Goal: Task Accomplishment & Management: Manage account settings

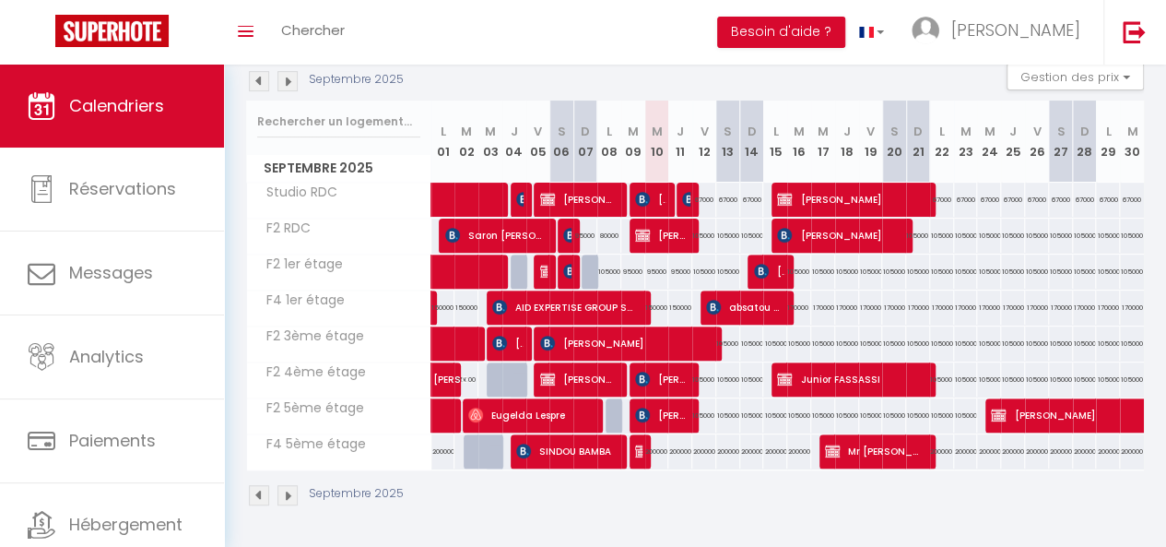
scroll to position [212, 0]
click at [584, 333] on span "[PERSON_NAME]" at bounding box center [624, 342] width 169 height 35
select select "OK"
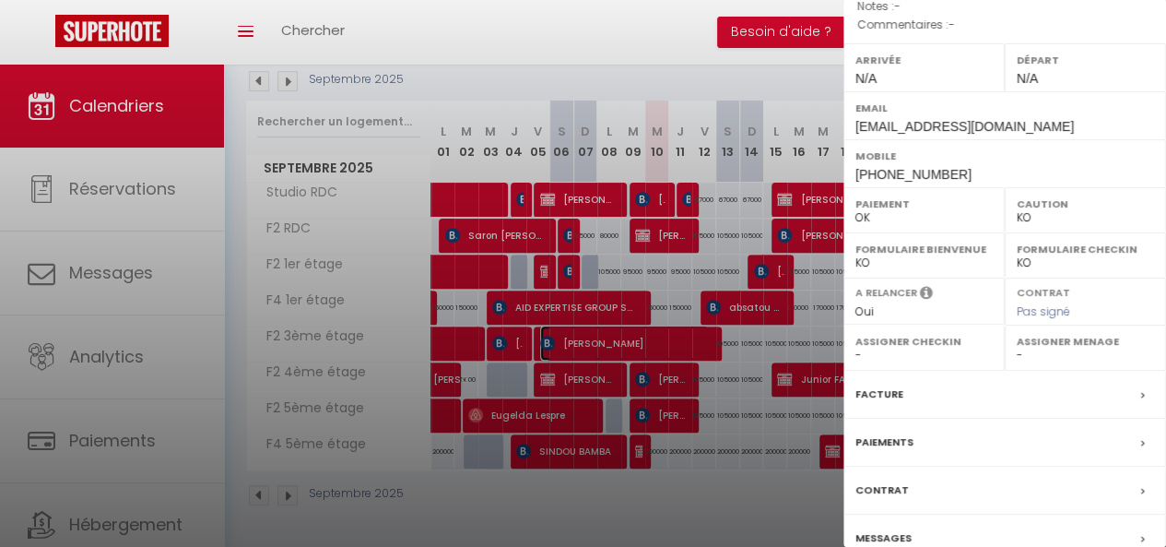
scroll to position [230, 0]
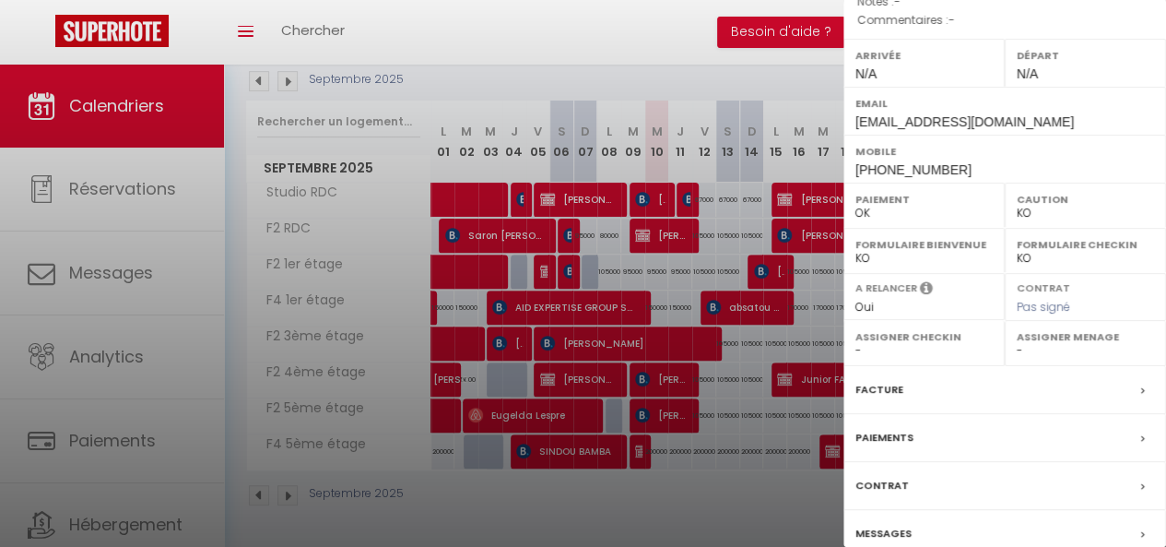
click at [964, 462] on div "Paiements" at bounding box center [1005, 438] width 323 height 48
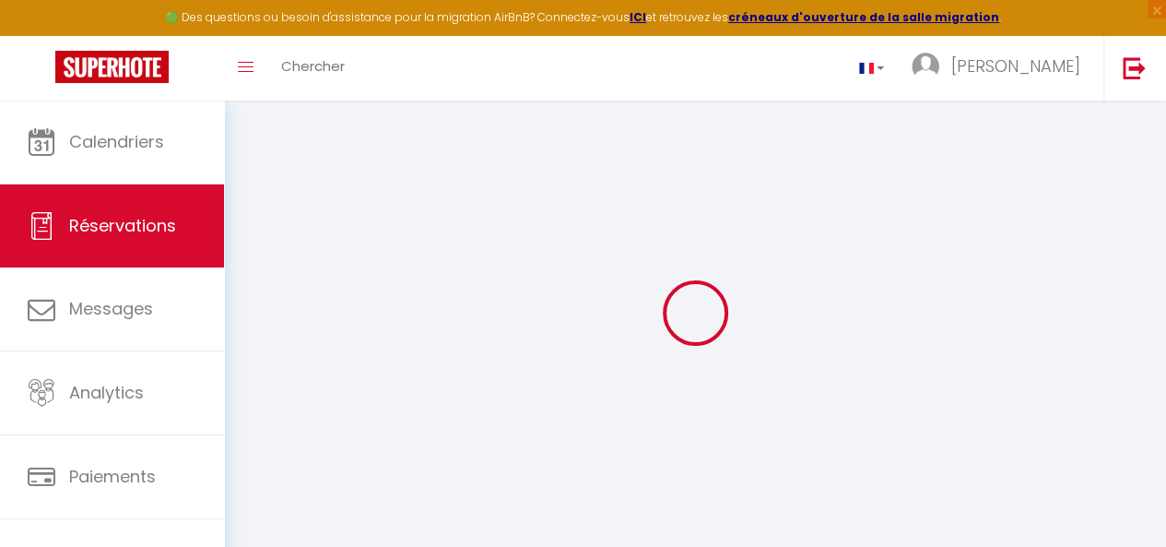
select select "cleaning"
select select "taxes"
select select
checkbox input "false"
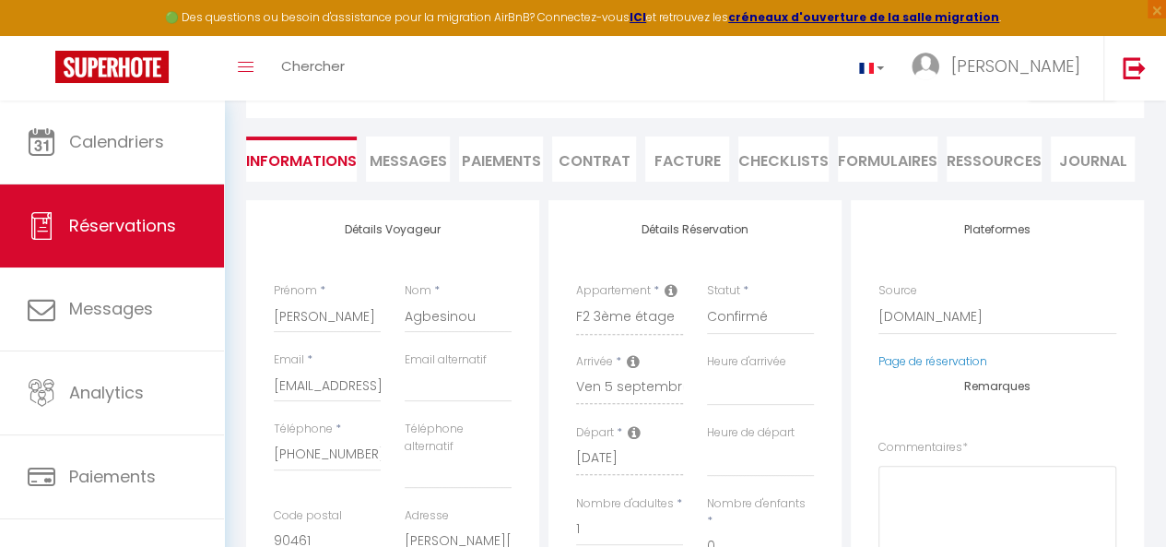
select select
checkbox input "false"
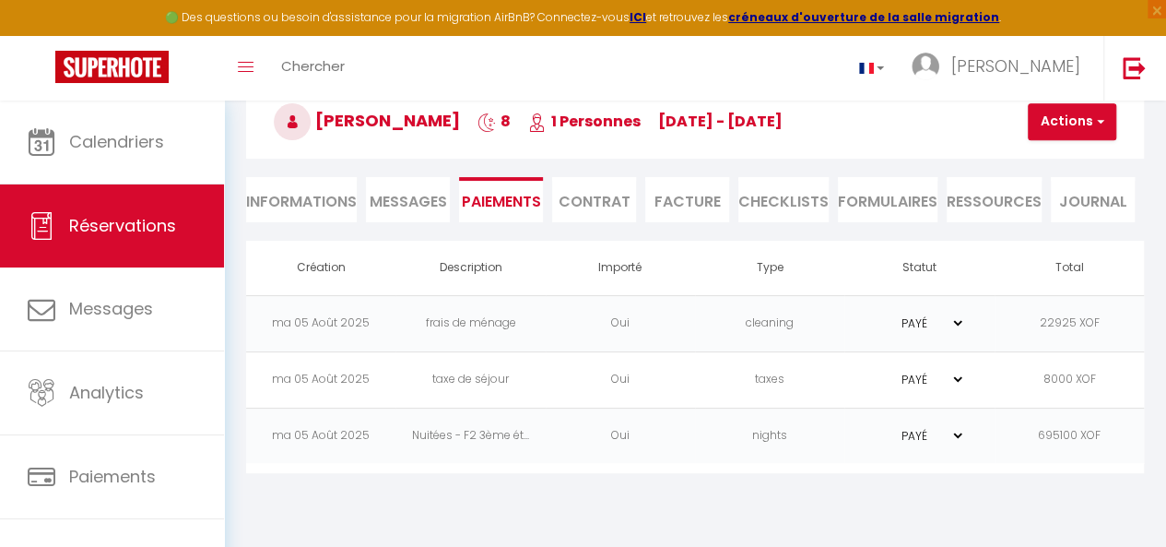
scroll to position [101, 0]
click at [684, 200] on li "Facture" at bounding box center [687, 199] width 84 height 45
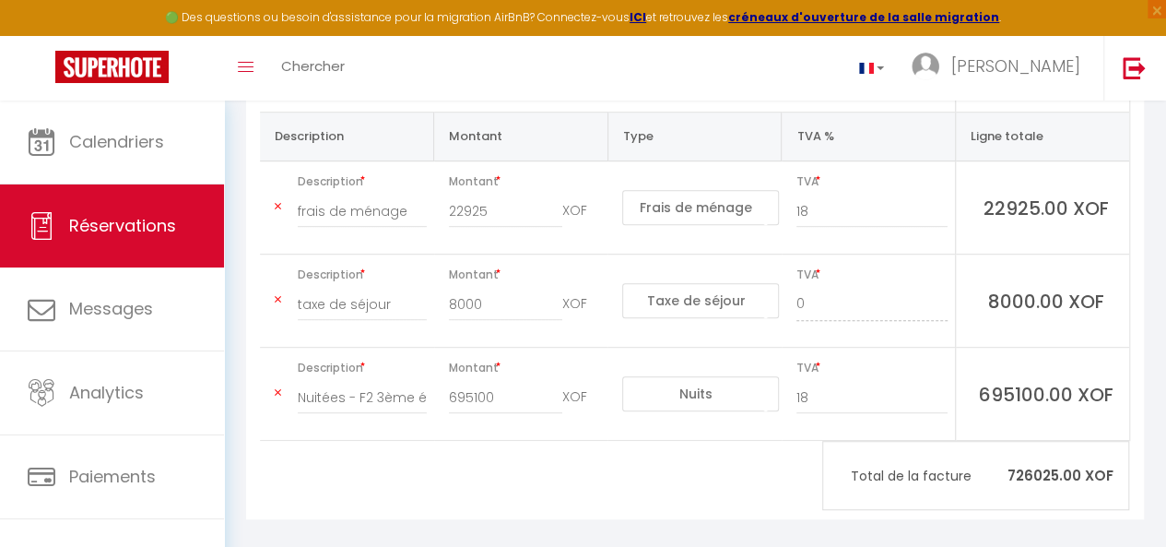
scroll to position [396, 0]
click at [472, 385] on input "695100" at bounding box center [506, 395] width 114 height 33
click at [468, 195] on input "22925" at bounding box center [506, 209] width 114 height 33
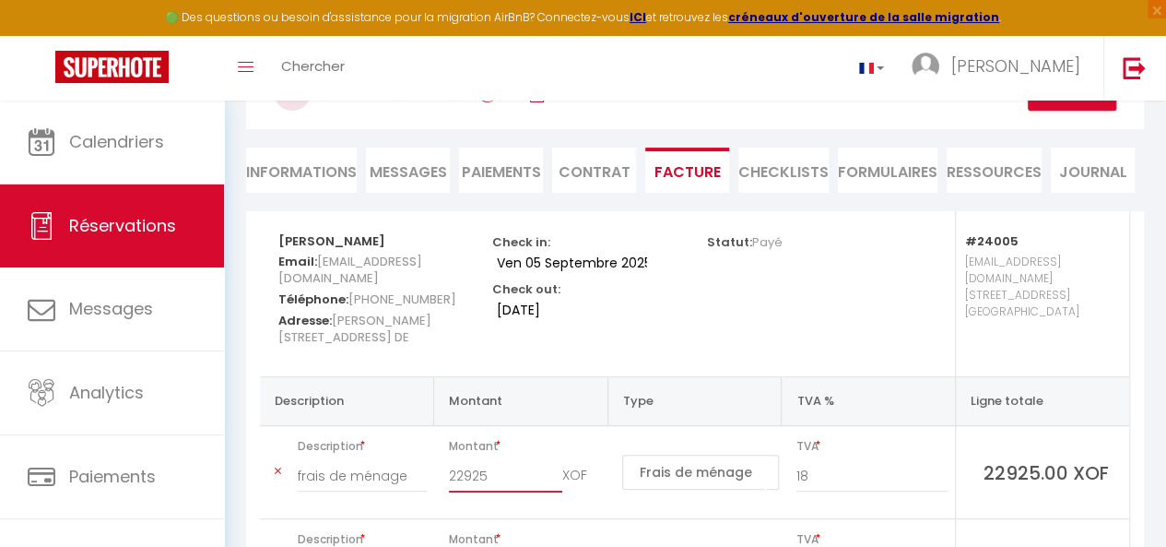
scroll to position [107, 0]
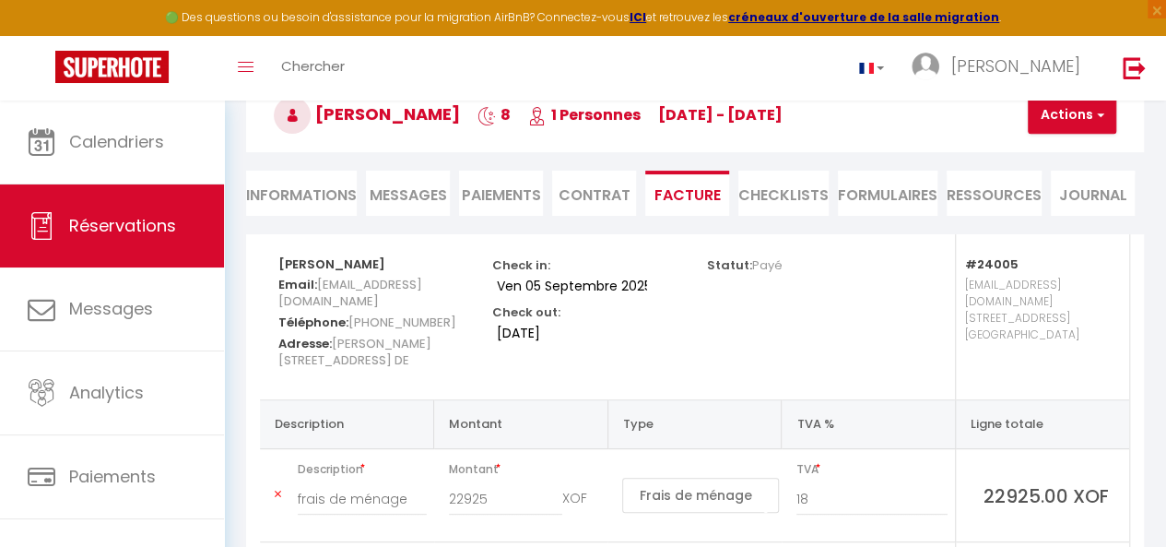
click at [290, 185] on li "Informations" at bounding box center [301, 193] width 111 height 45
select select
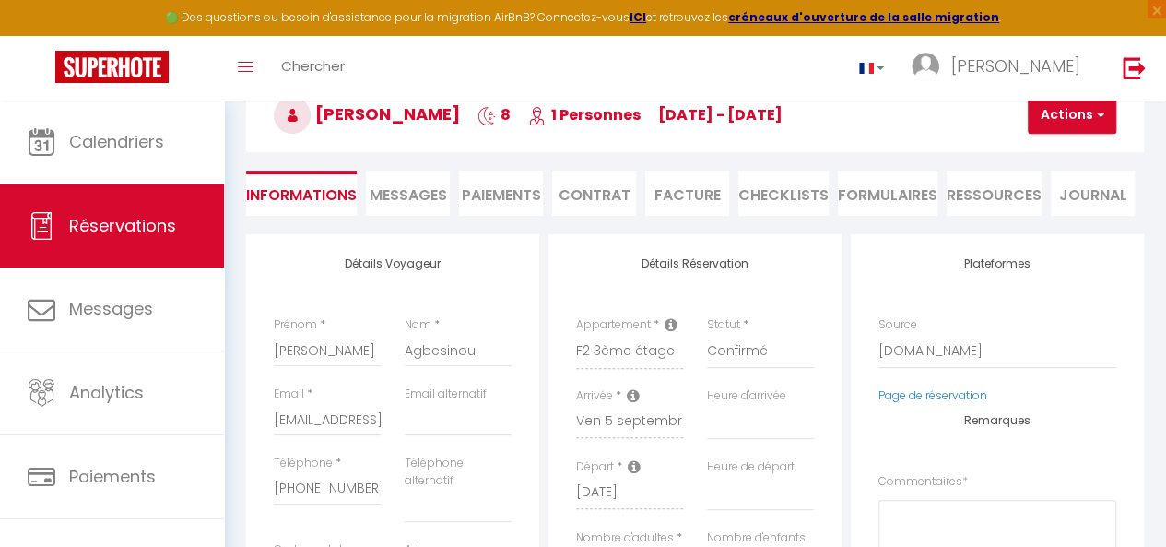
click at [680, 196] on li "Facture" at bounding box center [687, 193] width 84 height 45
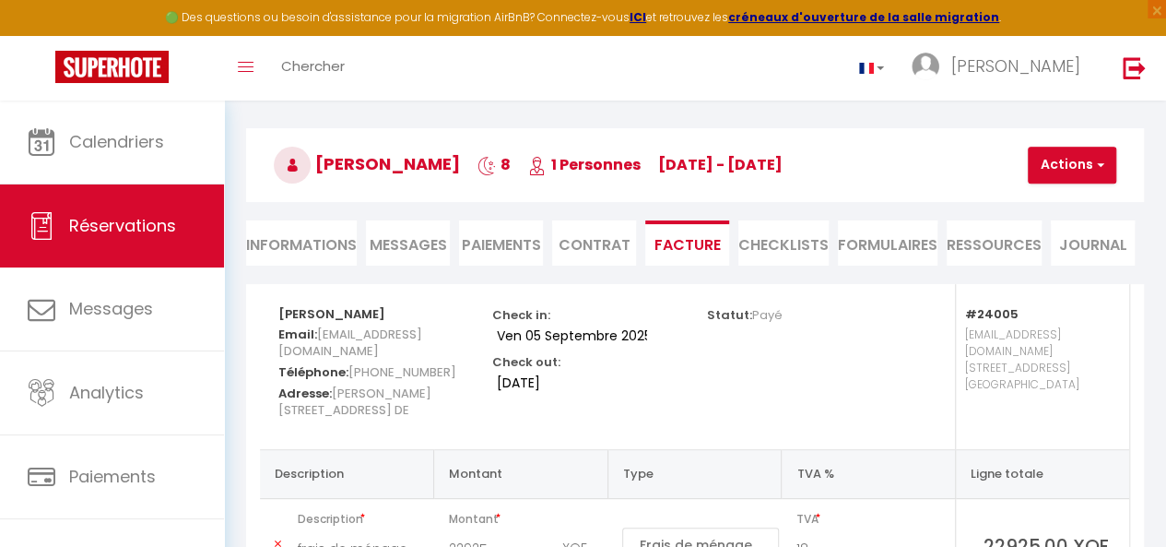
scroll to position [26, 0]
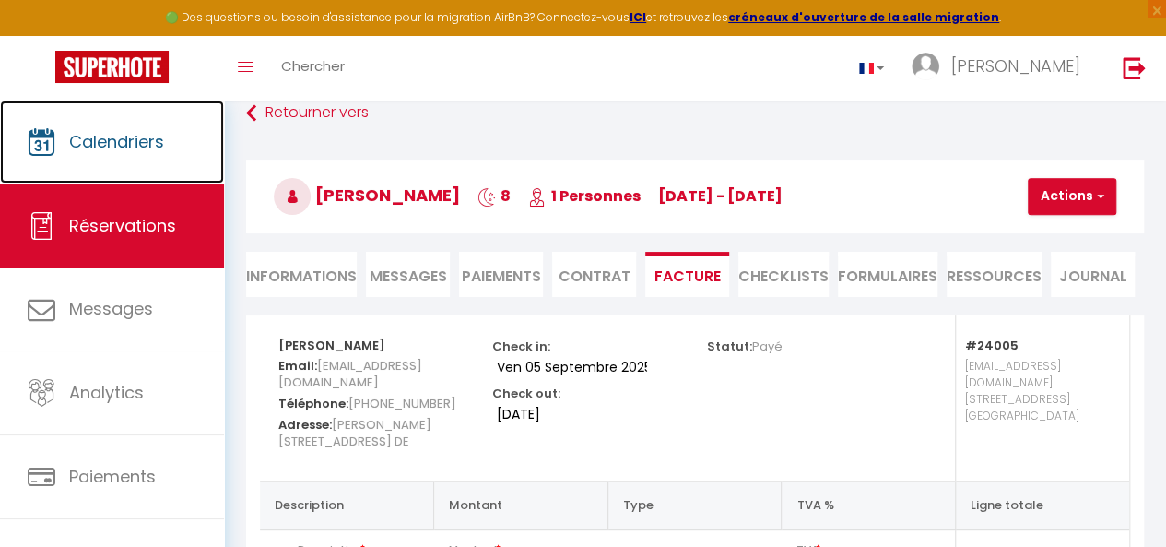
click at [121, 156] on link "Calendriers" at bounding box center [112, 142] width 224 height 83
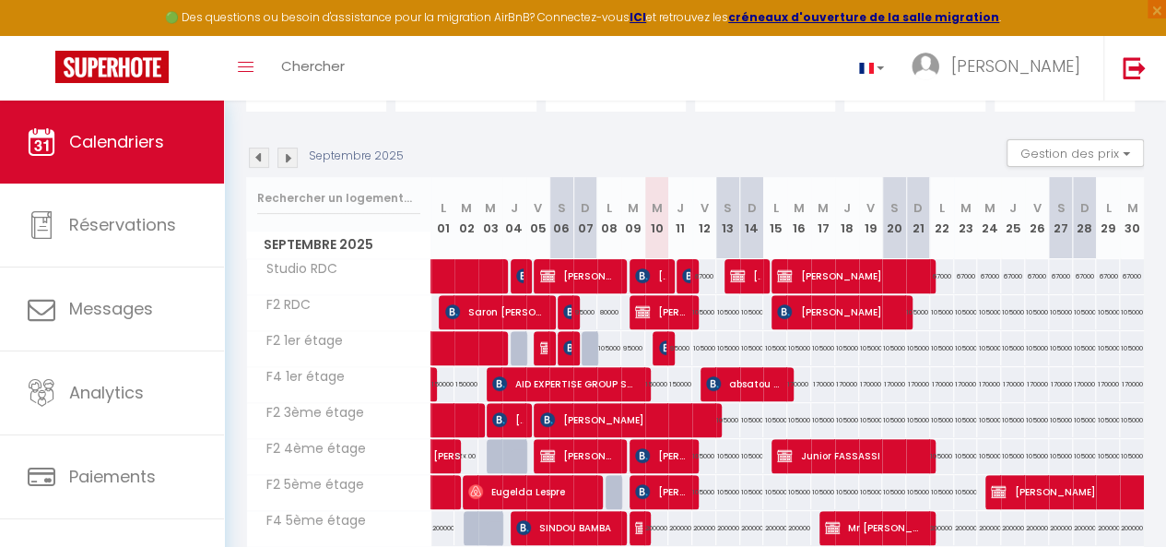
scroll to position [172, 0]
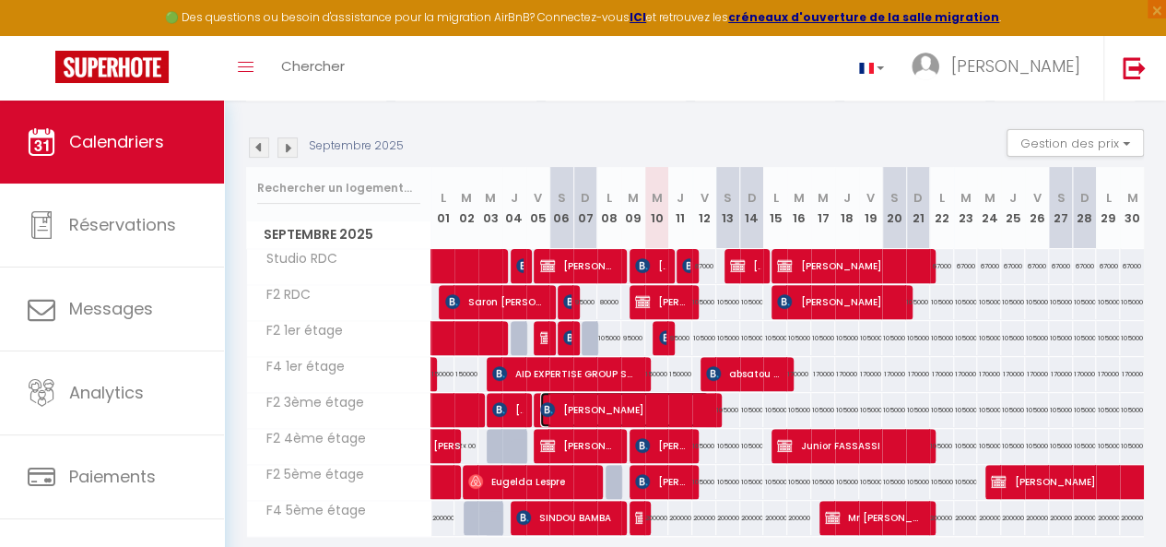
click at [574, 413] on span "[PERSON_NAME]" at bounding box center [624, 409] width 169 height 35
select select "OK"
select select "KO"
select select "0"
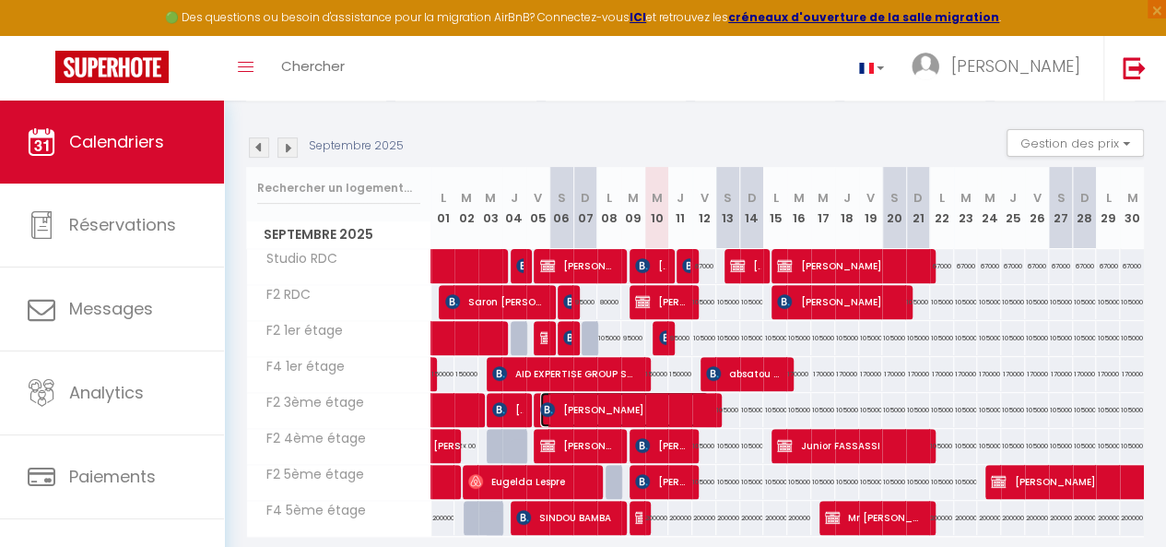
select select "1"
select select
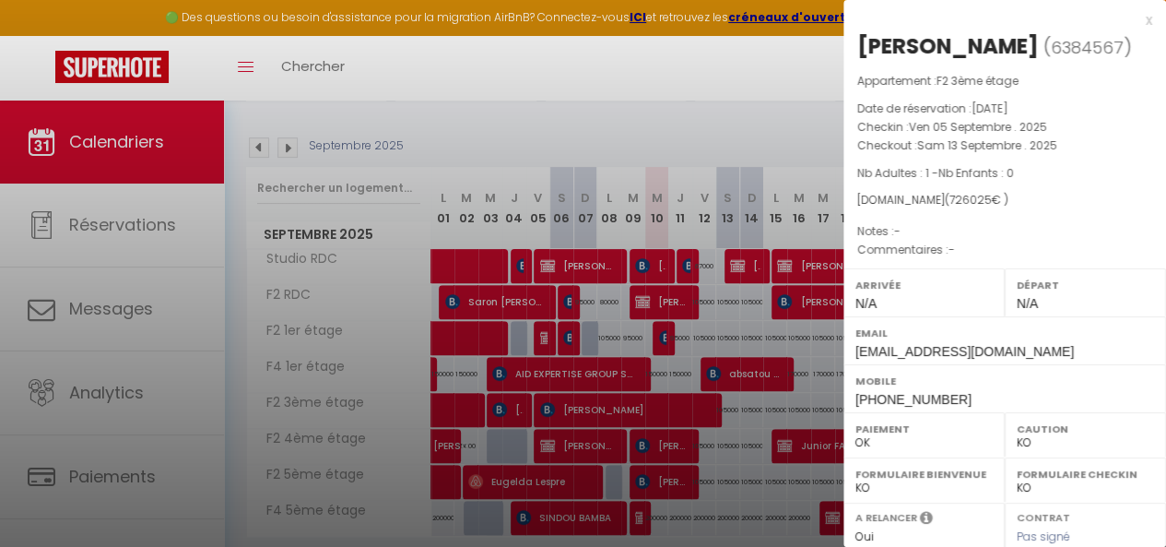
click at [589, 440] on div at bounding box center [583, 273] width 1166 height 547
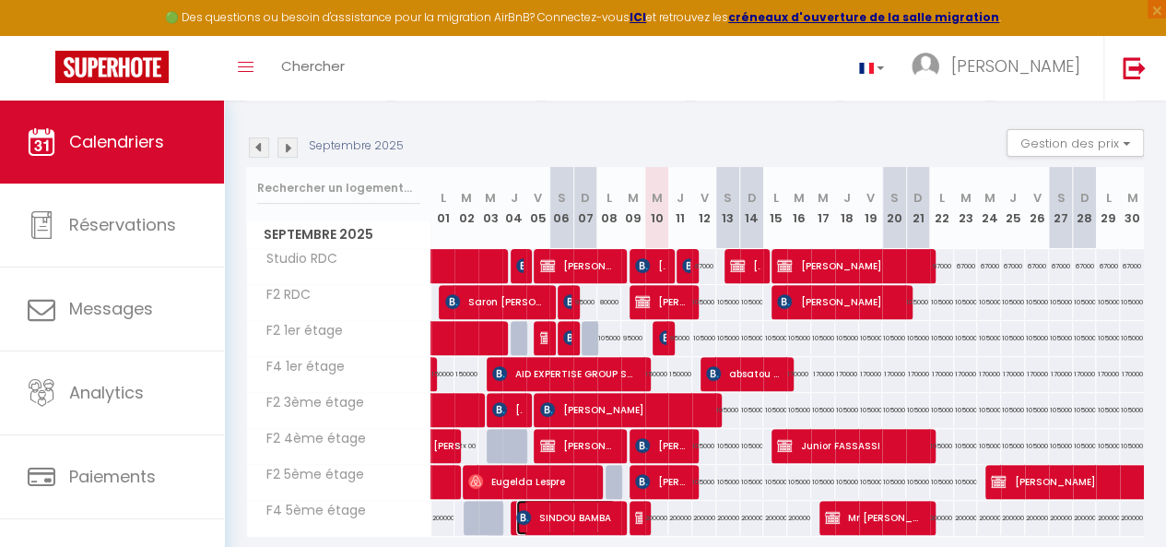
click at [582, 509] on span "SINDOU BAMBA" at bounding box center [566, 517] width 100 height 35
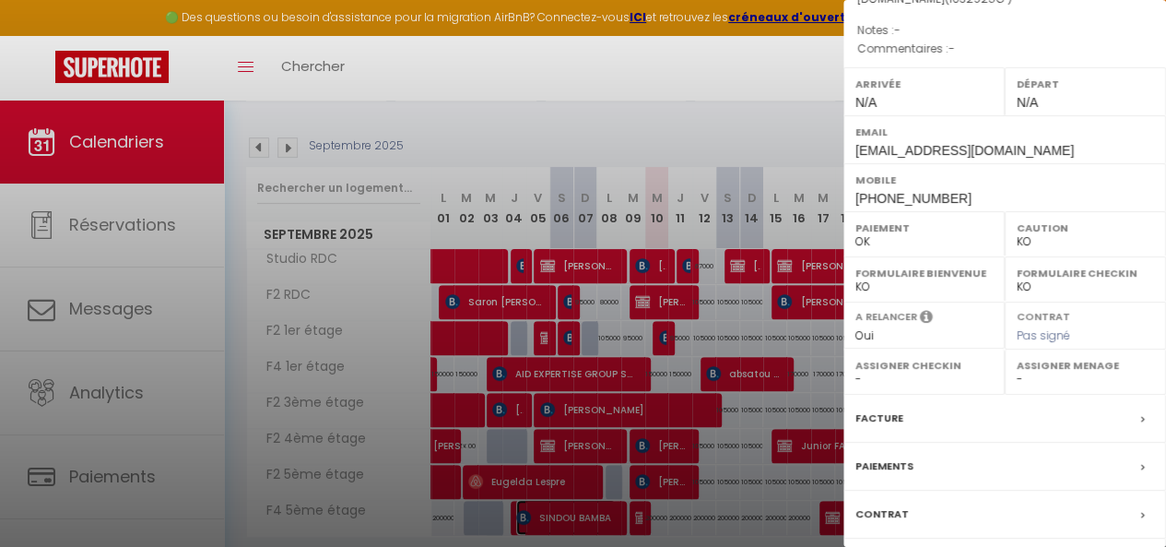
scroll to position [233, 0]
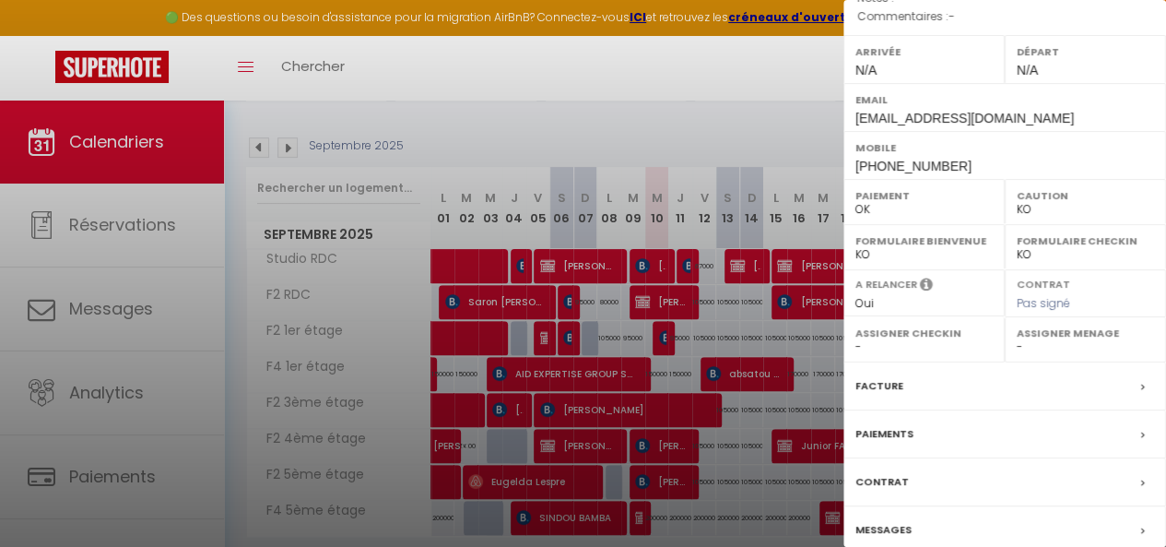
click at [945, 410] on div "Paiements" at bounding box center [1005, 434] width 323 height 48
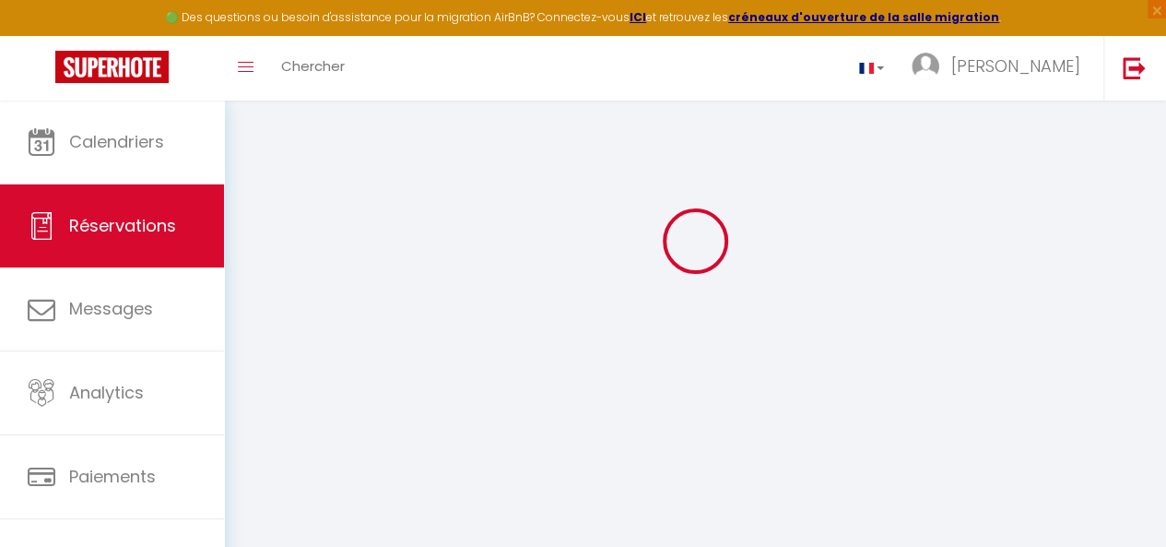
scroll to position [101, 0]
type input "SINDOU"
type input "BAMBA"
type input "[EMAIL_ADDRESS][DOMAIN_NAME]"
type input "[PHONE_NUMBER]"
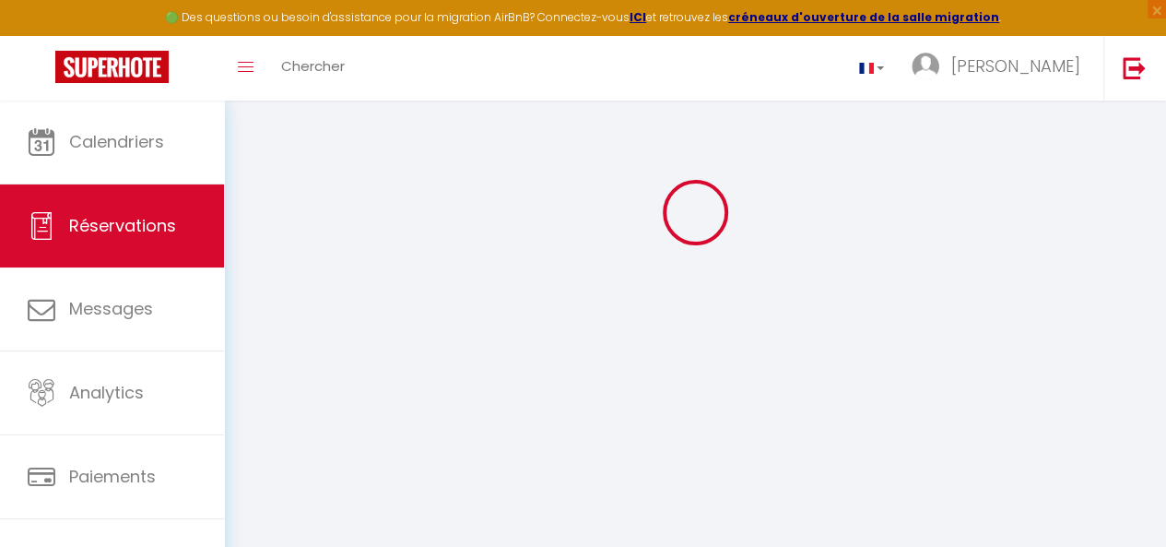
type input "[EMAIL_ADDRESS][DOMAIN_NAME]"
type input "ABIDJAN"
select select "CI"
type input "184126"
select select "56896"
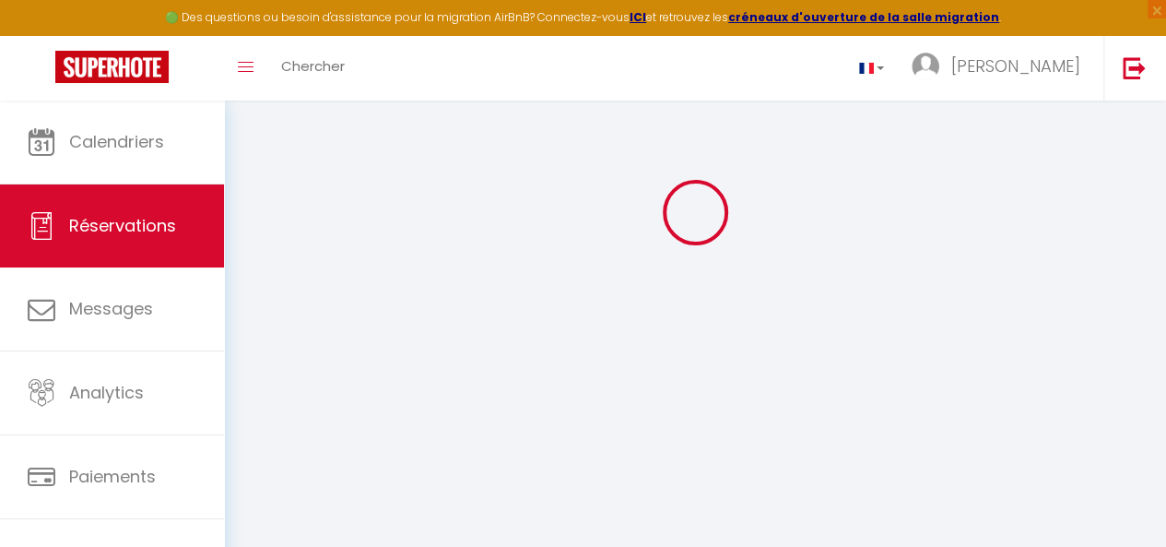
select select "1"
select select
type input "2"
select select "12"
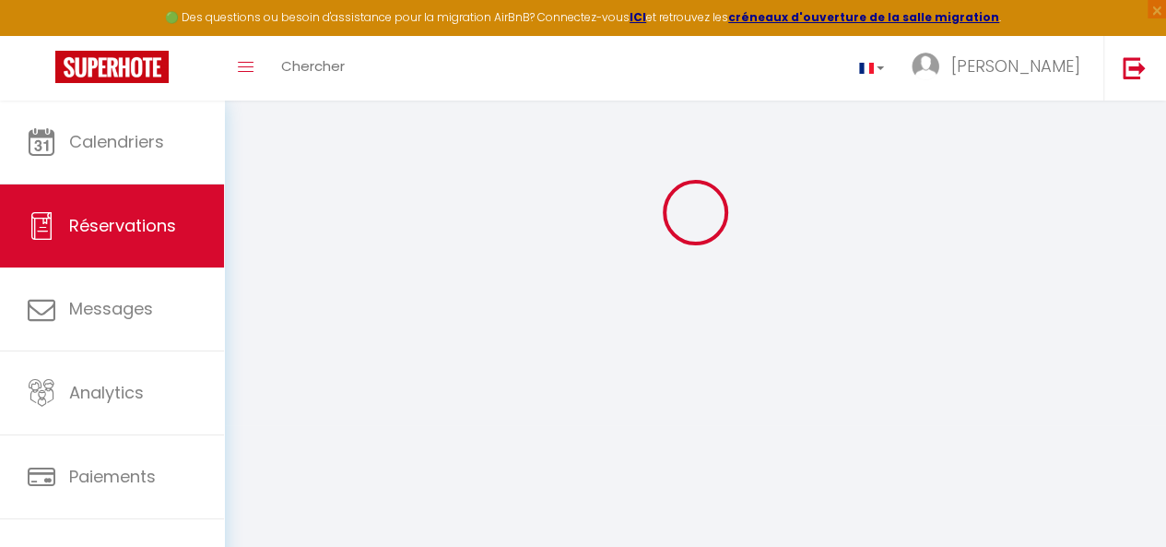
select select
select select "2"
type input "0"
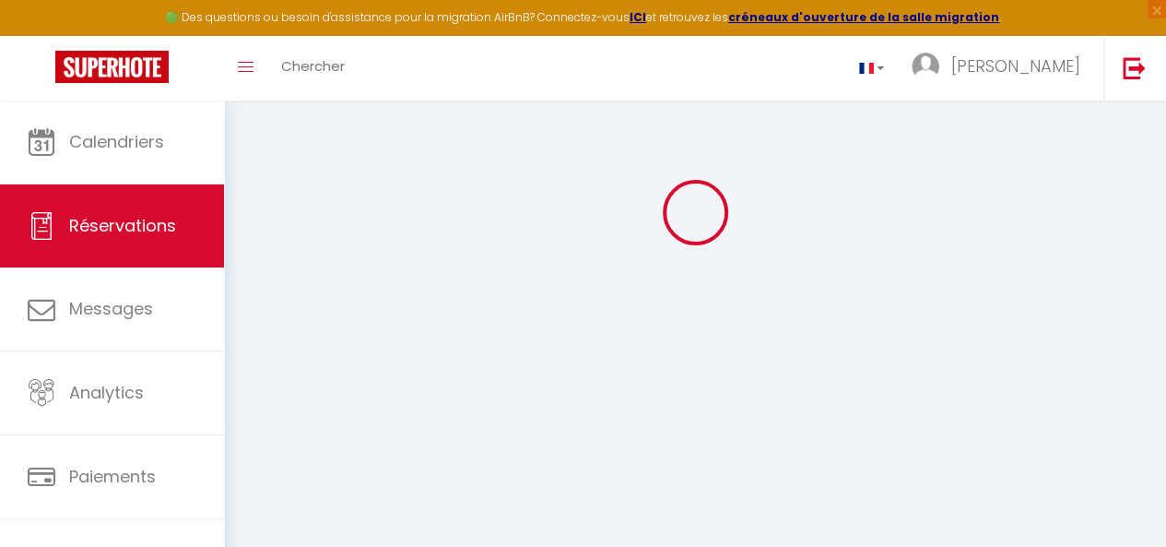
select select
select select "14"
select select
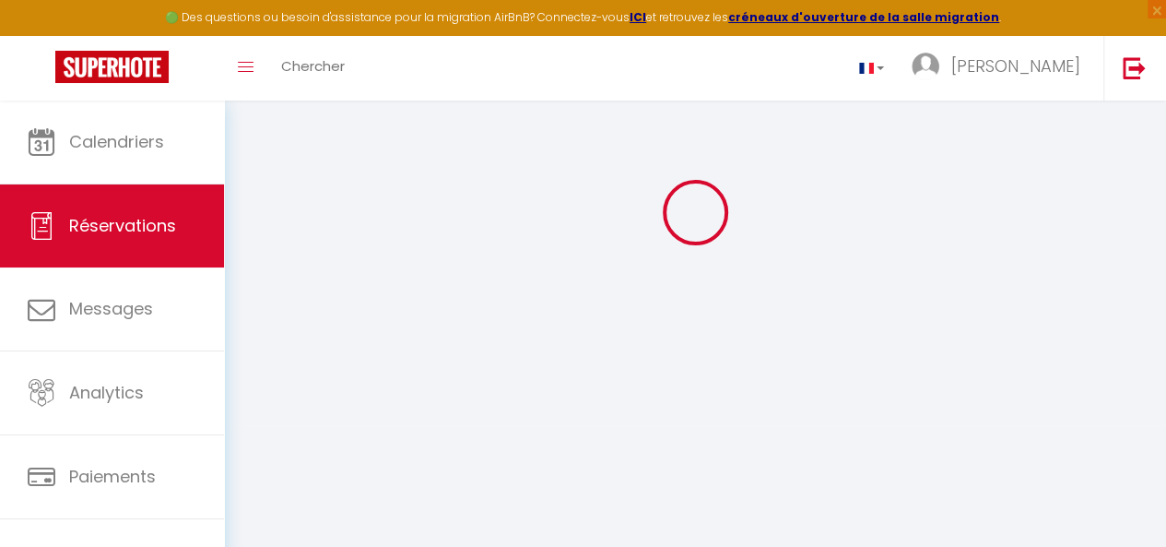
select select
checkbox input "false"
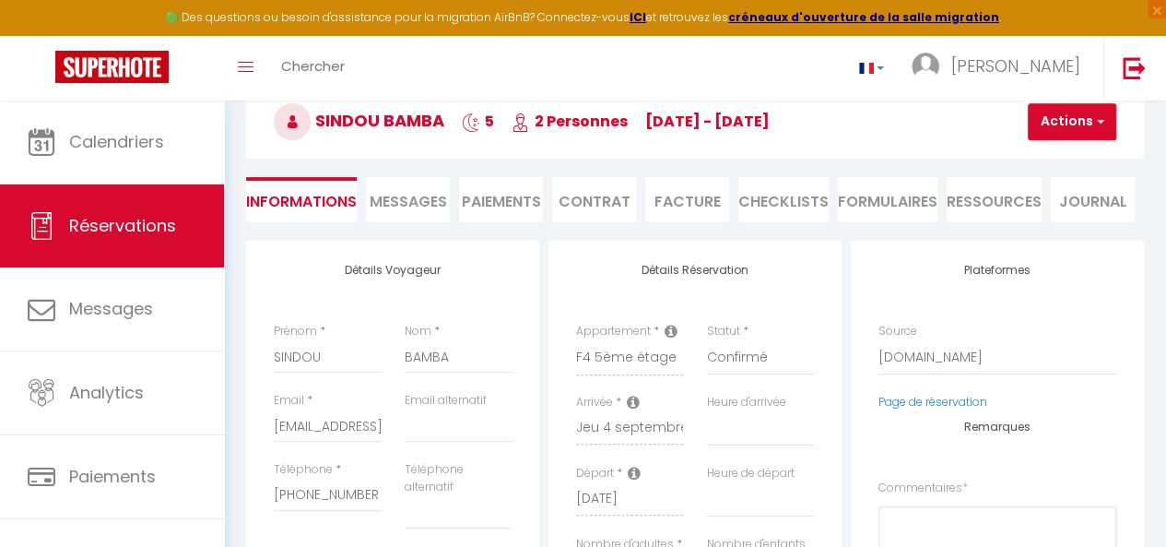
select select
checkbox input "false"
type input "23000"
type input "10925"
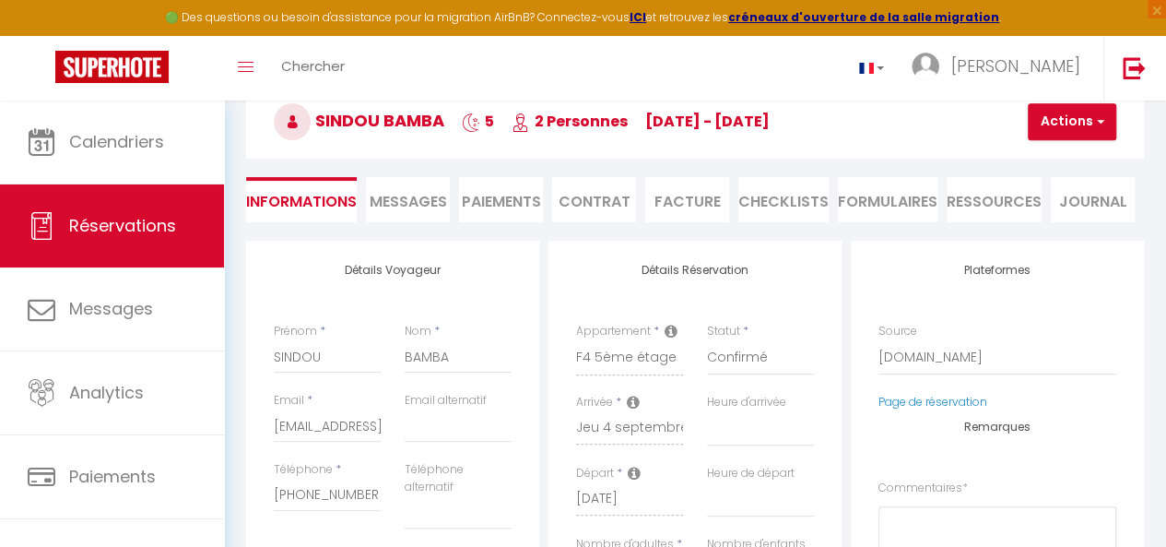
select select
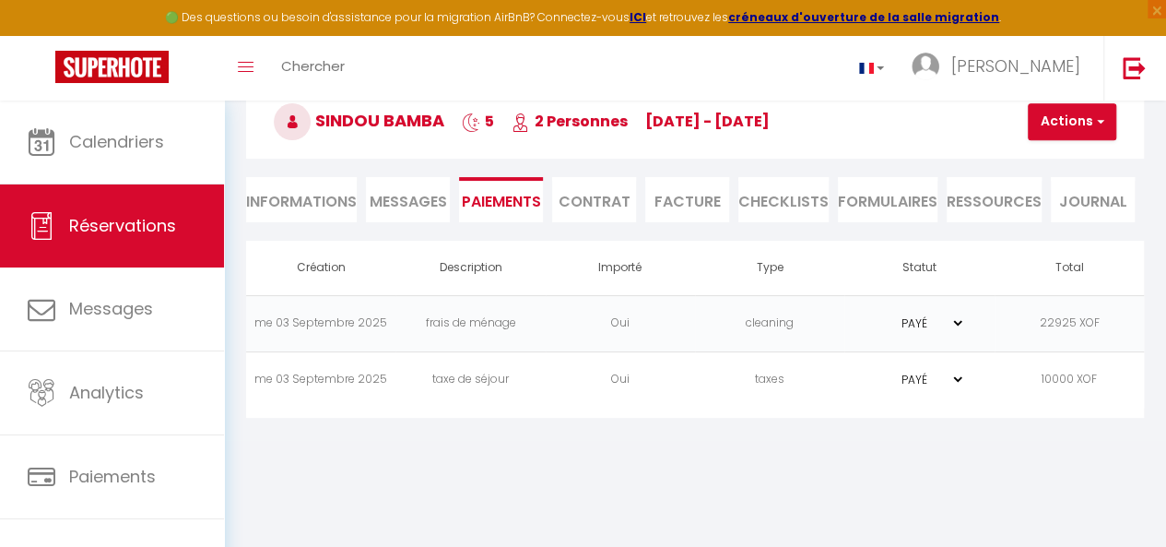
select select
click at [271, 202] on li "Informations" at bounding box center [301, 199] width 111 height 45
select select
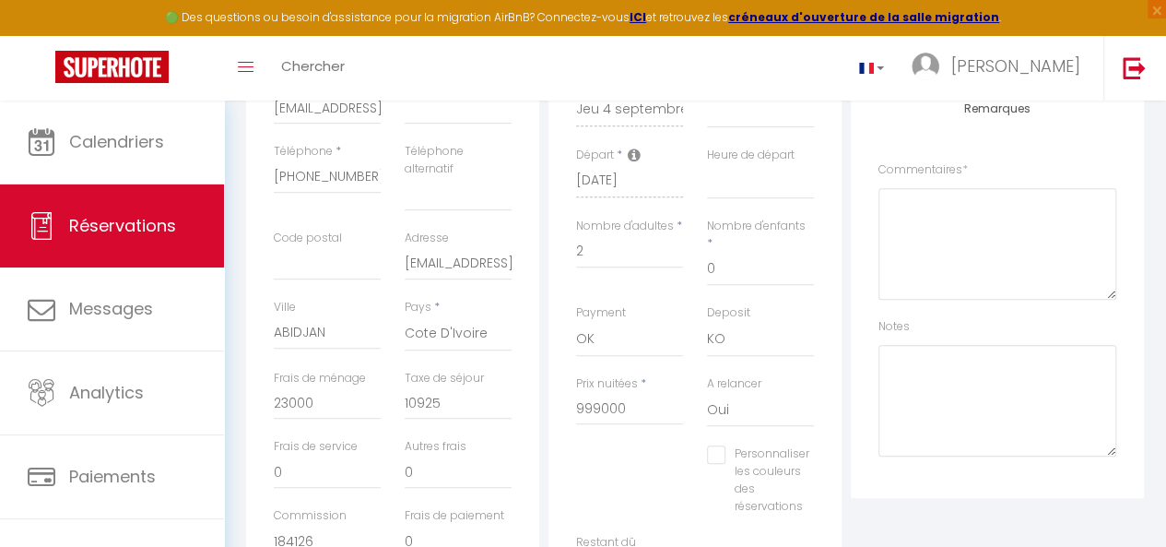
scroll to position [434, 0]
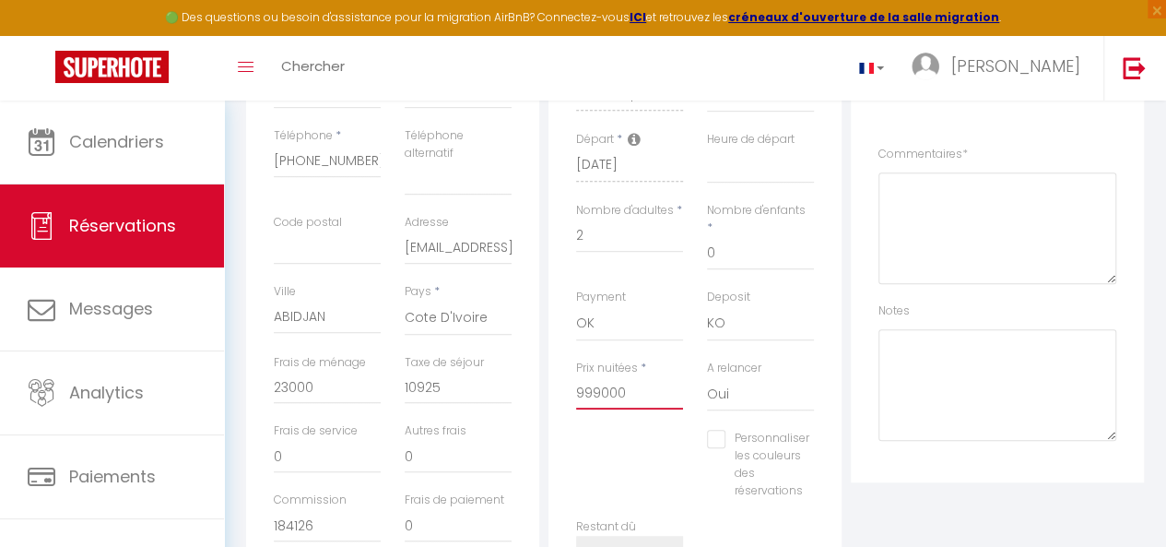
drag, startPoint x: 633, startPoint y: 374, endPoint x: 530, endPoint y: 361, distance: 103.2
drag, startPoint x: 530, startPoint y: 361, endPoint x: 620, endPoint y: 388, distance: 93.4
click at [620, 388] on input "999000" at bounding box center [629, 392] width 107 height 33
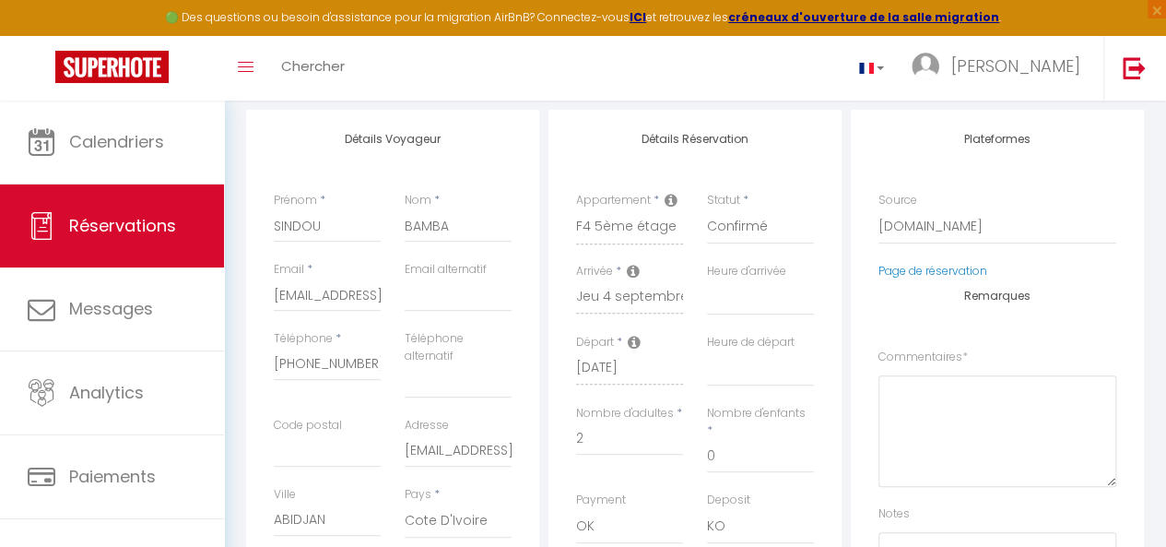
scroll to position [227, 0]
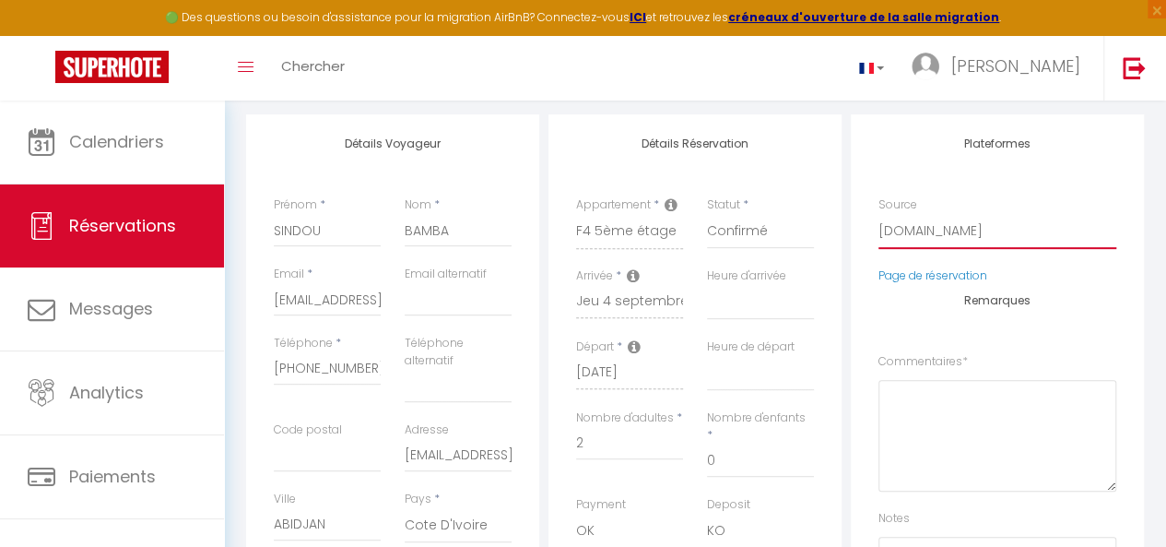
click at [959, 232] on select "Direct [DOMAIN_NAME] [DOMAIN_NAME] Chalet montagne Expedia Gite de [GEOGRAPHIC_…" at bounding box center [998, 231] width 238 height 35
select select "54"
click at [879, 214] on select "Direct [DOMAIN_NAME] [DOMAIN_NAME] Chalet montagne Expedia Gite de [GEOGRAPHIC_…" at bounding box center [998, 231] width 238 height 35
click at [597, 281] on label "Arrivée" at bounding box center [594, 276] width 37 height 18
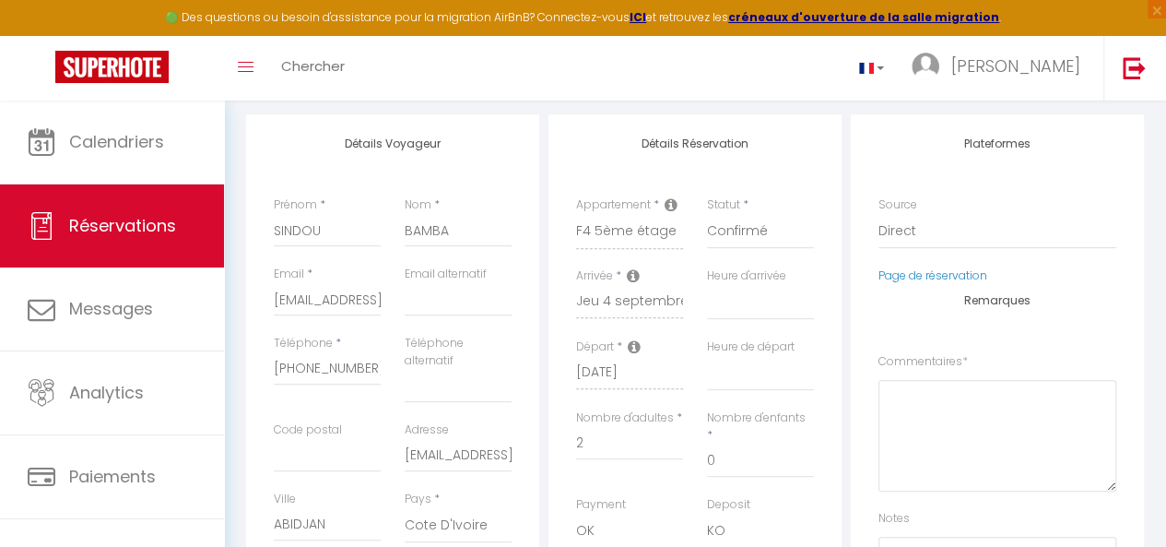
click at [597, 281] on label "Arrivée" at bounding box center [594, 276] width 37 height 18
select select
checkbox input "false"
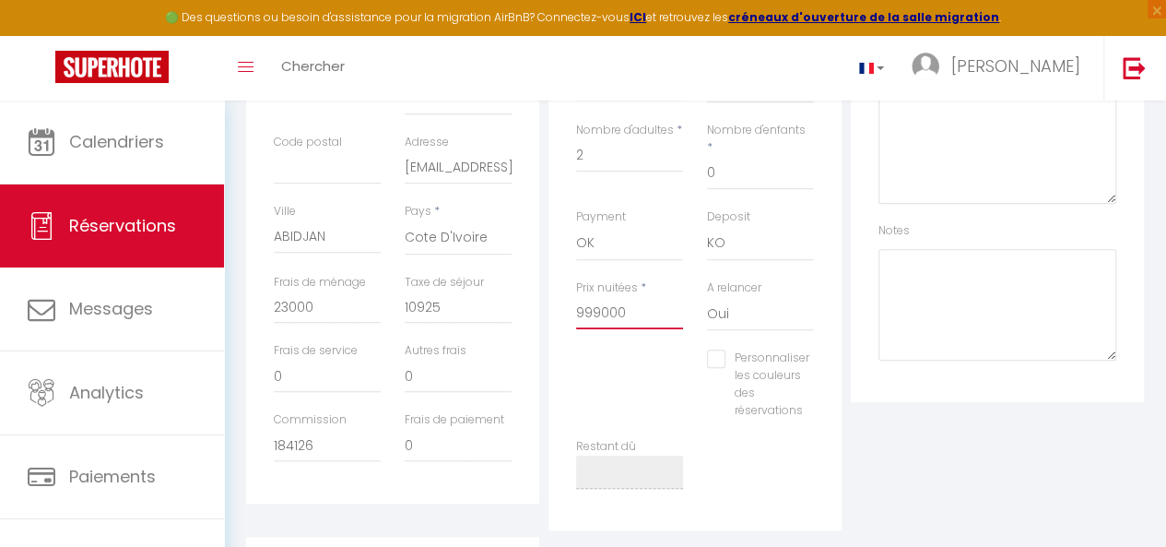
click at [591, 296] on input "999000" at bounding box center [629, 312] width 107 height 33
type input "1"
select select
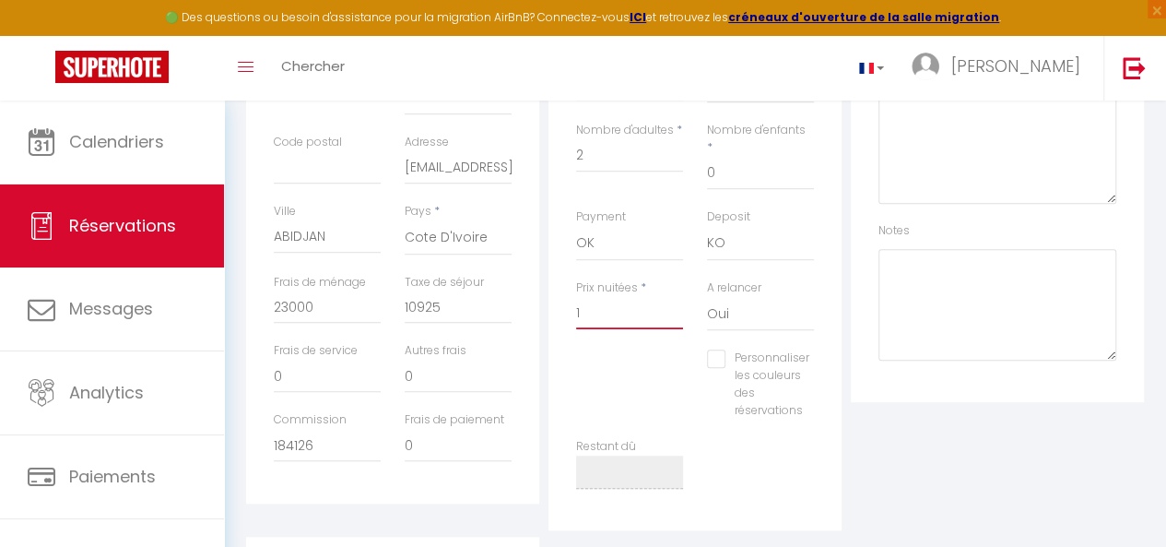
checkbox input "false"
type input "16"
select select
checkbox input "false"
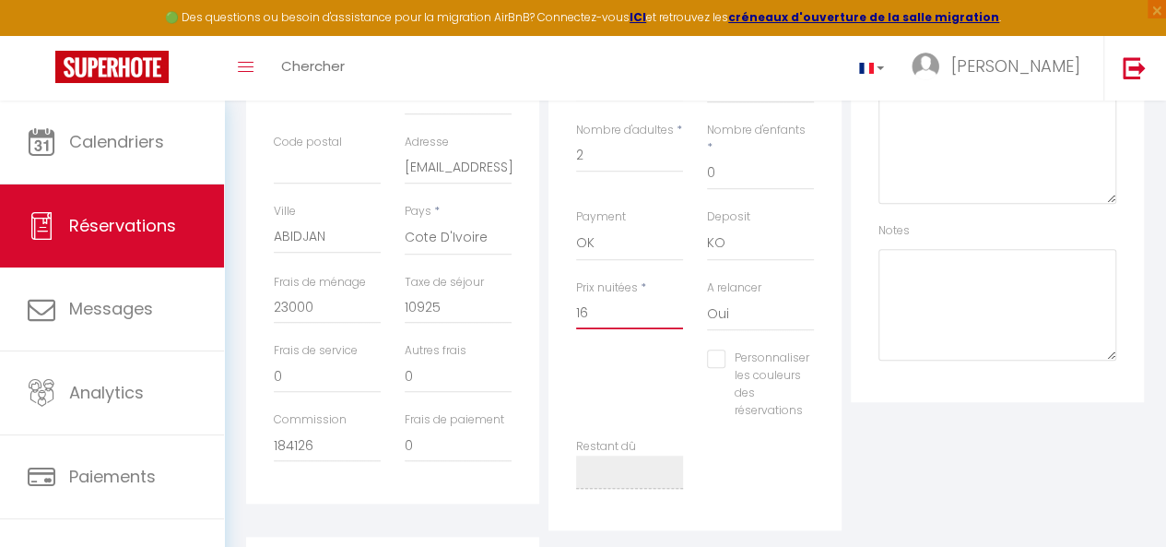
type input "161"
select select
checkbox input "false"
type input "1613"
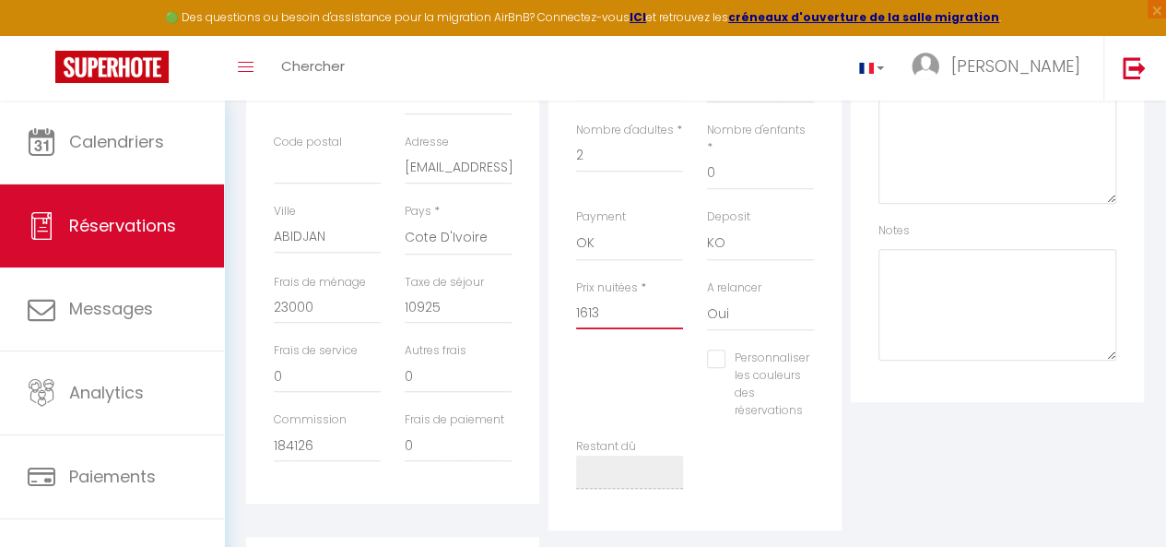
select select
checkbox input "false"
type input "161"
select select
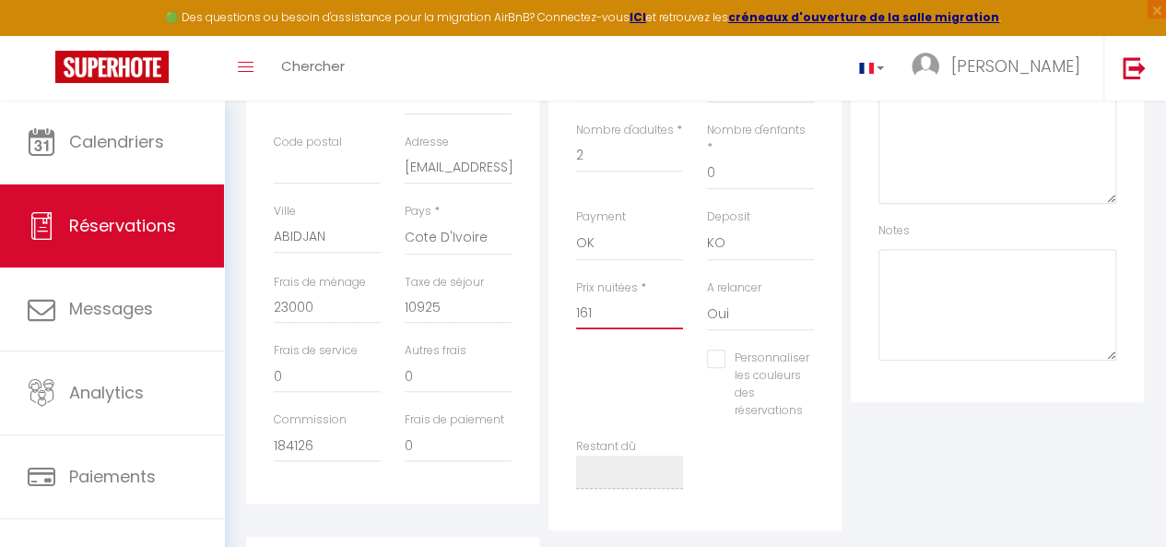
select select
checkbox input "false"
type input "1614"
select select
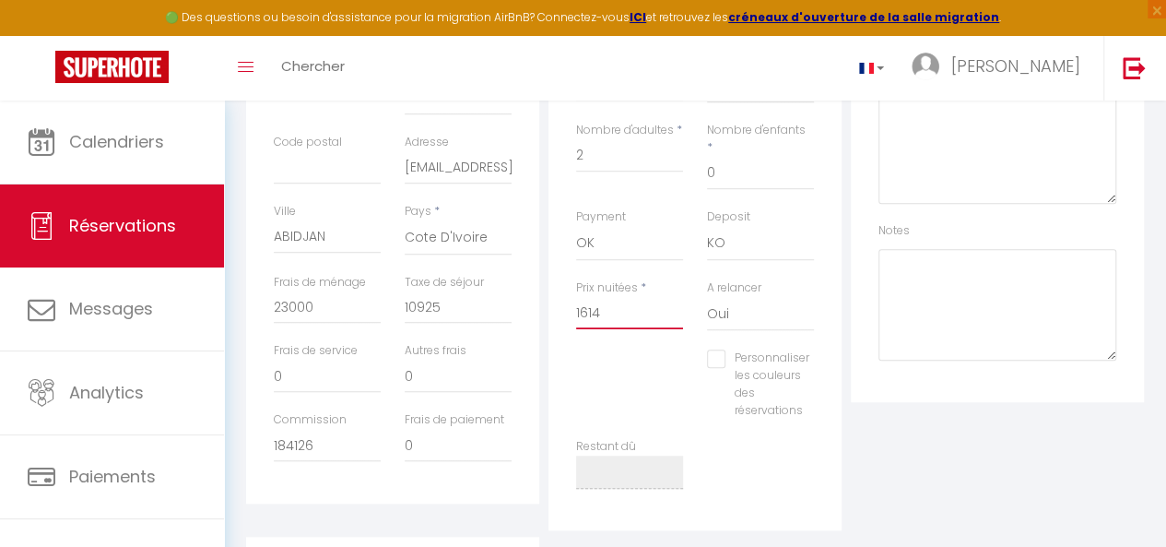
checkbox input "false"
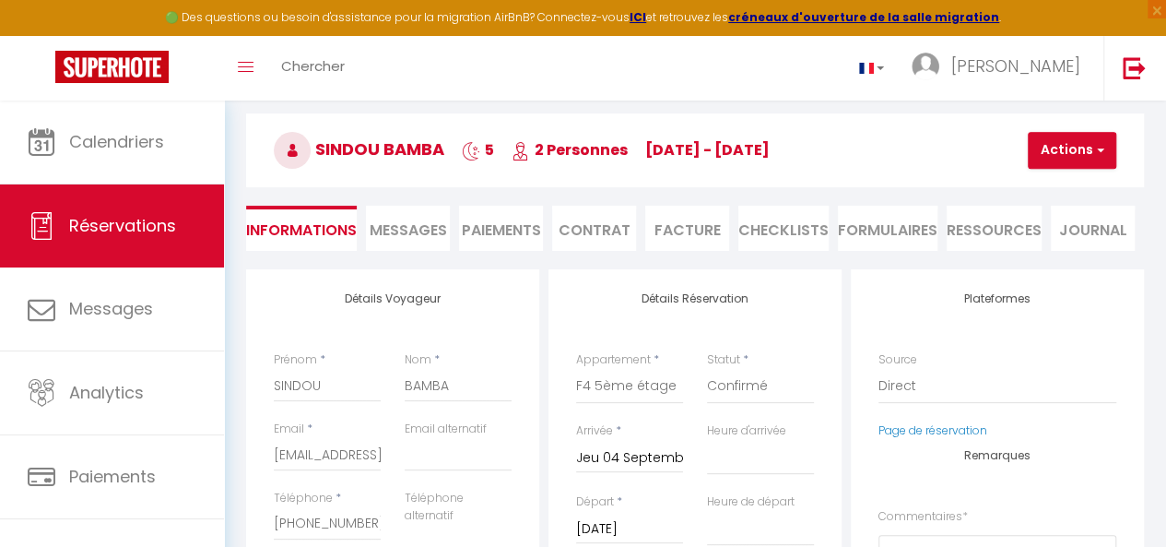
scroll to position [64, 0]
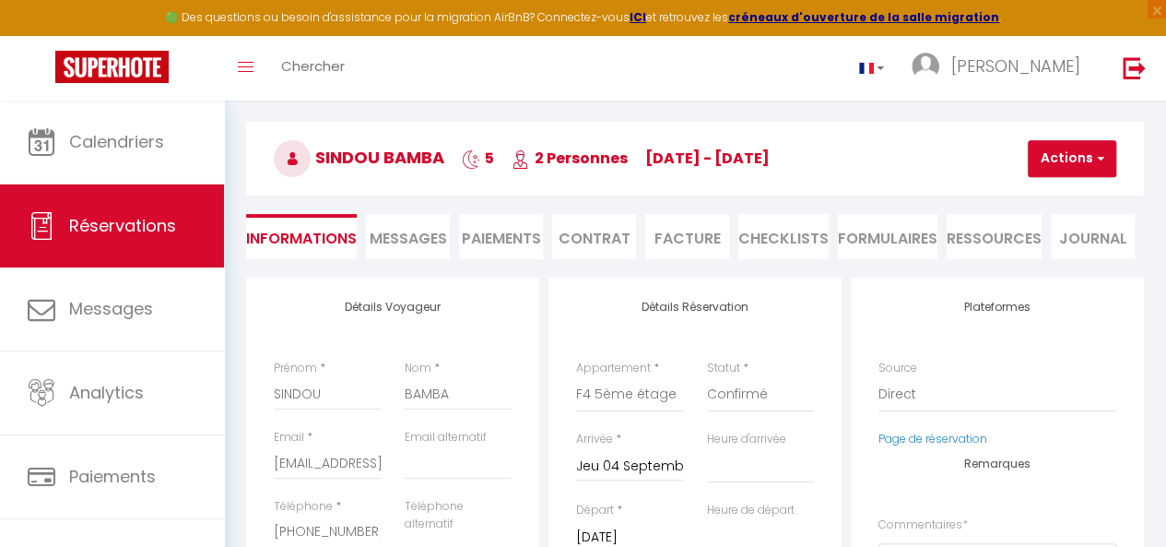
type input "1614"
type input "0"
select select
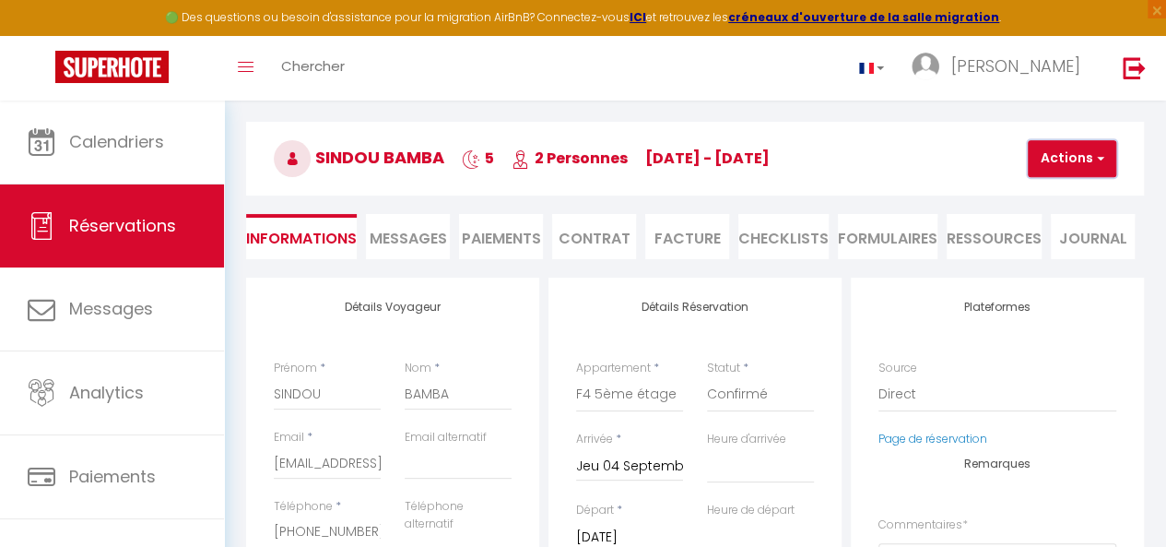
checkbox input "false"
click at [1059, 163] on button "Actions" at bounding box center [1072, 158] width 89 height 37
click at [1040, 200] on link "Enregistrer" at bounding box center [1088, 199] width 146 height 24
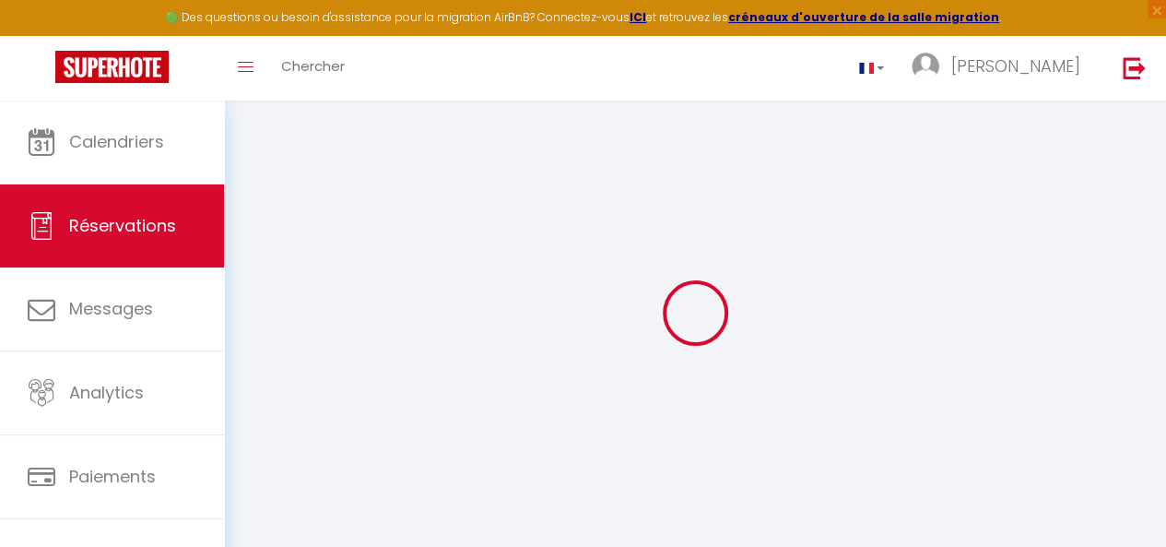
select select "not_cancelled"
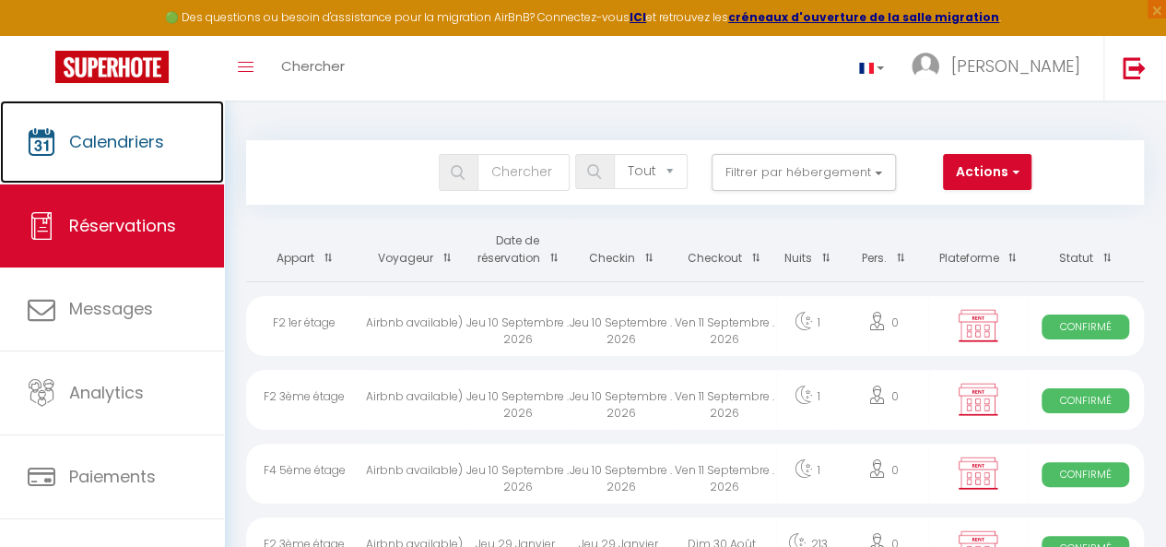
click at [140, 143] on span "Calendriers" at bounding box center [116, 141] width 95 height 23
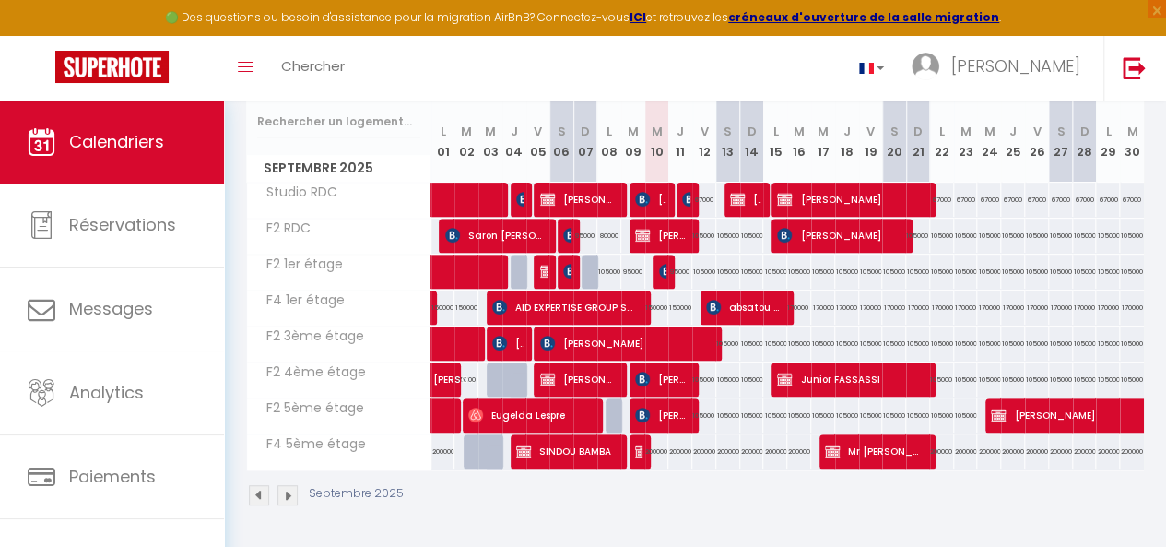
scroll to position [242, 0]
click at [641, 333] on span "[PERSON_NAME]" at bounding box center [624, 342] width 169 height 35
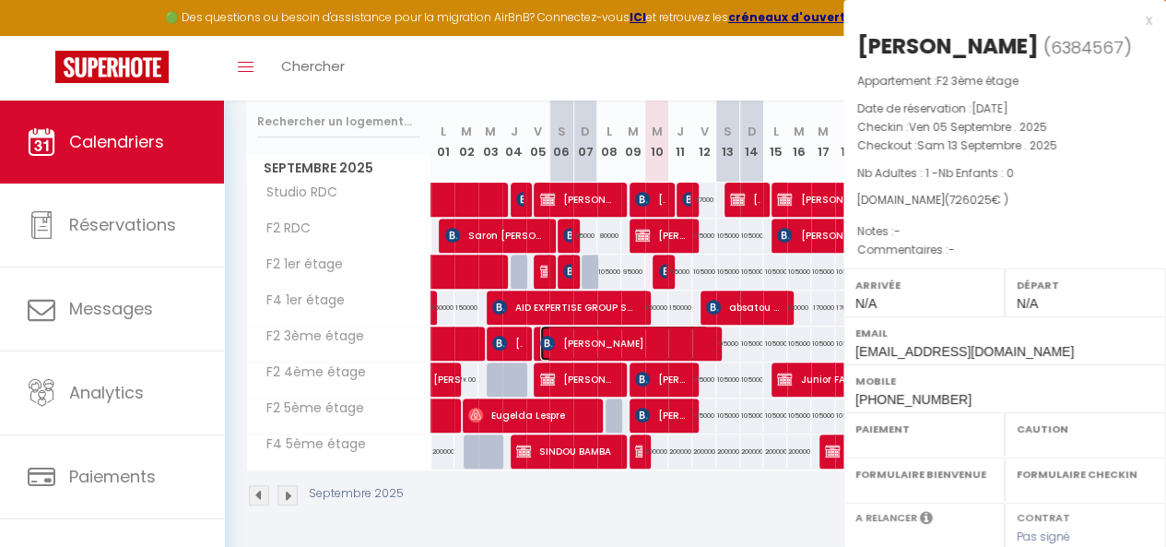
select select "OK"
select select "KO"
select select "0"
select select "1"
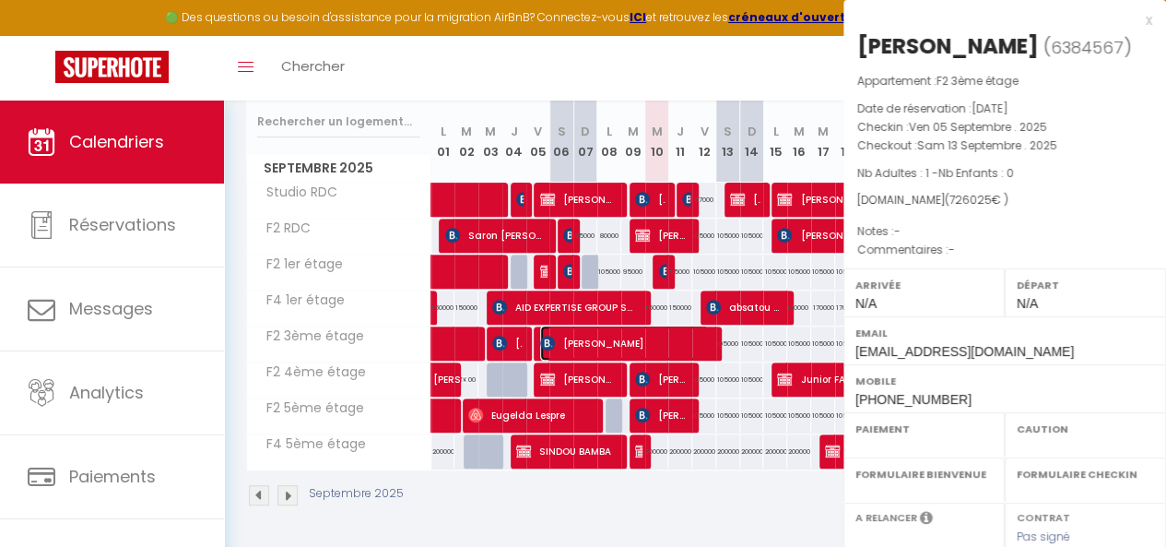
select select
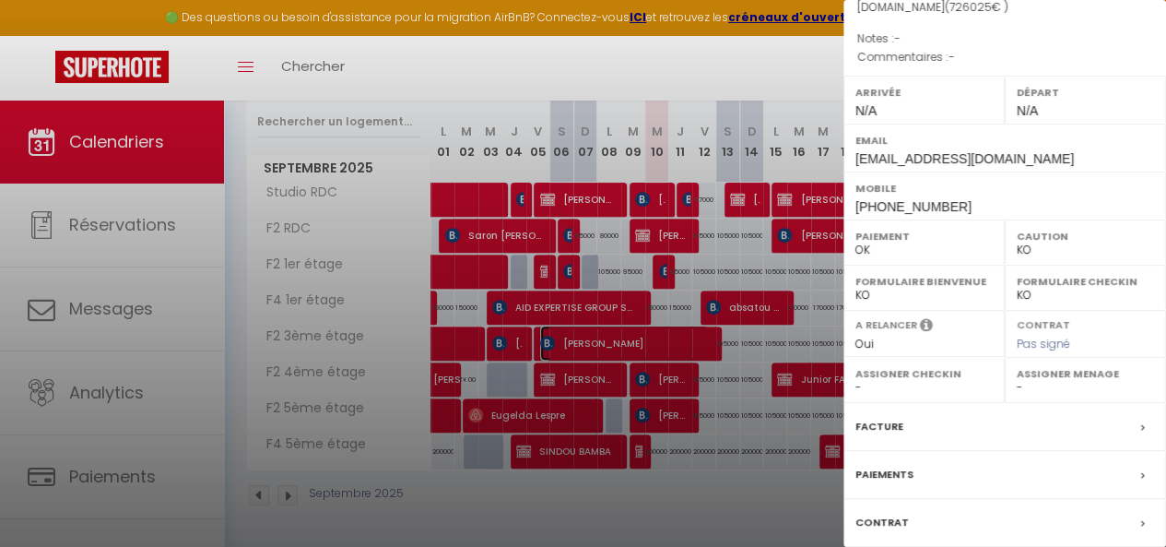
scroll to position [207, 0]
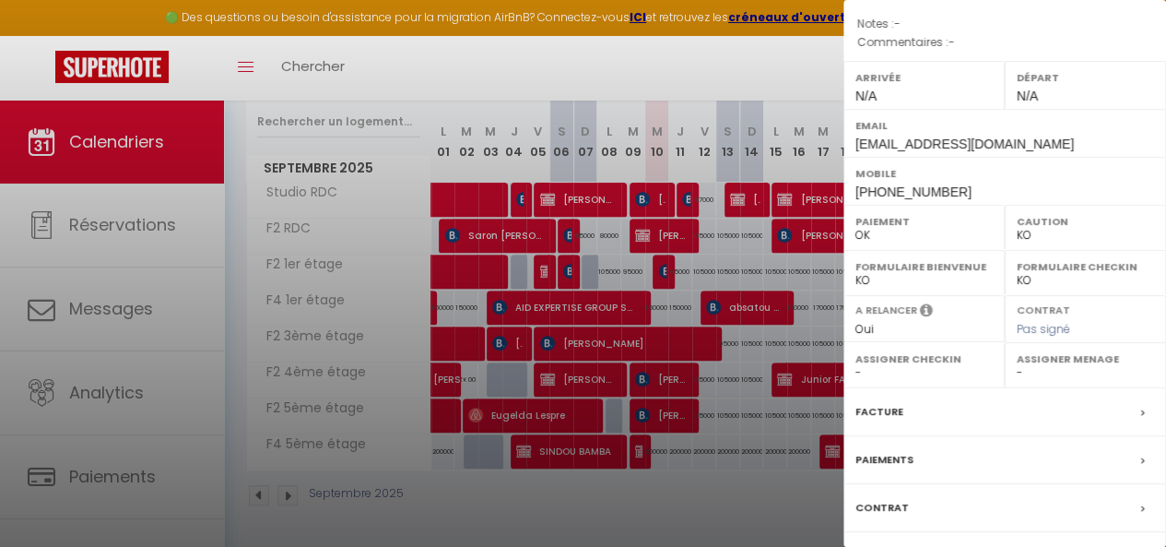
click at [929, 436] on div "Facture" at bounding box center [1005, 412] width 323 height 48
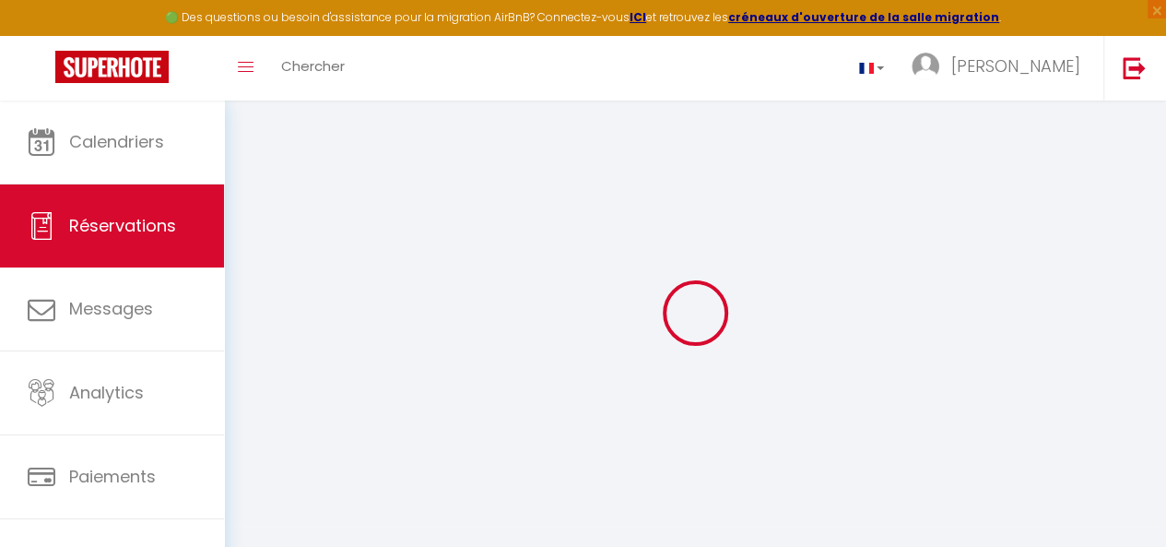
drag, startPoint x: 1162, startPoint y: 266, endPoint x: 1159, endPoint y: 306, distance: 39.7
click at [1163, 312] on div "Retourner vers Actions Enregistrer Actions Enregistrer Aperçu et éditer Envoyer…" at bounding box center [695, 313] width 942 height 425
select select "cleaning"
select select "taxes"
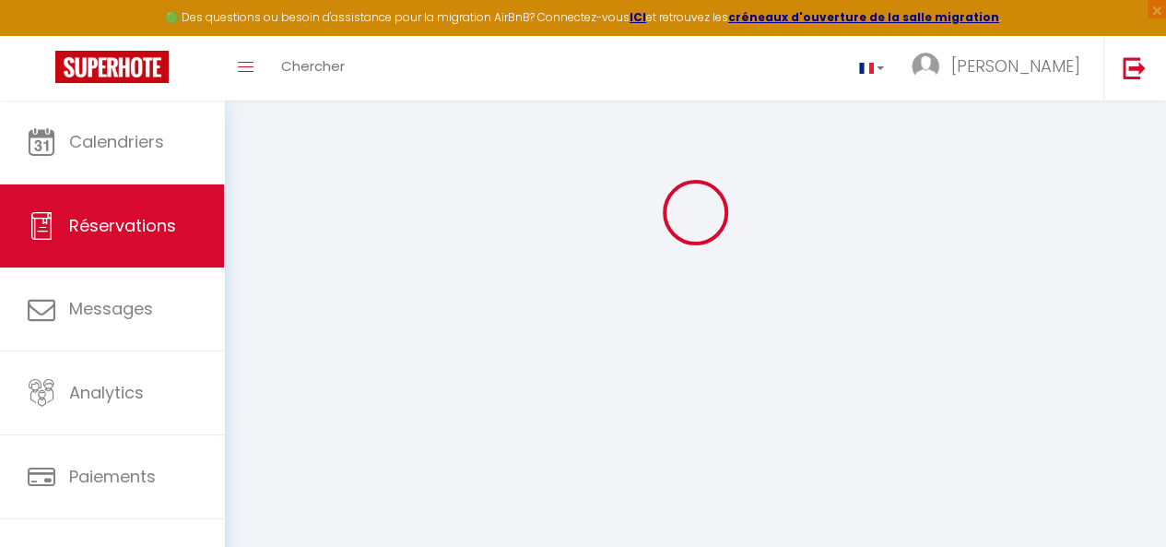
select select
checkbox input "false"
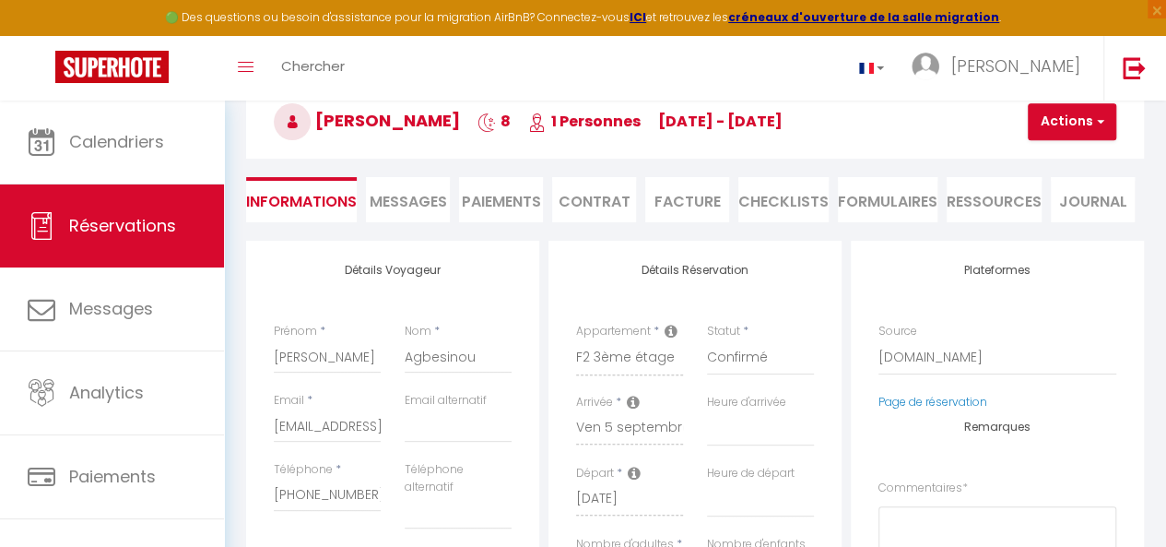
select select
checkbox input "false"
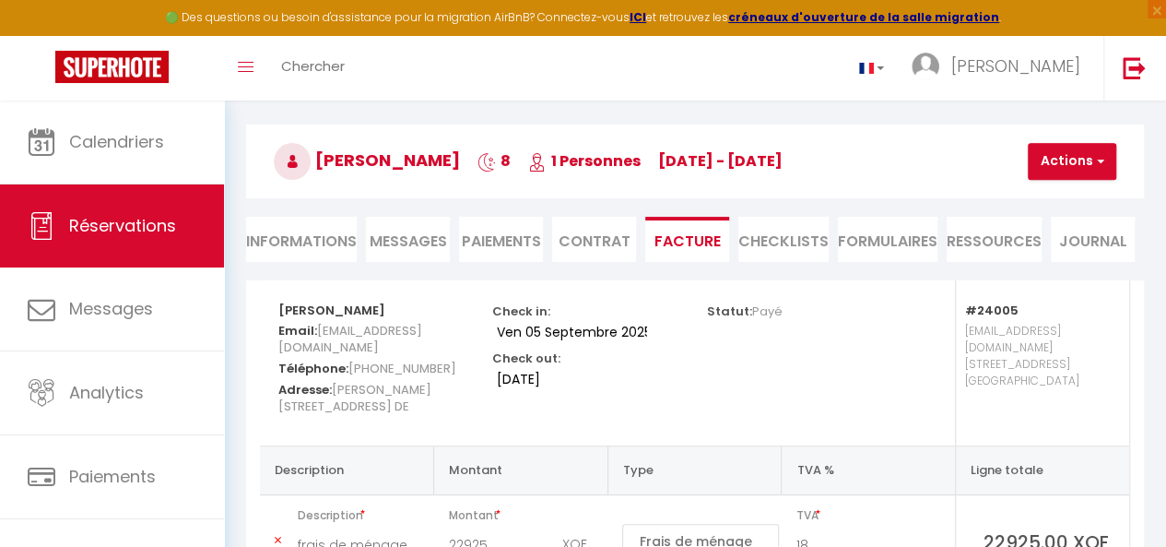
scroll to position [0, 0]
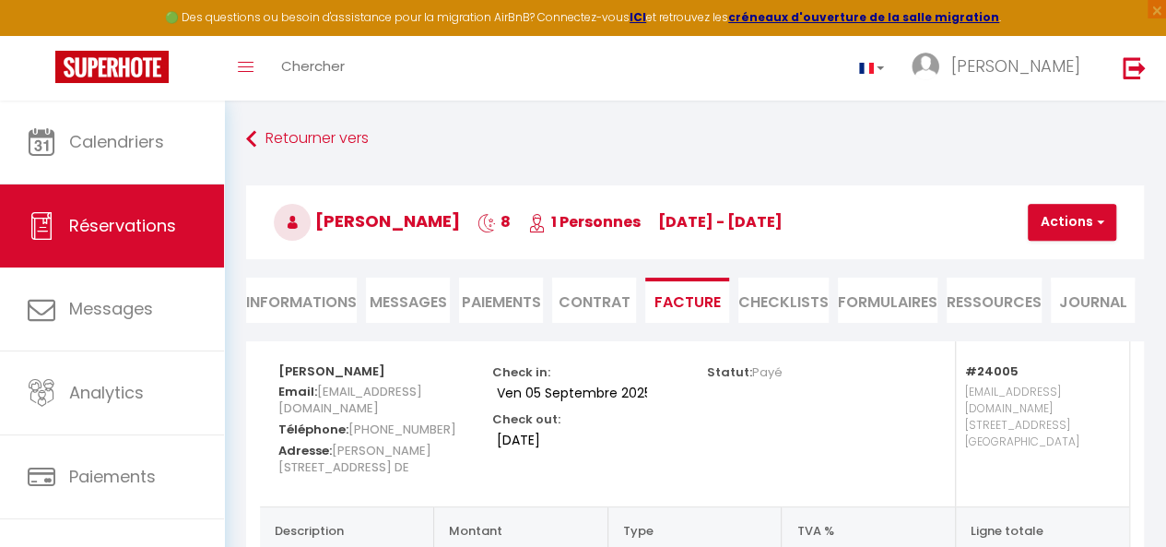
click at [298, 302] on li "Informations" at bounding box center [301, 300] width 111 height 45
select select
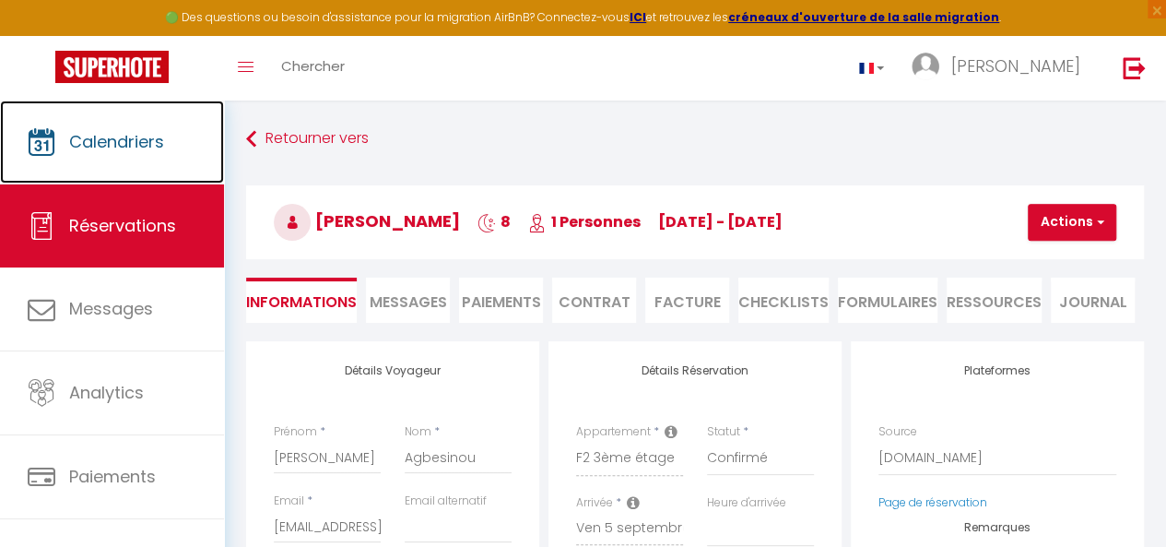
click at [157, 134] on span "Calendriers" at bounding box center [116, 141] width 95 height 23
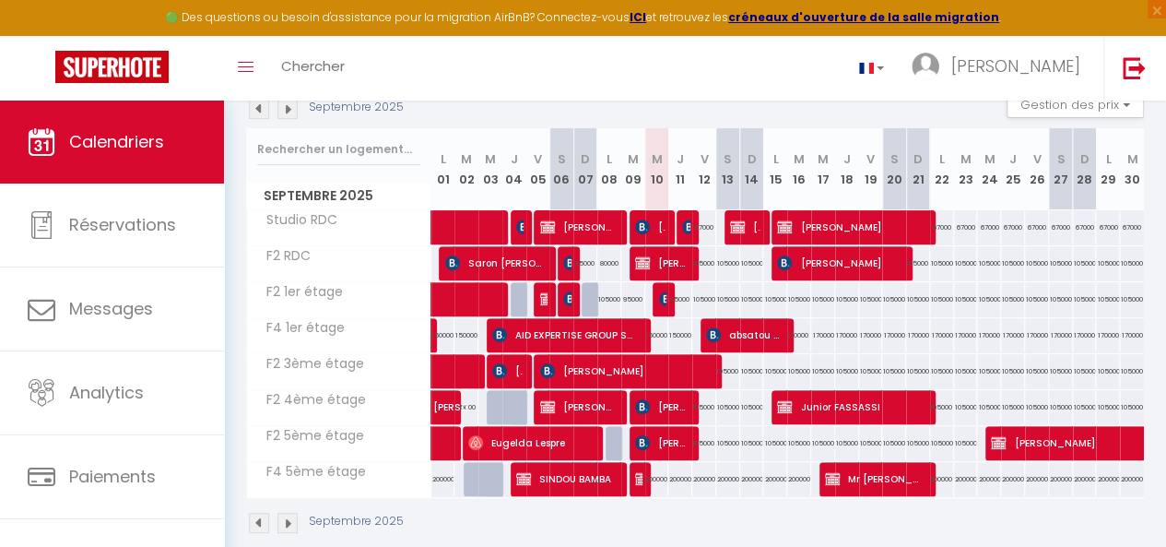
scroll to position [229, 0]
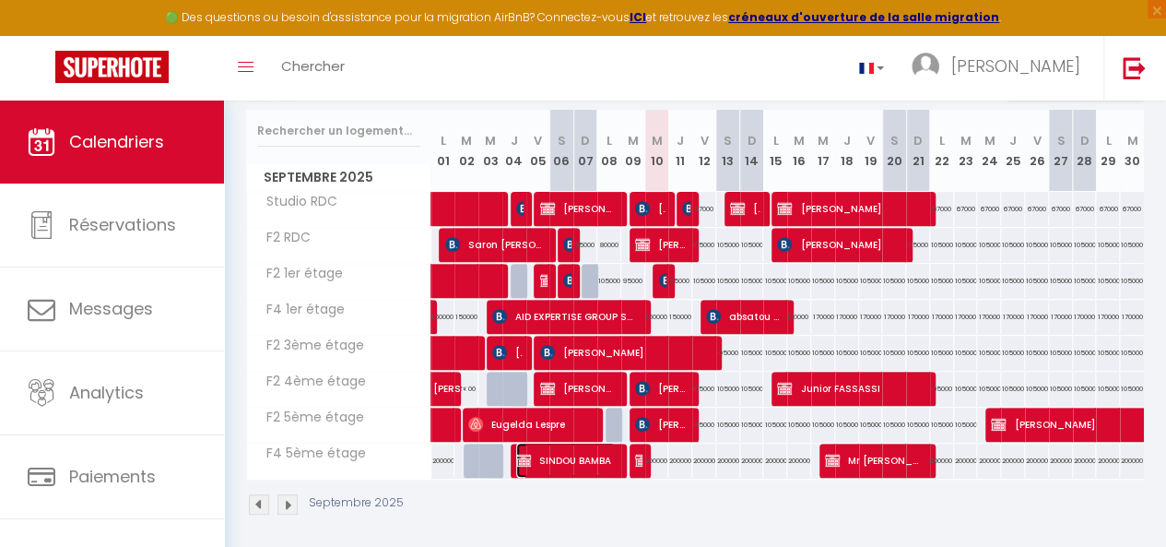
click at [538, 466] on span "SINDOU BAMBA" at bounding box center [566, 460] width 100 height 35
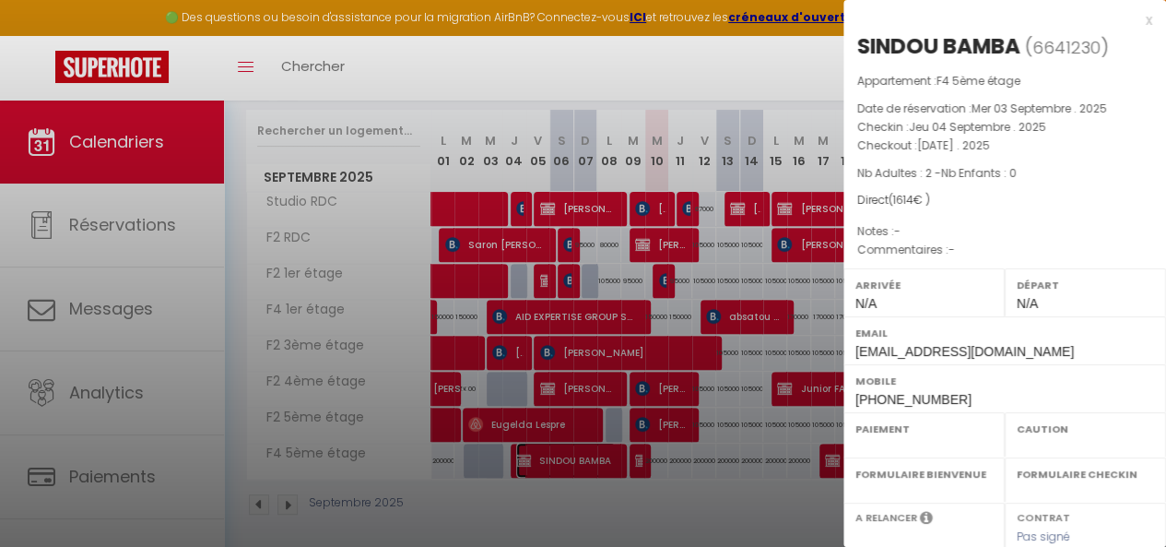
select select "OK"
select select "KO"
select select "0"
select select "1"
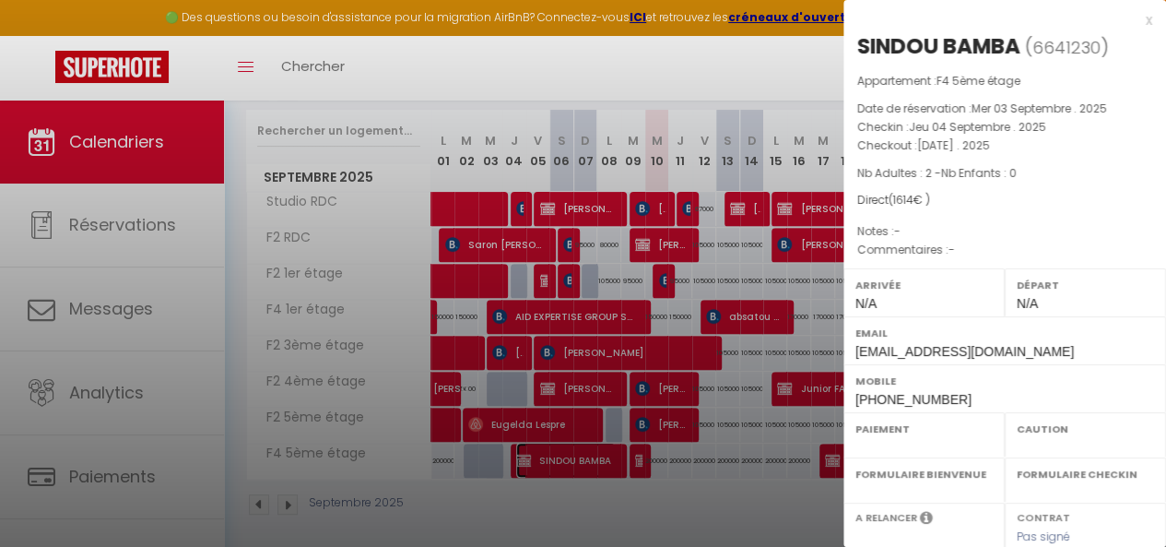
select select
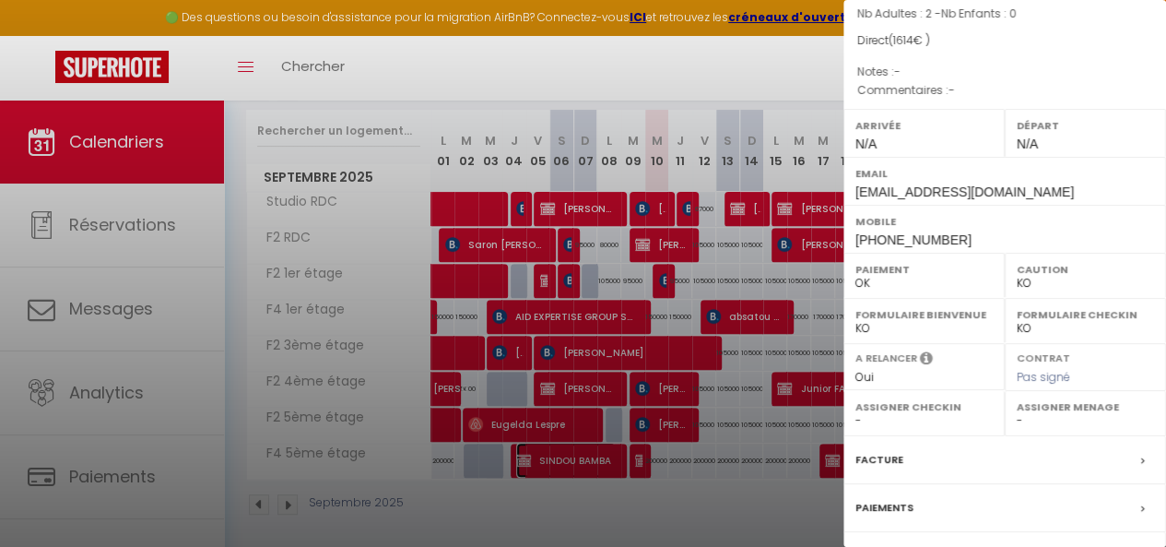
scroll to position [178, 0]
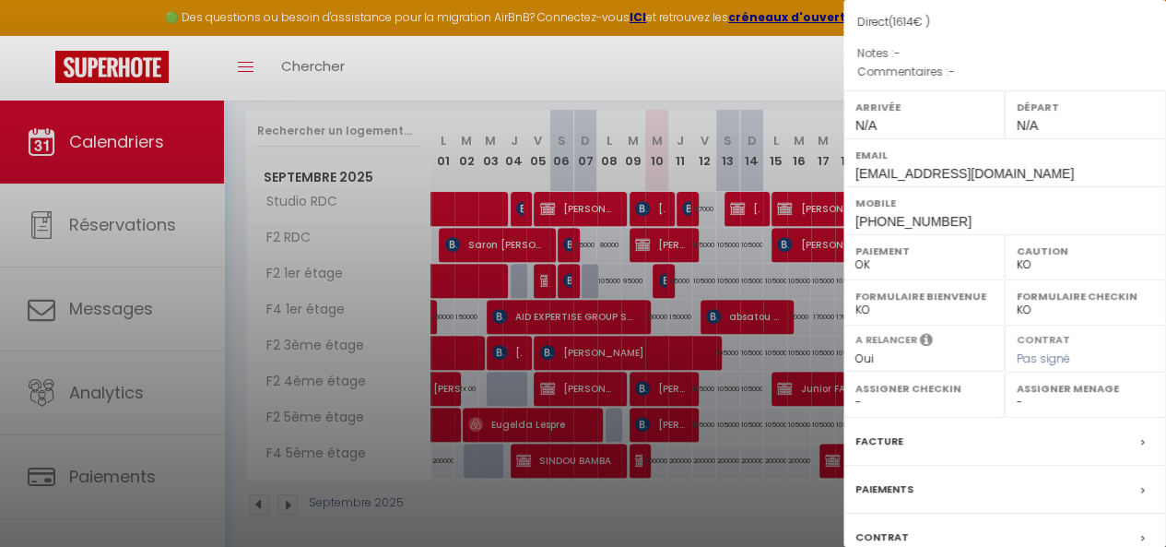
click at [957, 474] on div "Paiements" at bounding box center [1005, 490] width 323 height 48
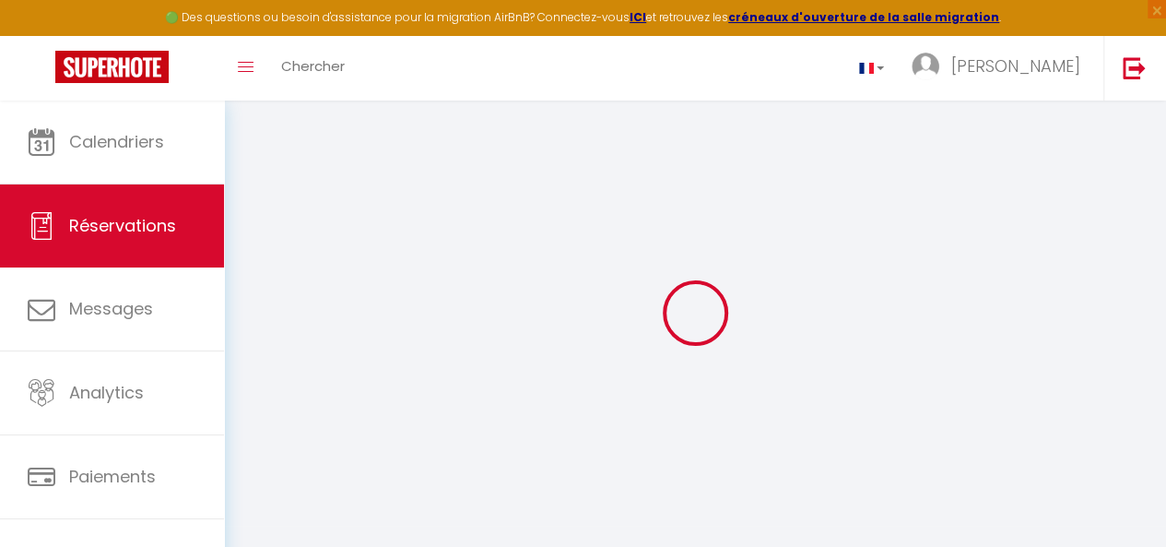
scroll to position [101, 0]
select select
checkbox input "false"
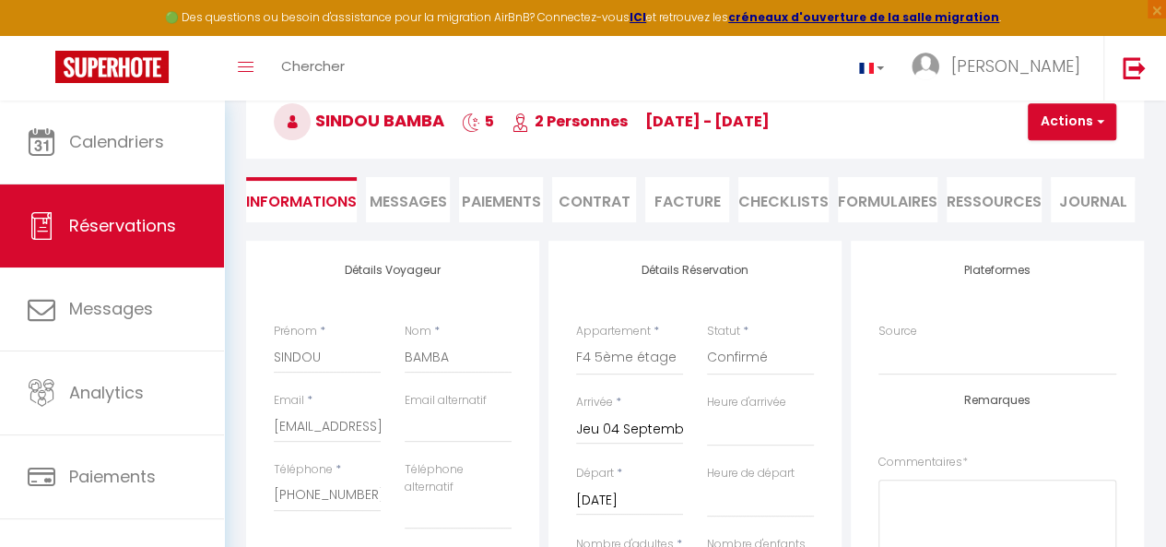
select select
checkbox input "false"
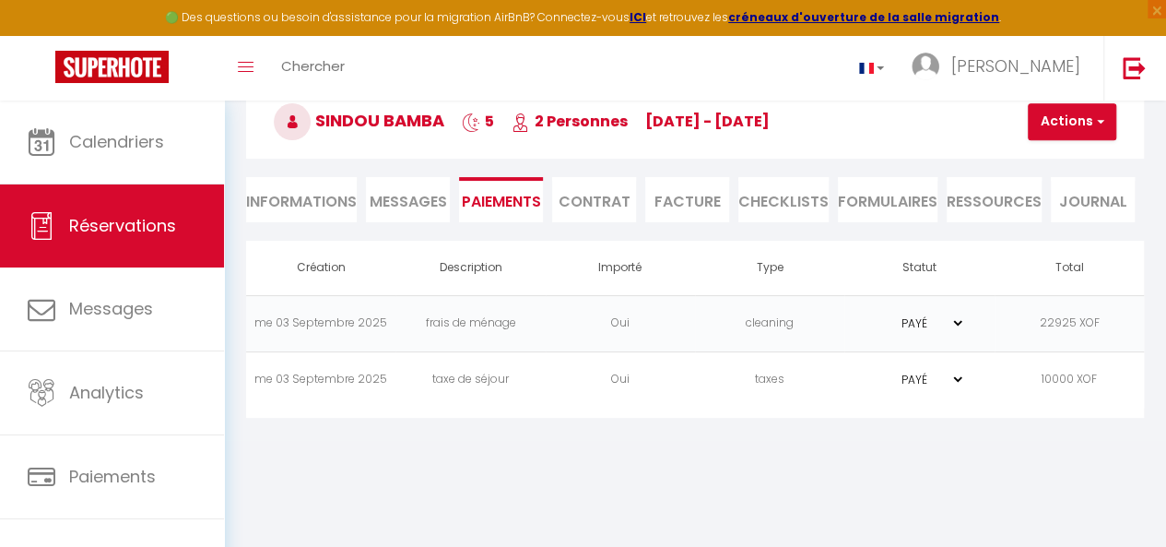
click at [346, 206] on li "Informations" at bounding box center [301, 199] width 111 height 45
select select
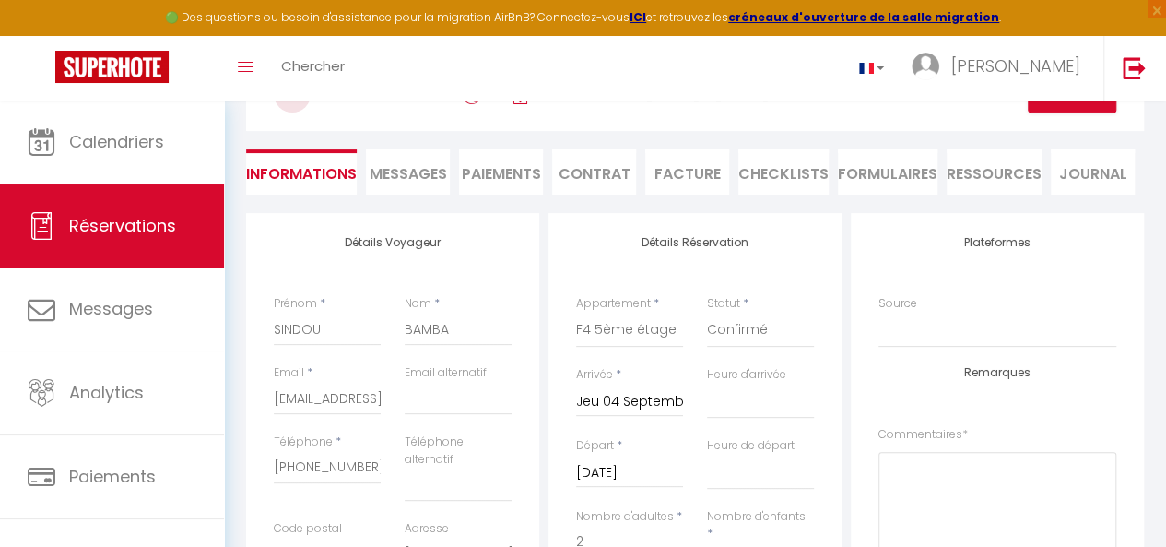
scroll to position [122, 0]
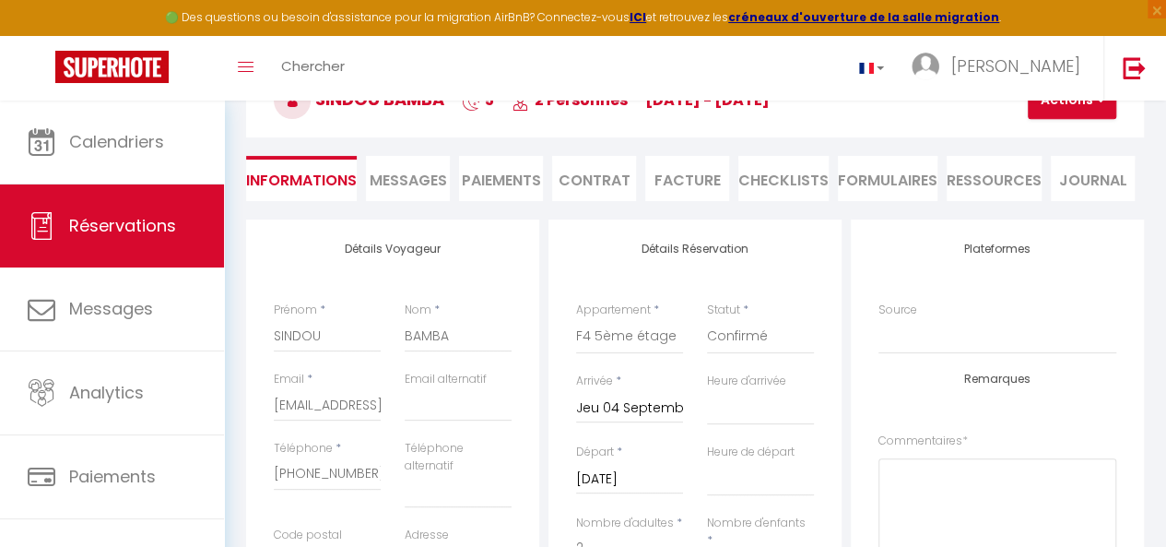
click at [681, 171] on li "Facture" at bounding box center [687, 178] width 84 height 45
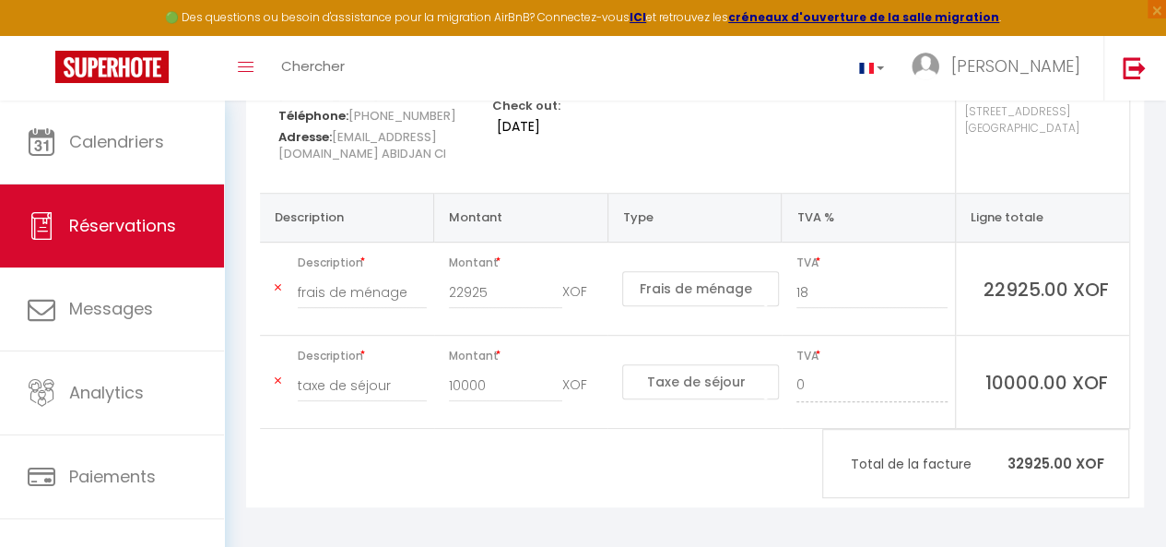
scroll to position [317, 0]
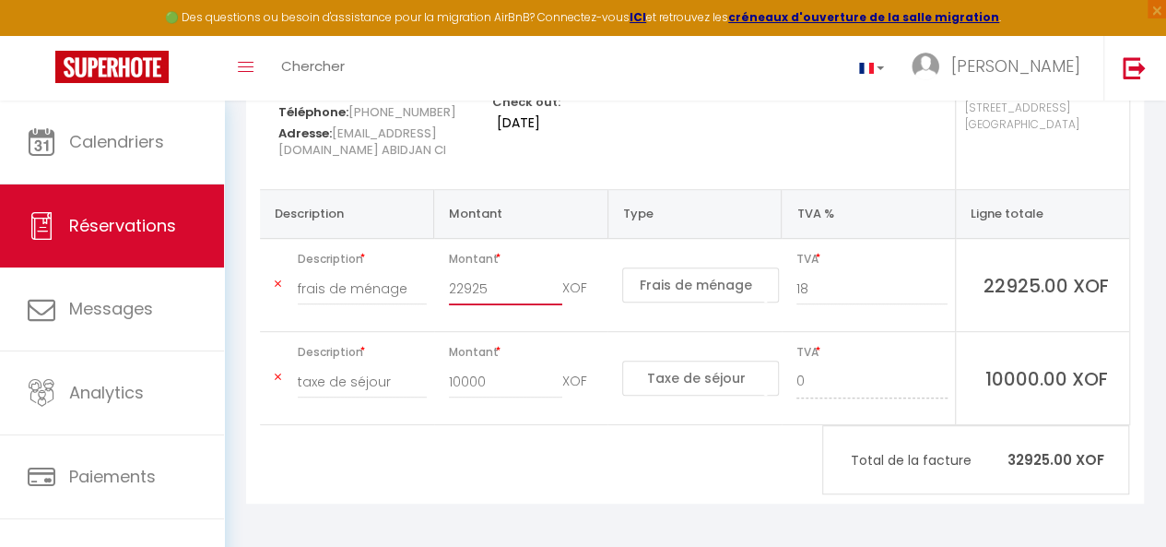
click at [469, 285] on input "22925" at bounding box center [506, 288] width 114 height 33
type input "6000"
click at [498, 385] on input "10000" at bounding box center [506, 381] width 114 height 33
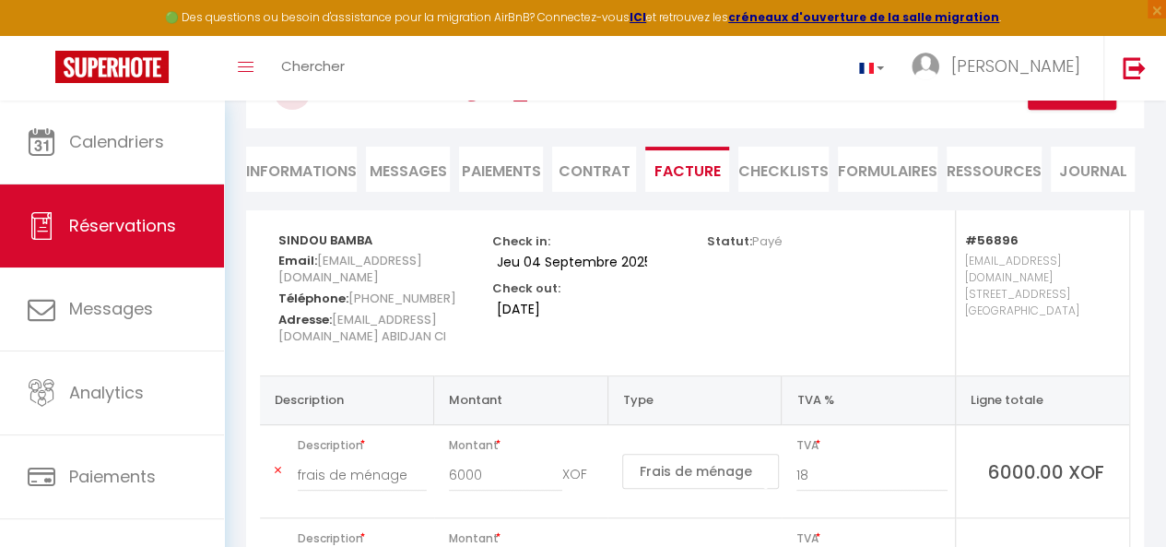
scroll to position [125, 0]
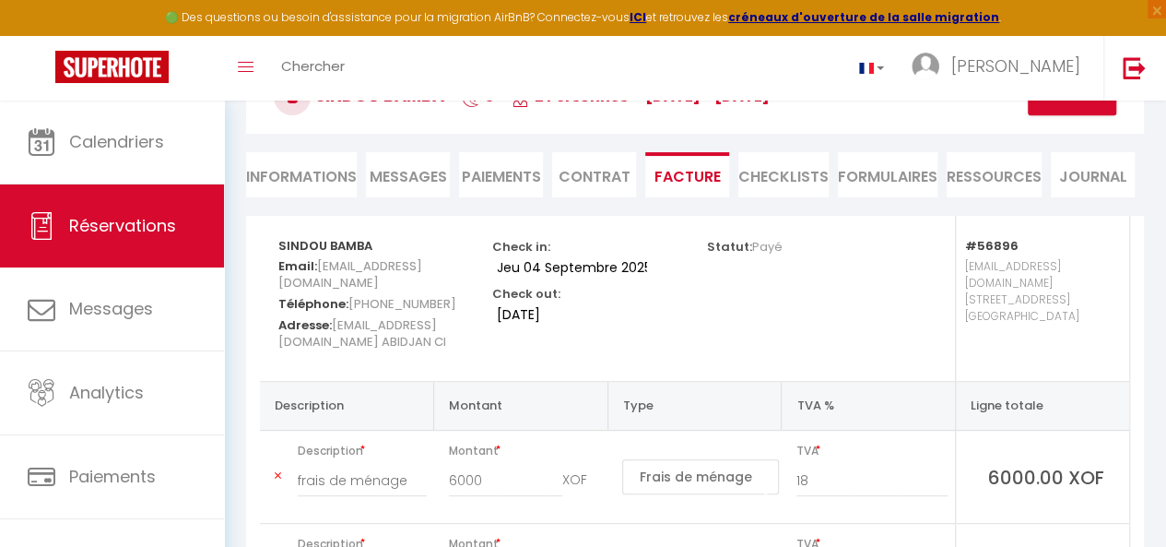
click at [284, 183] on li "Informations" at bounding box center [301, 174] width 111 height 45
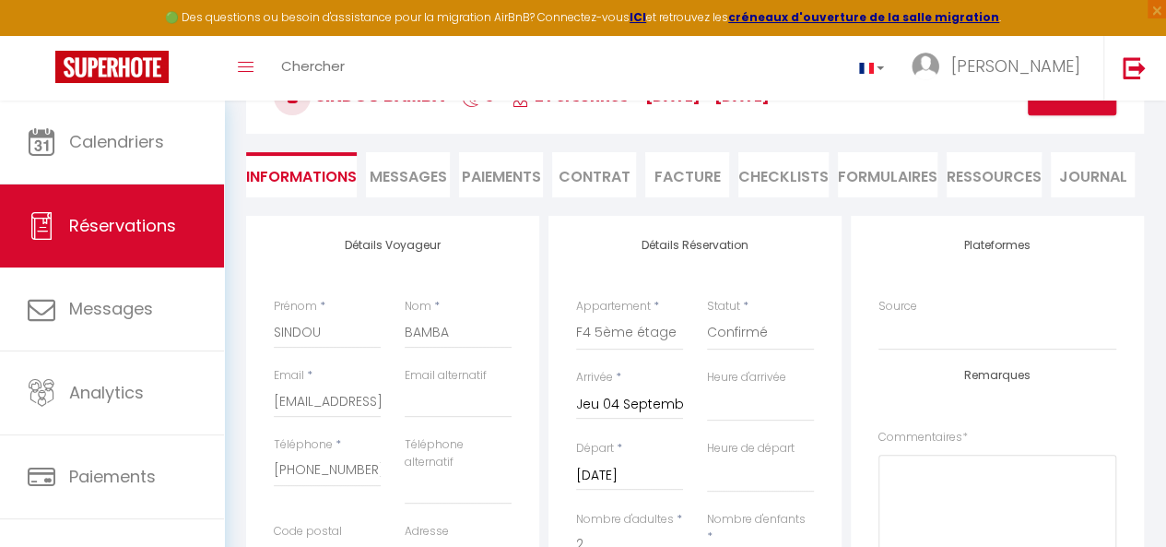
select select
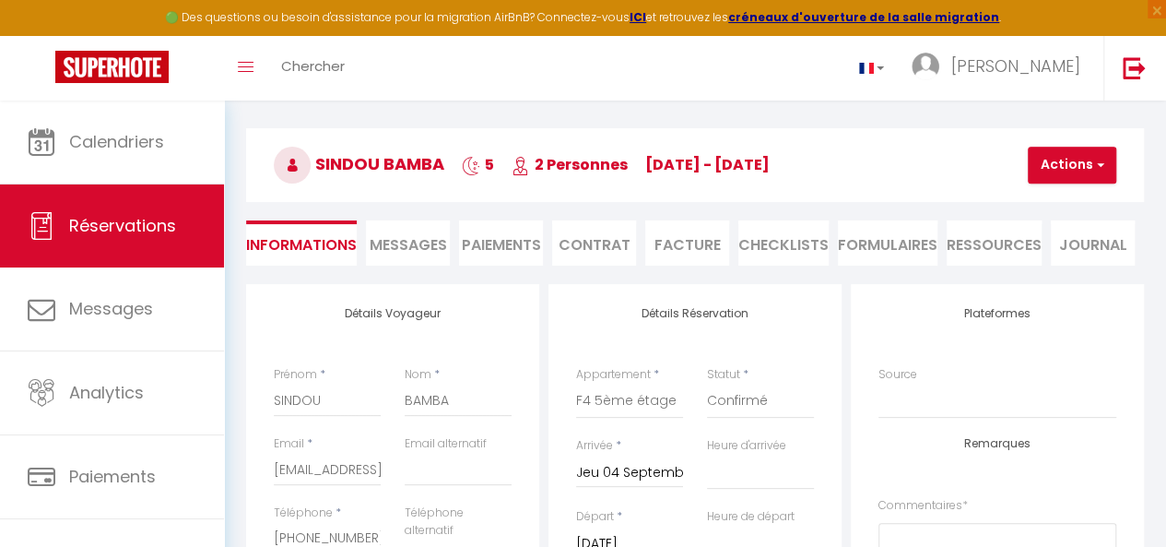
scroll to position [30, 0]
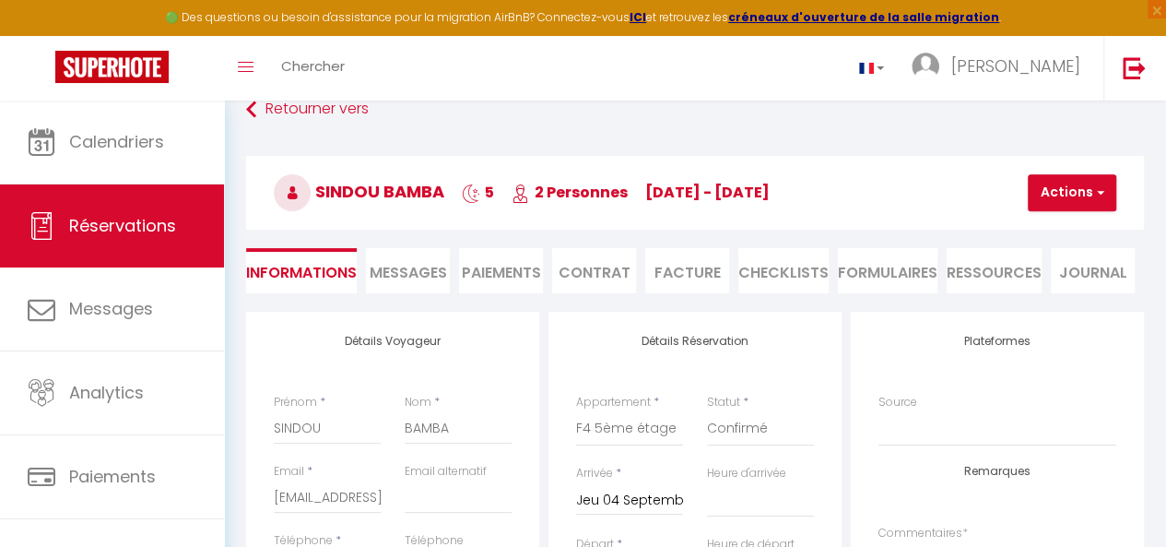
click at [668, 281] on li "Facture" at bounding box center [687, 270] width 84 height 45
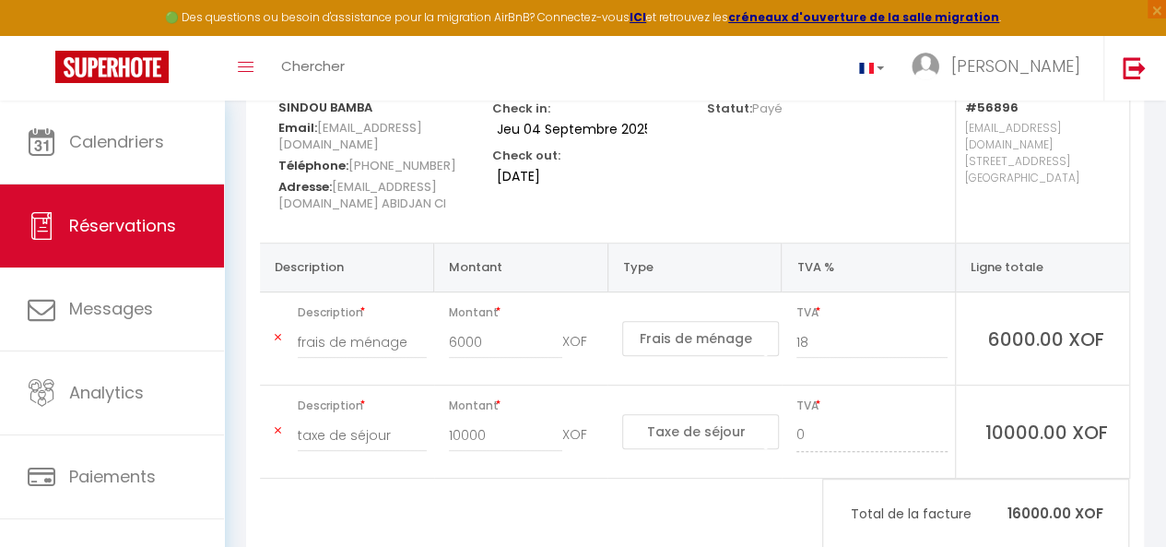
scroll to position [317, 0]
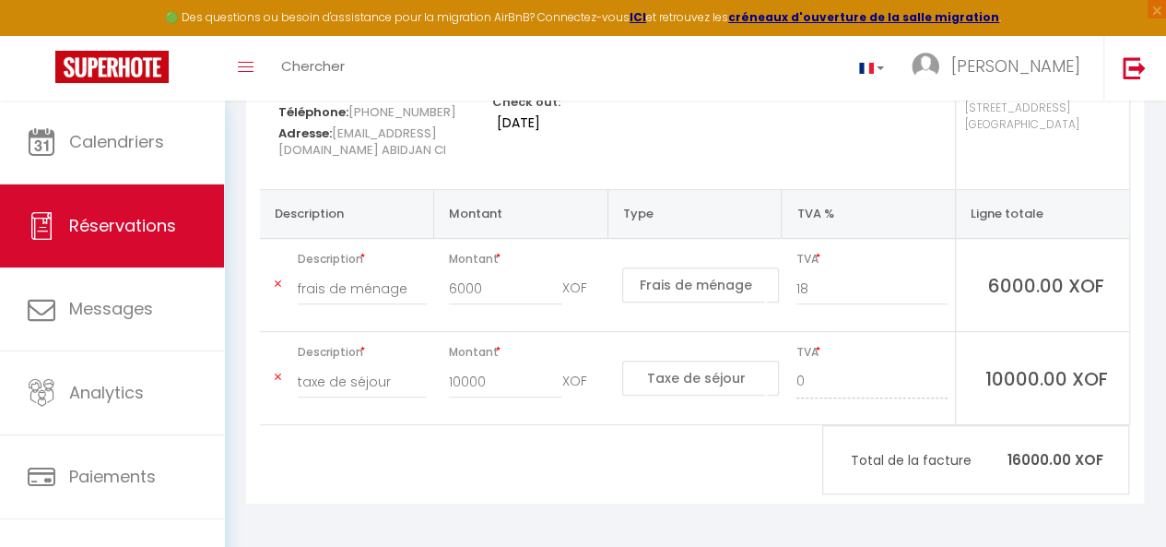
click at [1029, 454] on p "Total de la facture 16000.00 XOF" at bounding box center [975, 460] width 305 height 40
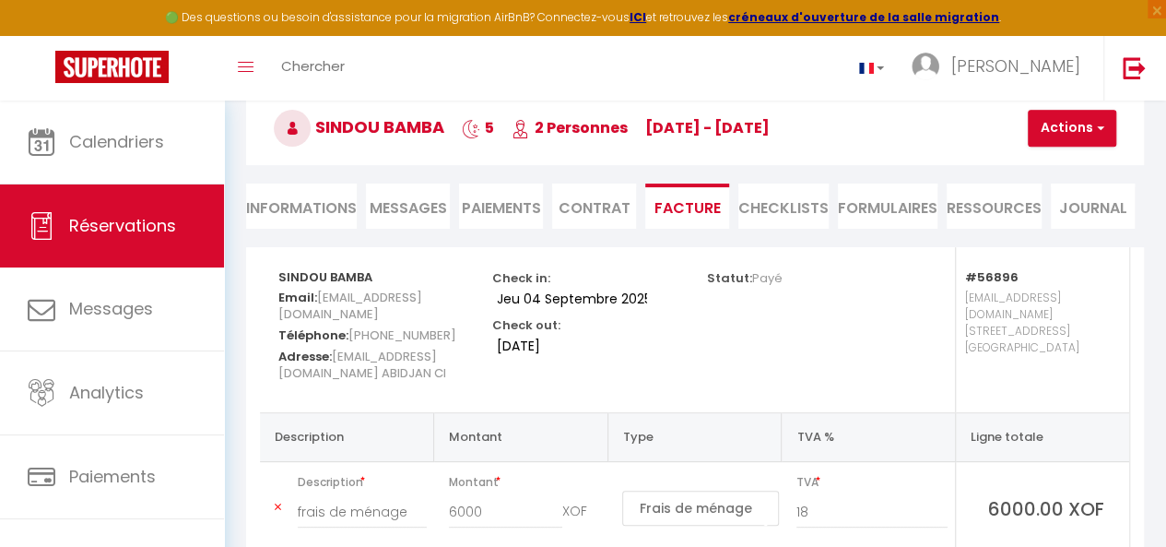
scroll to position [90, 0]
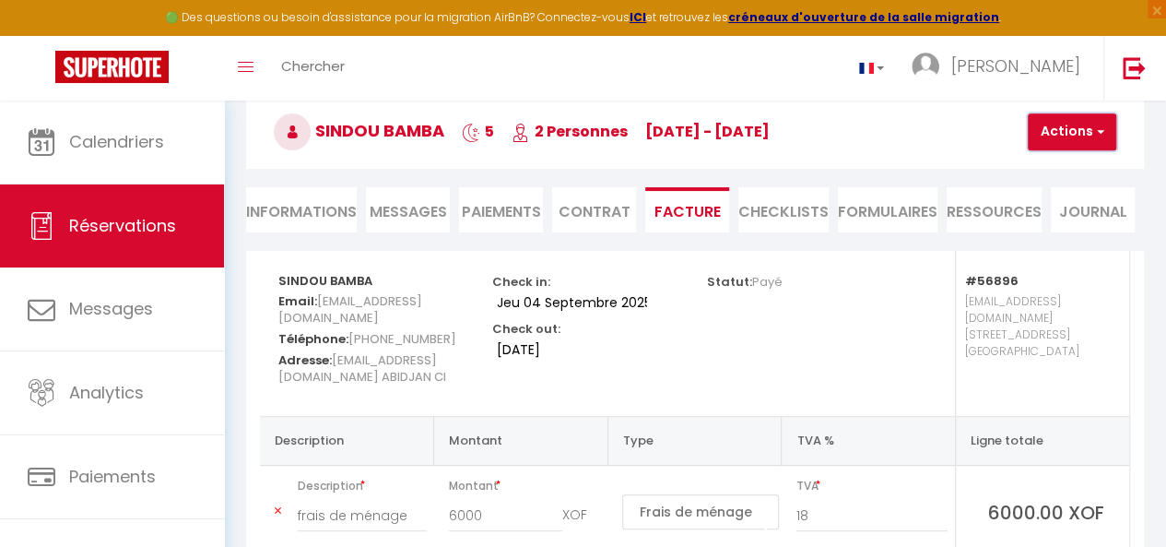
click at [1071, 124] on button "Actions" at bounding box center [1072, 131] width 89 height 37
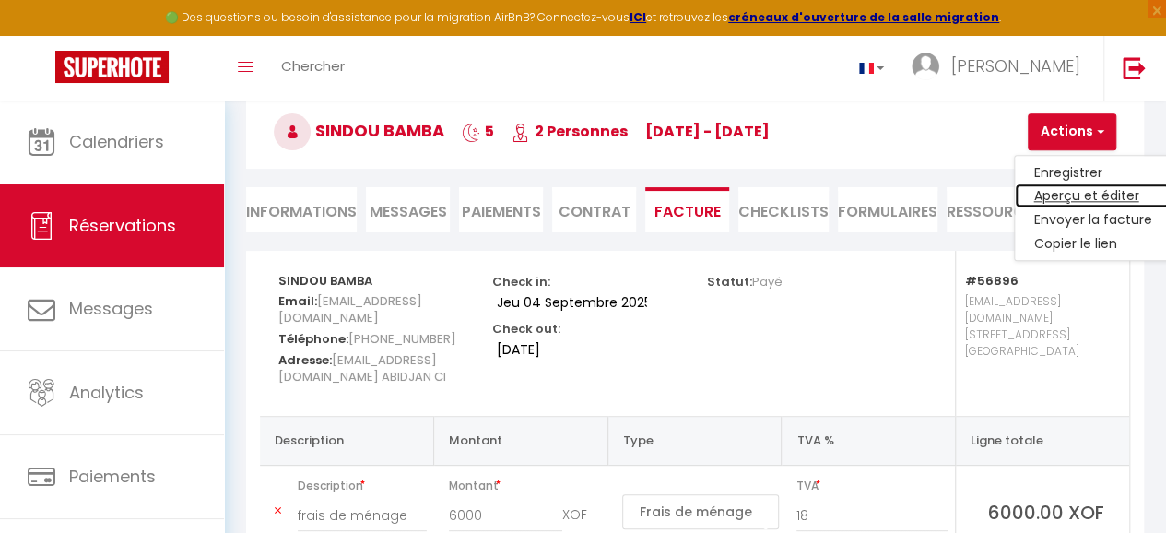
click at [1060, 190] on link "Aperçu et éditer" at bounding box center [1092, 196] width 155 height 24
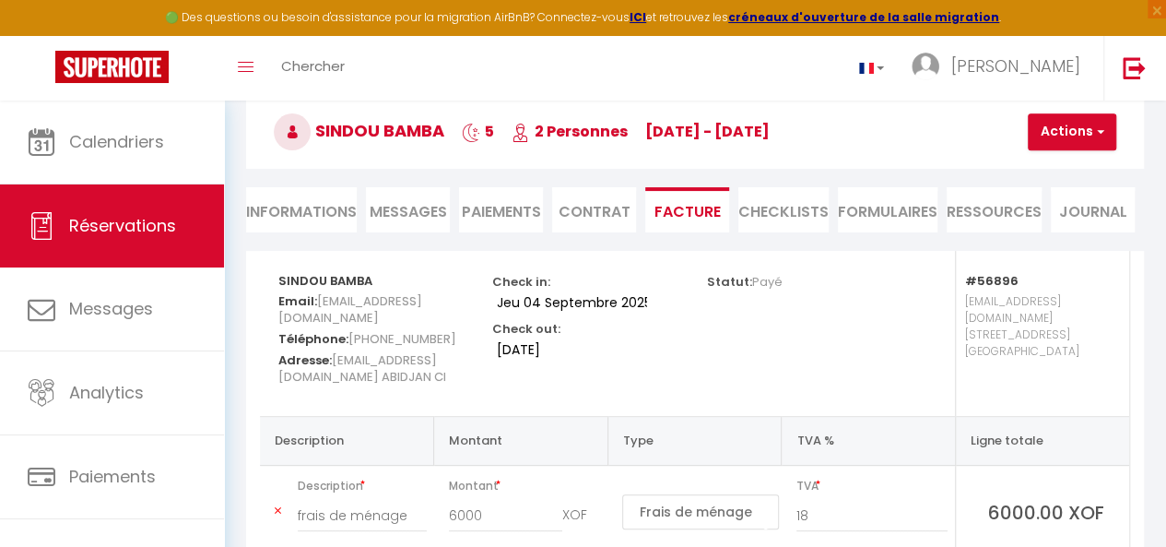
click at [329, 219] on li "Informations" at bounding box center [301, 209] width 111 height 45
select select
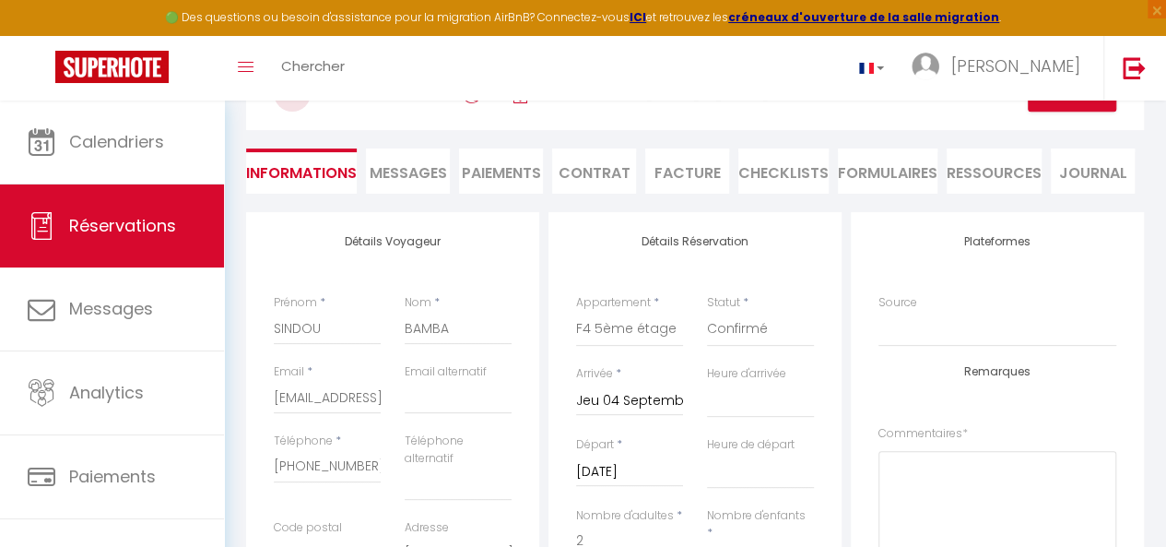
scroll to position [125, 0]
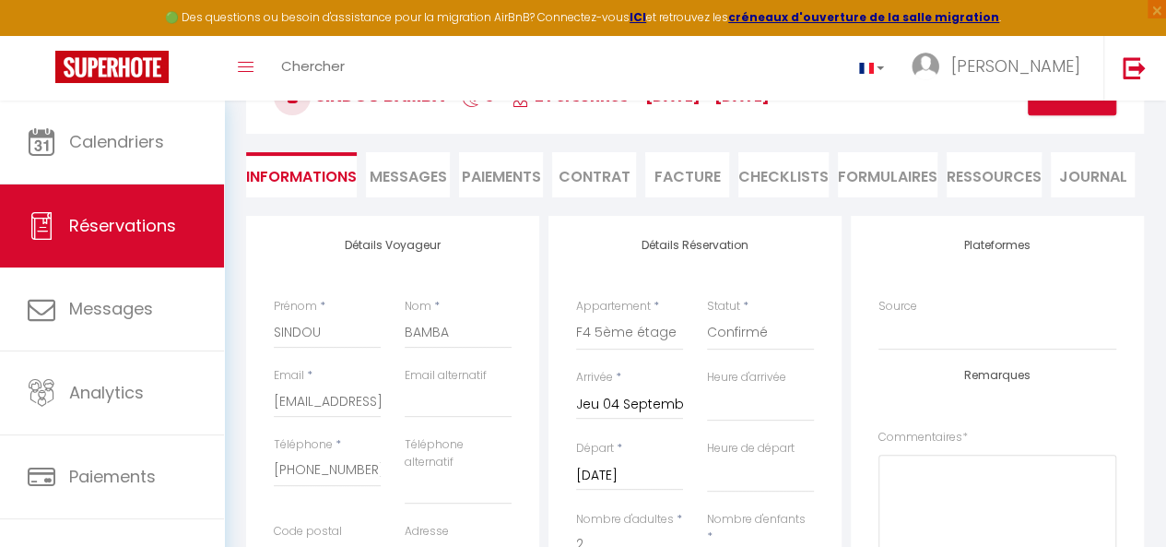
click at [668, 157] on li "Facture" at bounding box center [687, 174] width 84 height 45
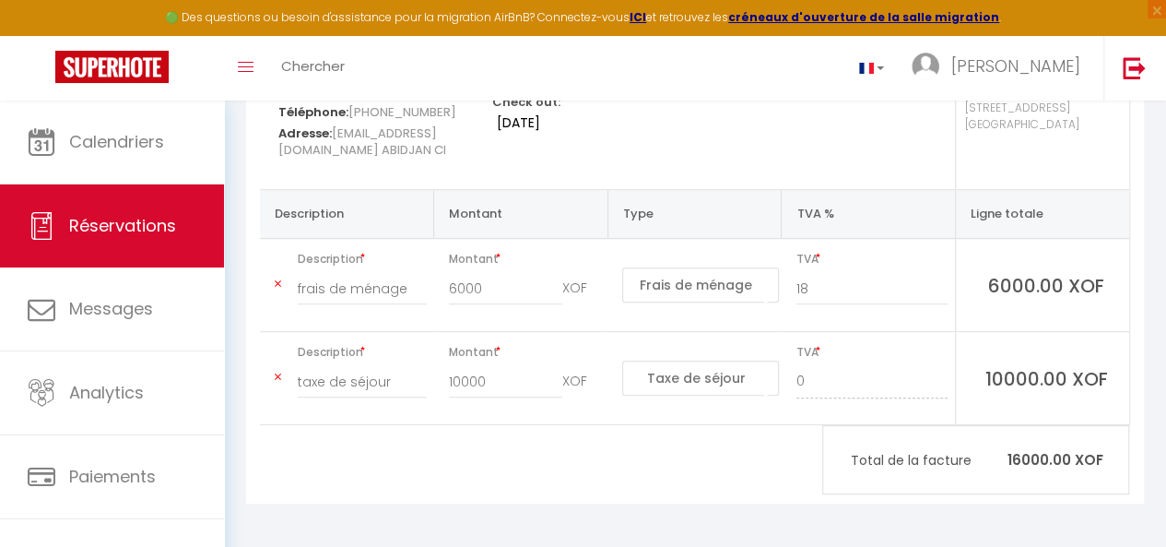
scroll to position [315, 0]
click at [1029, 472] on p "Total de la facture 16000.00 XOF" at bounding box center [975, 462] width 305 height 40
click at [1027, 456] on p "Total de la facture 16000.00 XOF" at bounding box center [975, 462] width 305 height 40
click at [669, 447] on div "SINDOU BAMBA Email: [EMAIL_ADDRESS][DOMAIN_NAME] Téléphone: [PHONE_NUMBER] Adre…" at bounding box center [695, 265] width 898 height 479
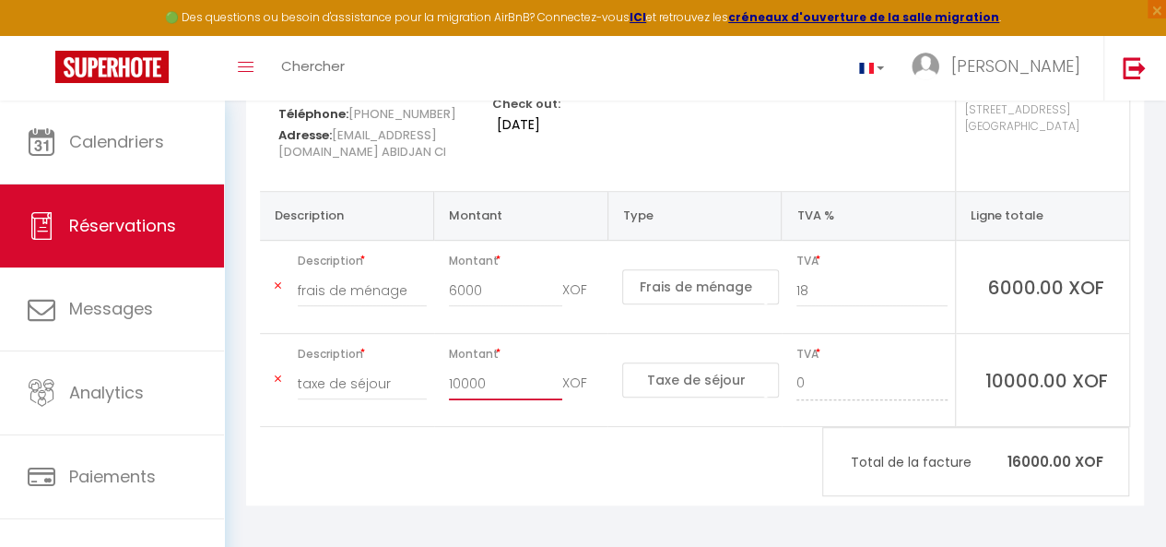
click at [463, 388] on input "10000" at bounding box center [506, 383] width 114 height 33
click at [1029, 462] on p "Total de la facture 16000.00 XOF" at bounding box center [975, 462] width 305 height 40
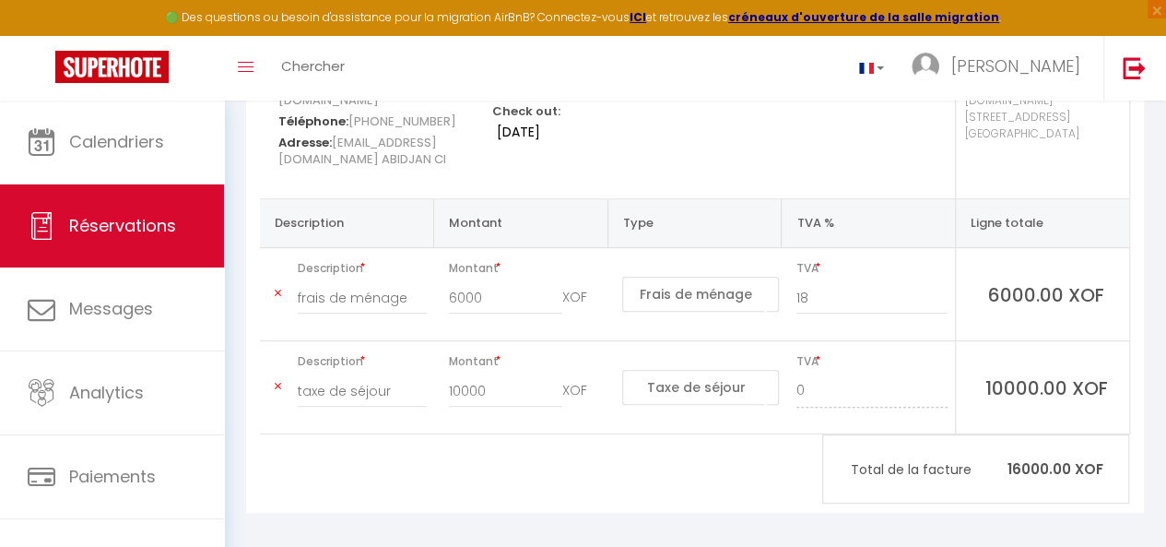
scroll to position [317, 0]
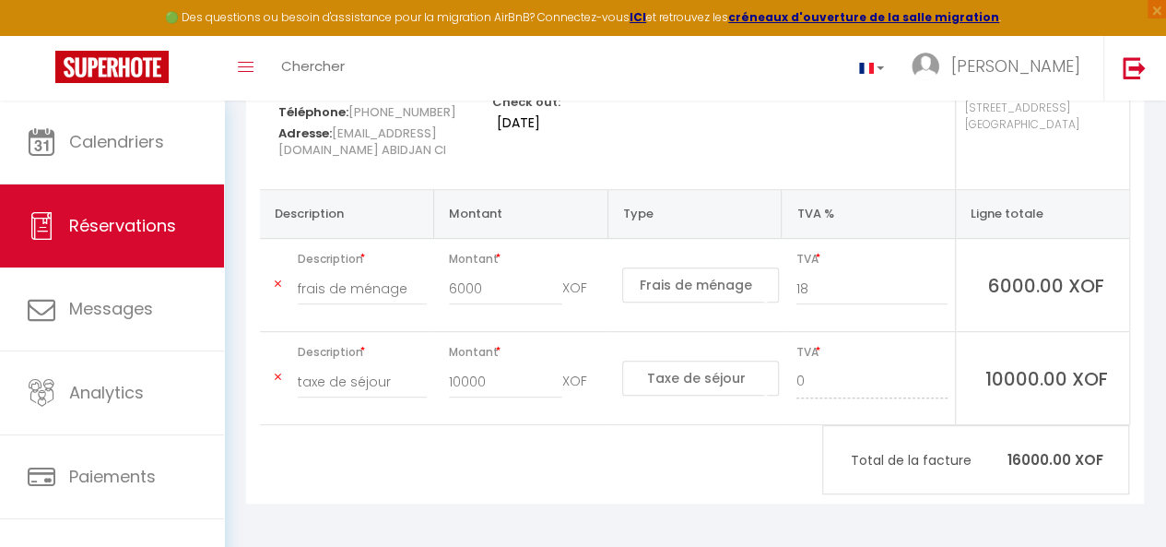
click at [1033, 465] on p "Total de la facture 16000.00 XOF" at bounding box center [975, 460] width 305 height 40
click at [1029, 462] on p "Total de la facture 16000.00 XOF" at bounding box center [975, 460] width 305 height 40
click at [1073, 456] on p "Total de la facture 16000.00 XOF" at bounding box center [975, 460] width 305 height 40
click at [1072, 456] on p "Total de la facture 16000.00 XOF" at bounding box center [975, 460] width 305 height 40
click at [1107, 434] on div "Total de la facture 16000.00 XOF" at bounding box center [975, 459] width 307 height 69
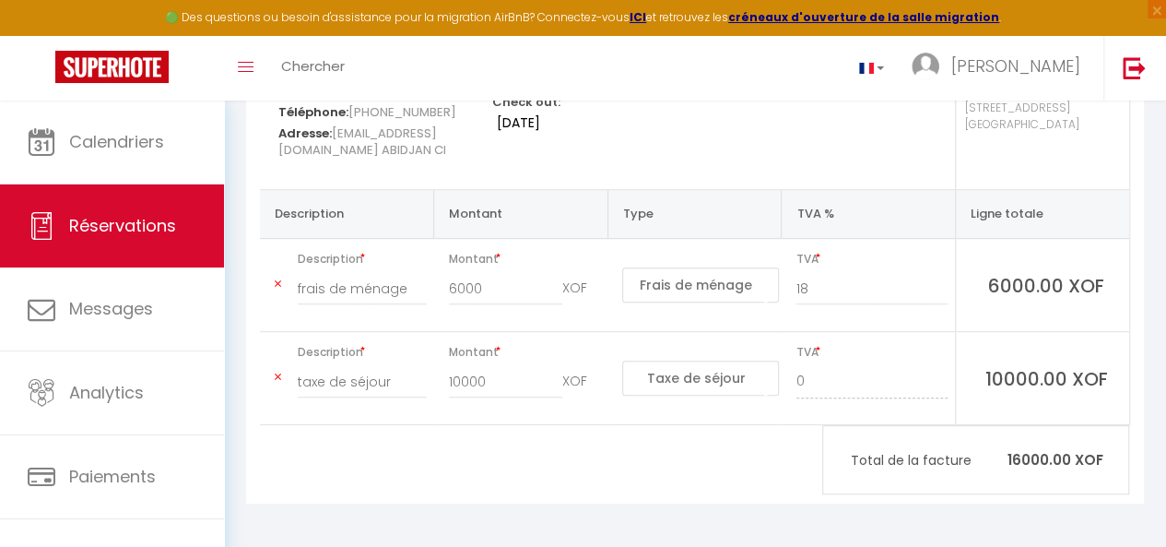
click at [1016, 466] on p "Total de la facture 16000.00 XOF" at bounding box center [975, 460] width 305 height 40
click at [1024, 440] on p "Total de la facture 16000.00 XOF" at bounding box center [975, 460] width 305 height 40
click at [1018, 464] on p "Total de la facture 16000.00 XOF" at bounding box center [975, 460] width 305 height 40
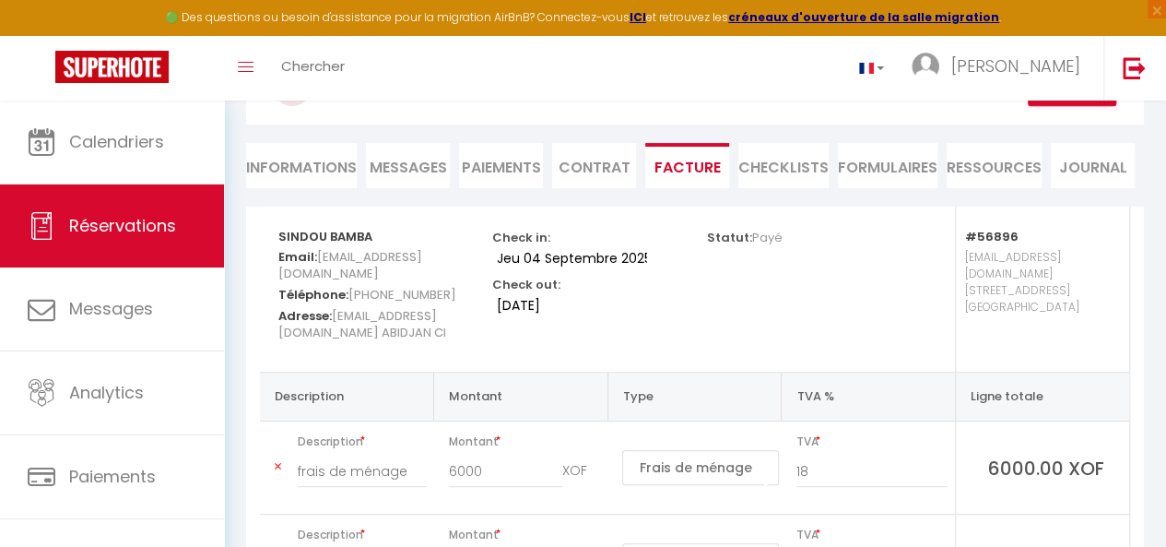
scroll to position [129, 0]
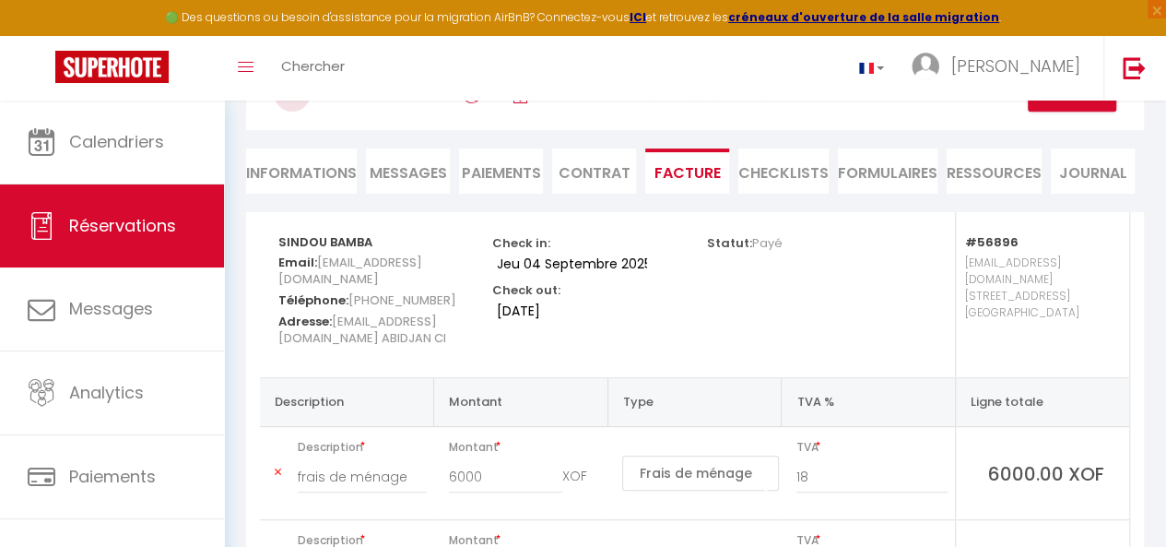
click at [327, 180] on li "Informations" at bounding box center [301, 170] width 111 height 45
select select
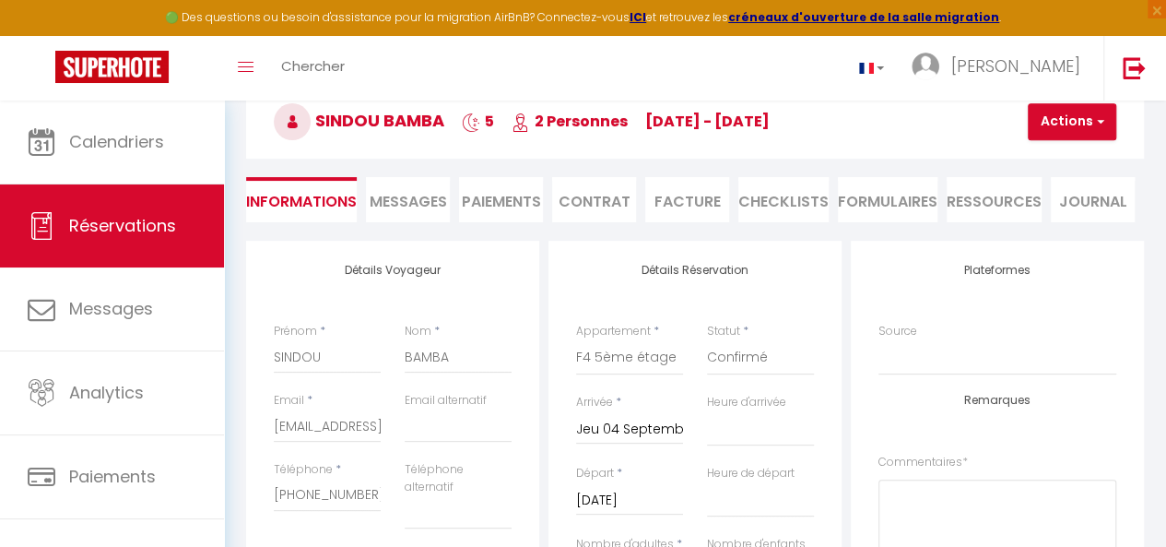
scroll to position [101, 0]
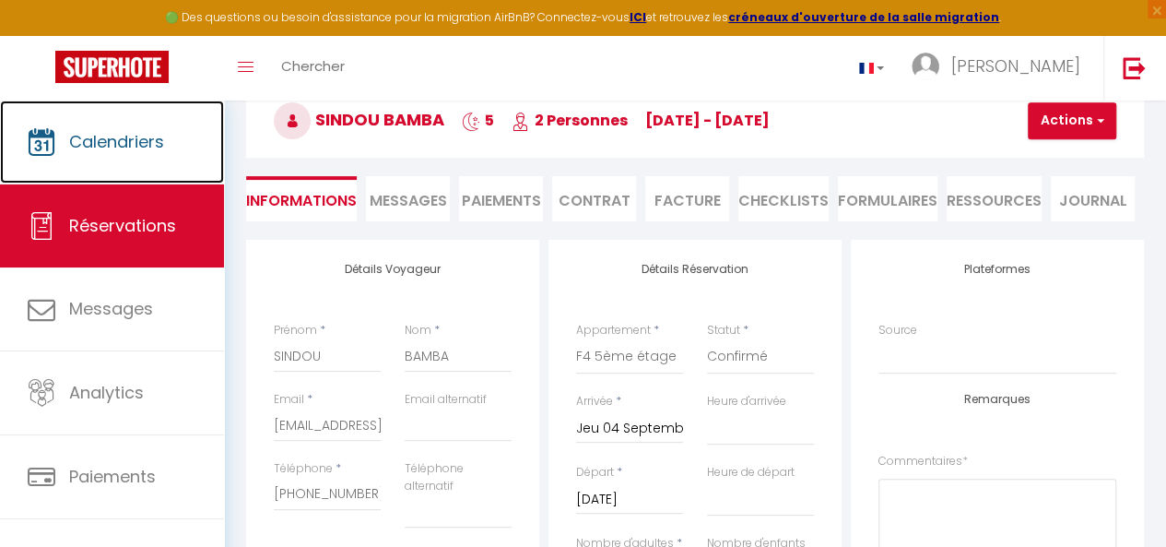
click at [179, 158] on link "Calendriers" at bounding box center [112, 142] width 224 height 83
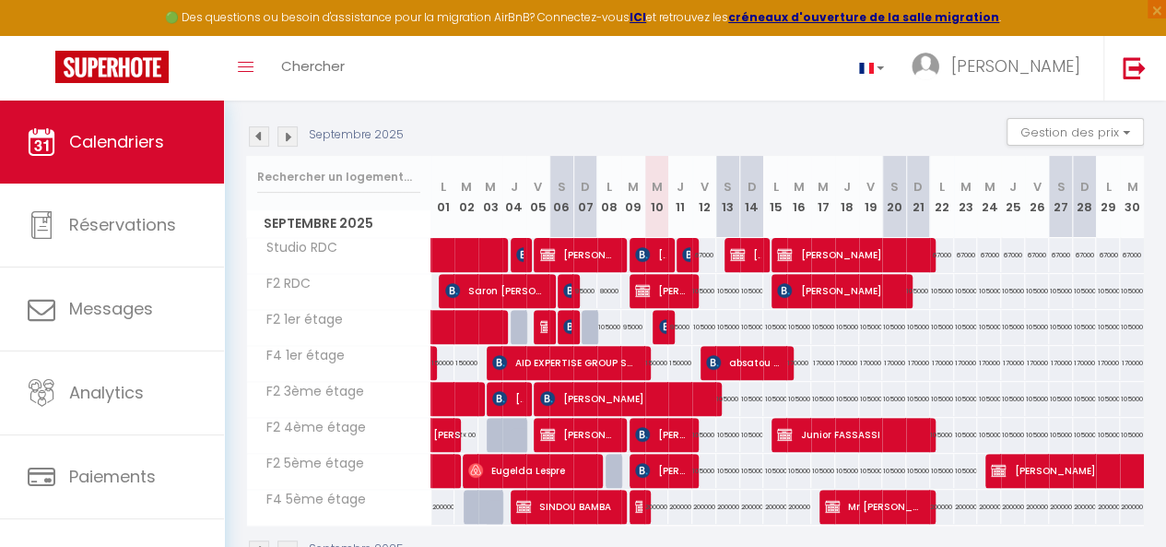
scroll to position [247, 0]
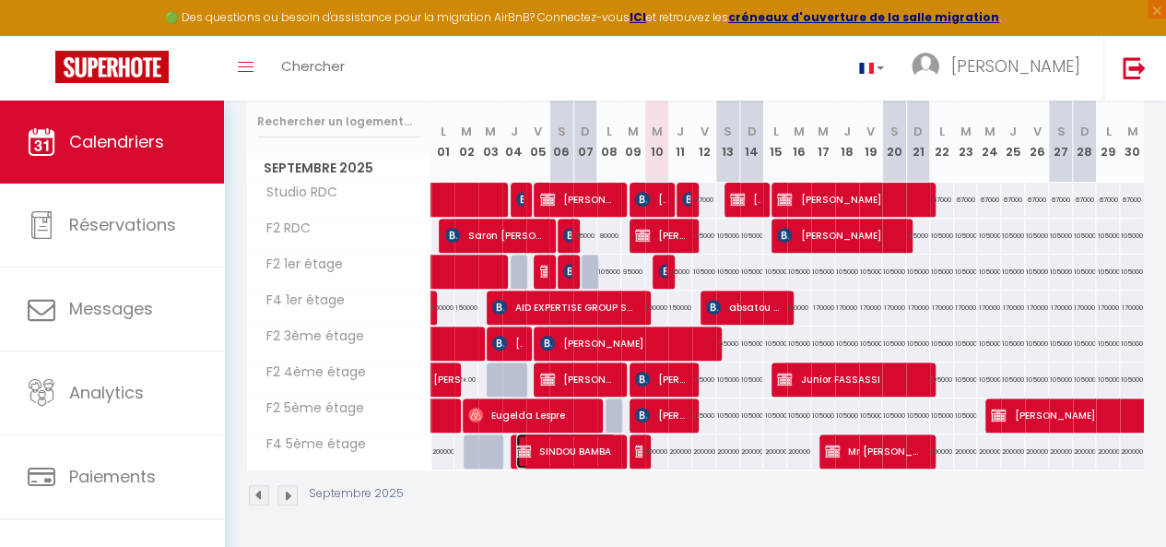
click at [571, 438] on span "SINDOU BAMBA" at bounding box center [566, 450] width 100 height 35
select select "OK"
select select "KO"
select select "0"
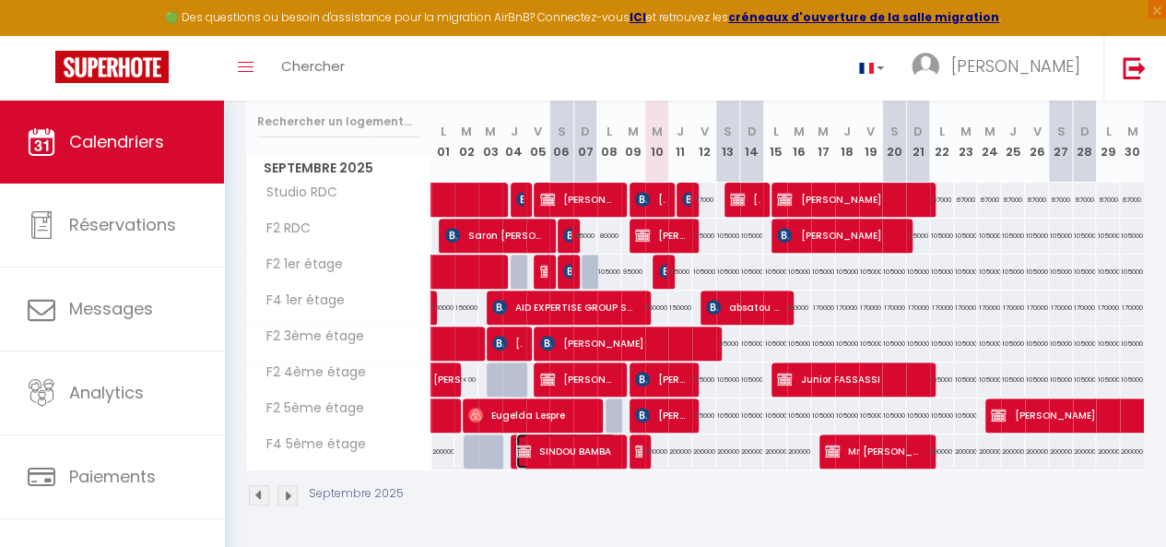
select select "1"
select select
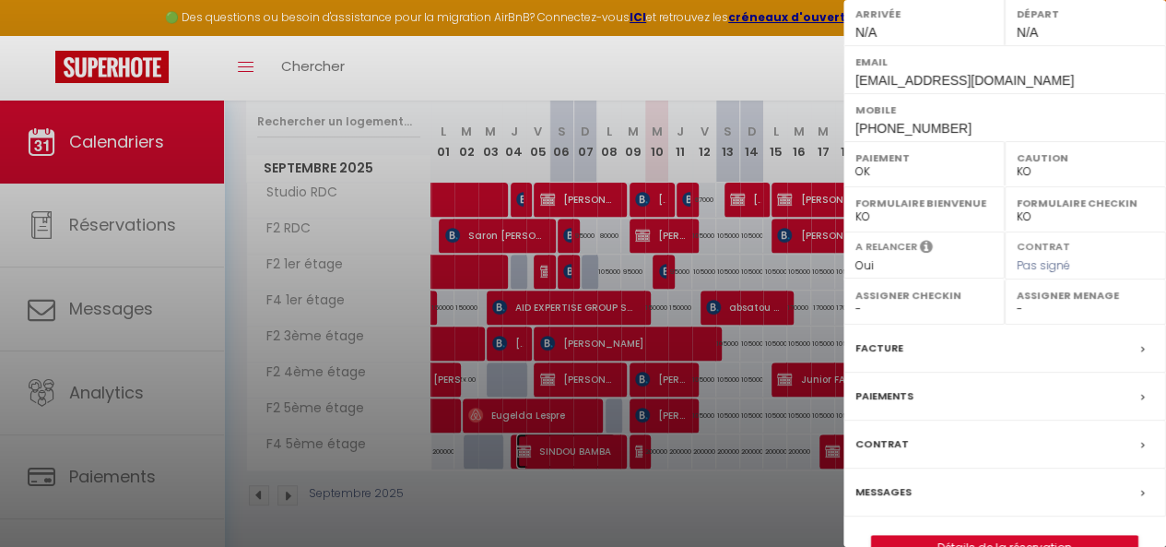
scroll to position [308, 0]
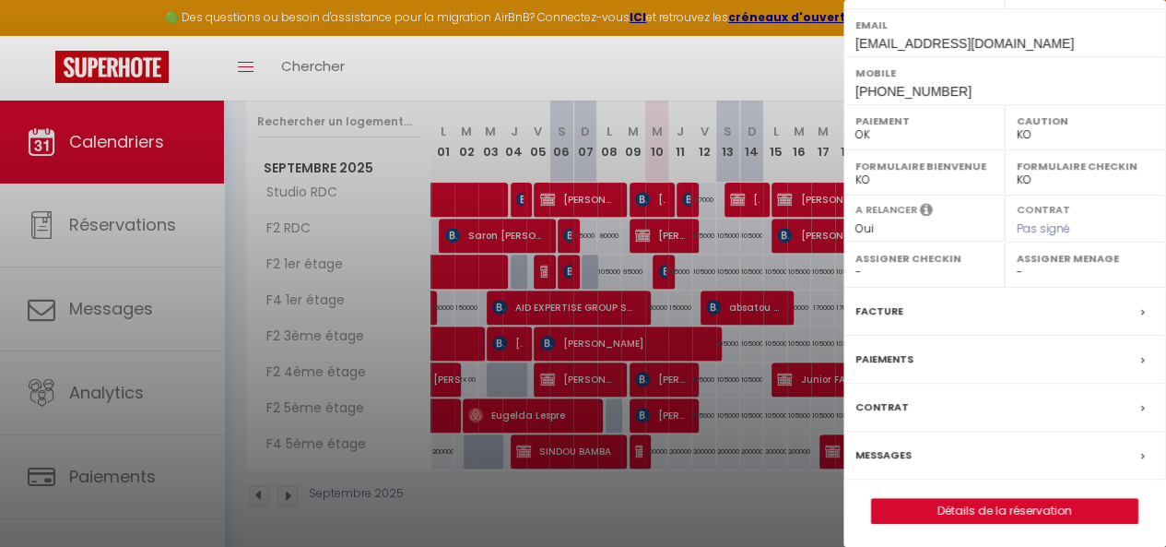
click at [1036, 397] on div "Contrat" at bounding box center [1005, 408] width 323 height 48
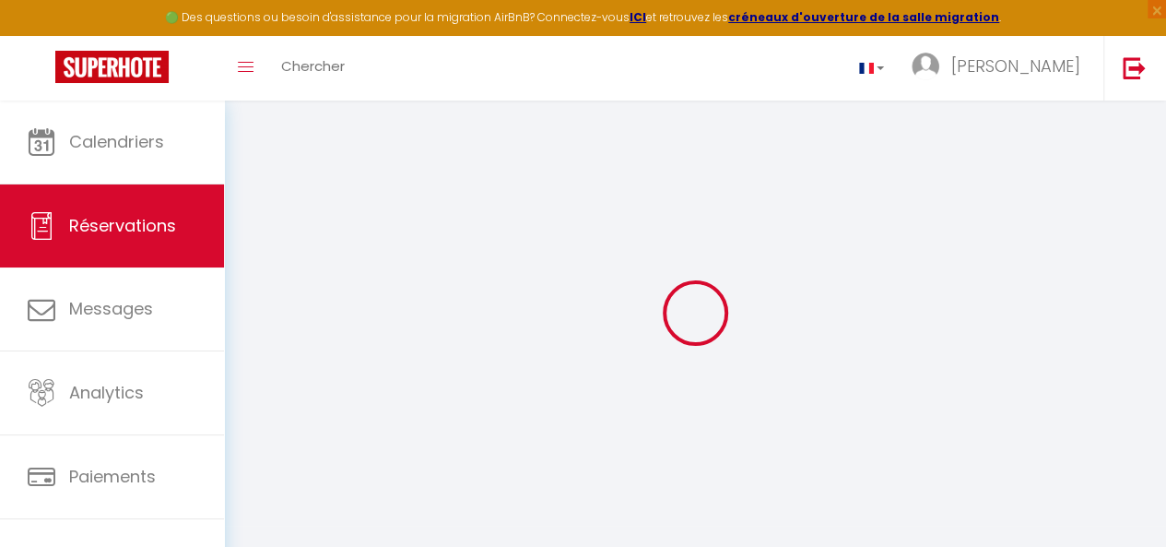
click at [1036, 397] on div at bounding box center [695, 313] width 898 height 381
type input "SINDOU"
type input "BAMBA"
type input "[EMAIL_ADDRESS][DOMAIN_NAME]"
type input "[PHONE_NUMBER]"
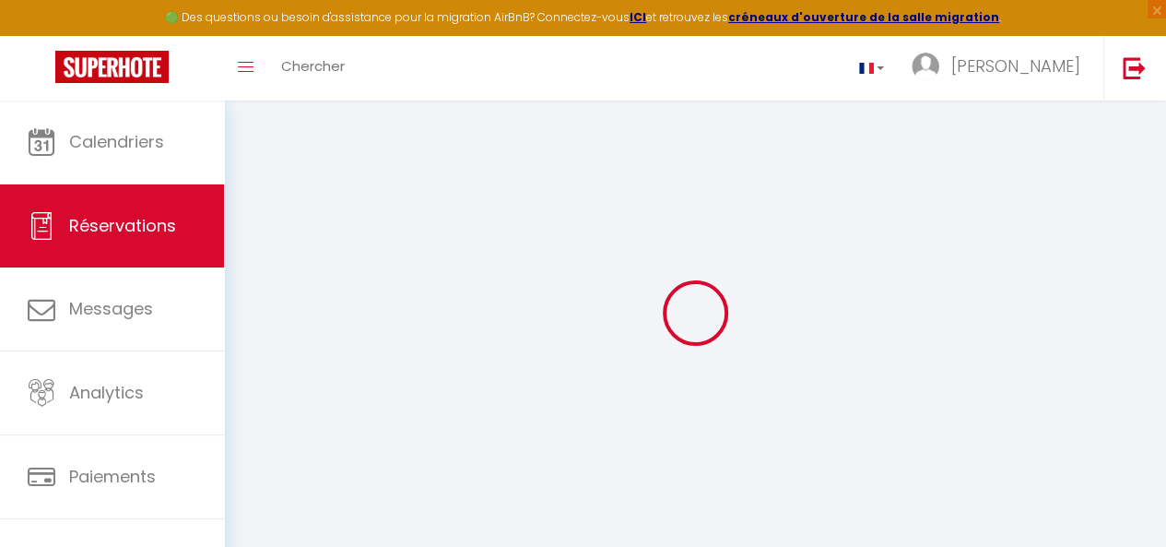
type input "[EMAIL_ADDRESS][DOMAIN_NAME]"
type input "ABIDJAN"
select select "CI"
type input "184126"
select select "56896"
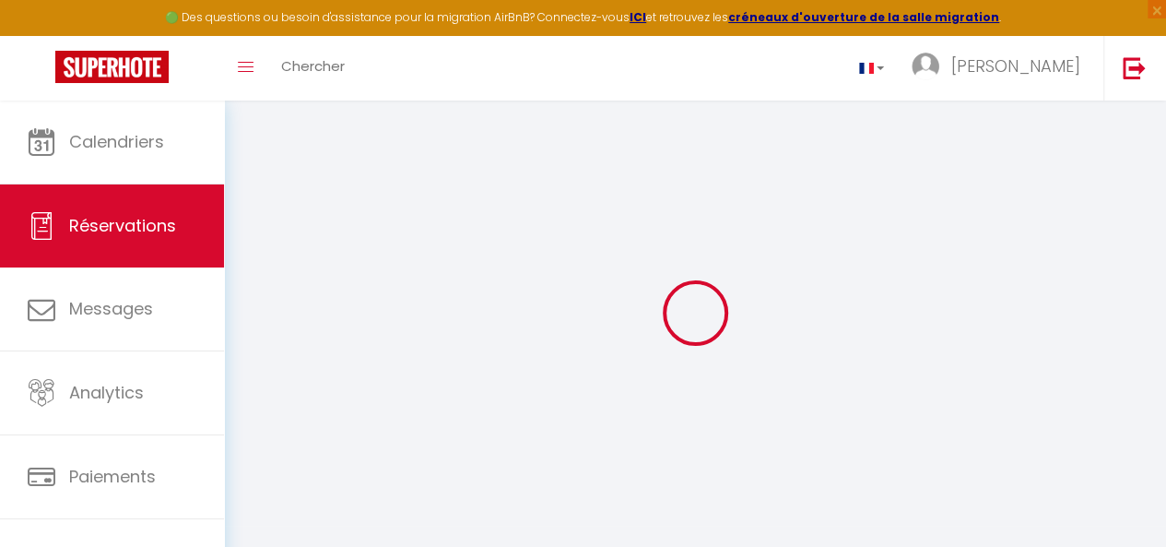
select select "1"
type input "Jeu 04 Septembre 2025"
select select
type input "[DATE]"
select select
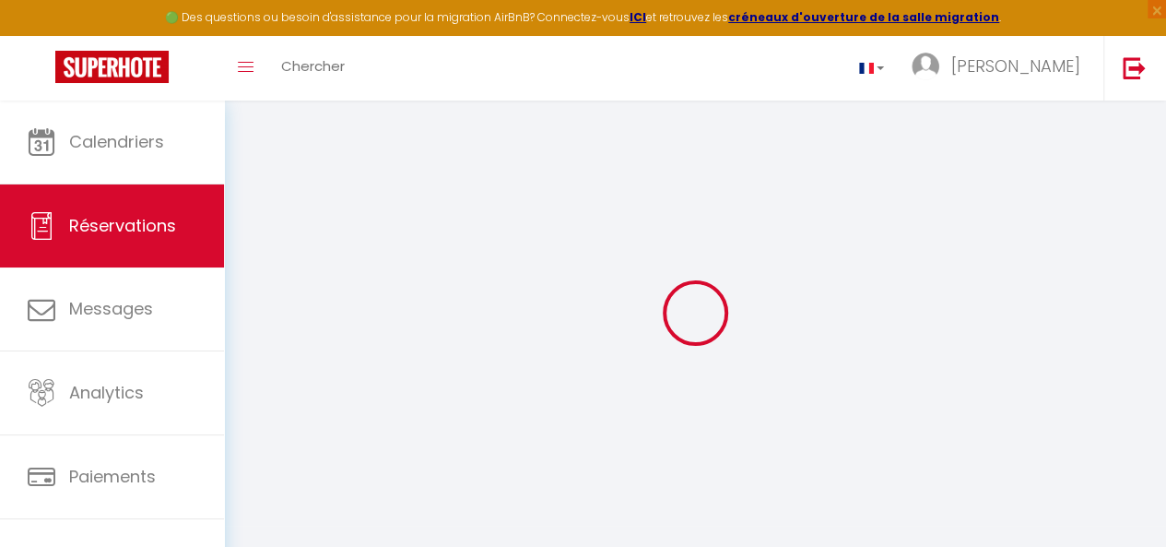
type input "2"
select select "12"
select select
type input "1614"
checkbox input "false"
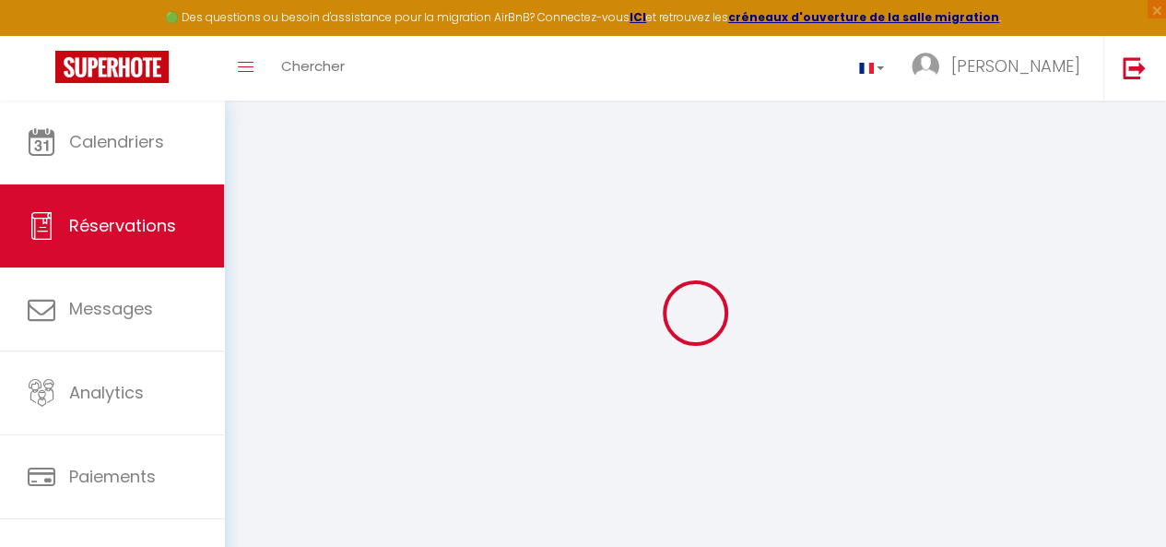
type input "0"
select select
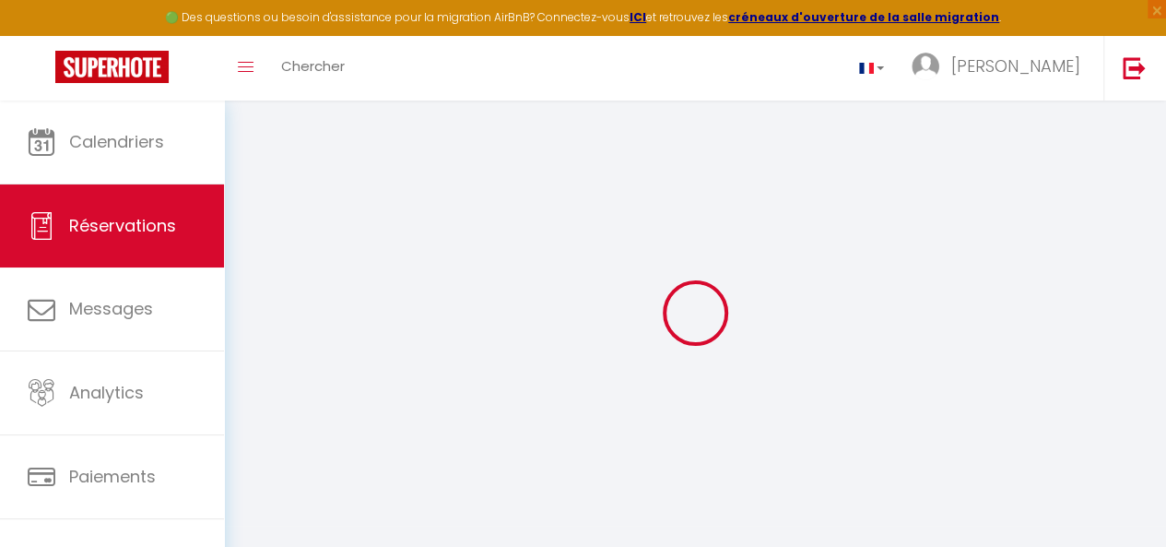
select select "14"
checkbox input "false"
select select
checkbox input "false"
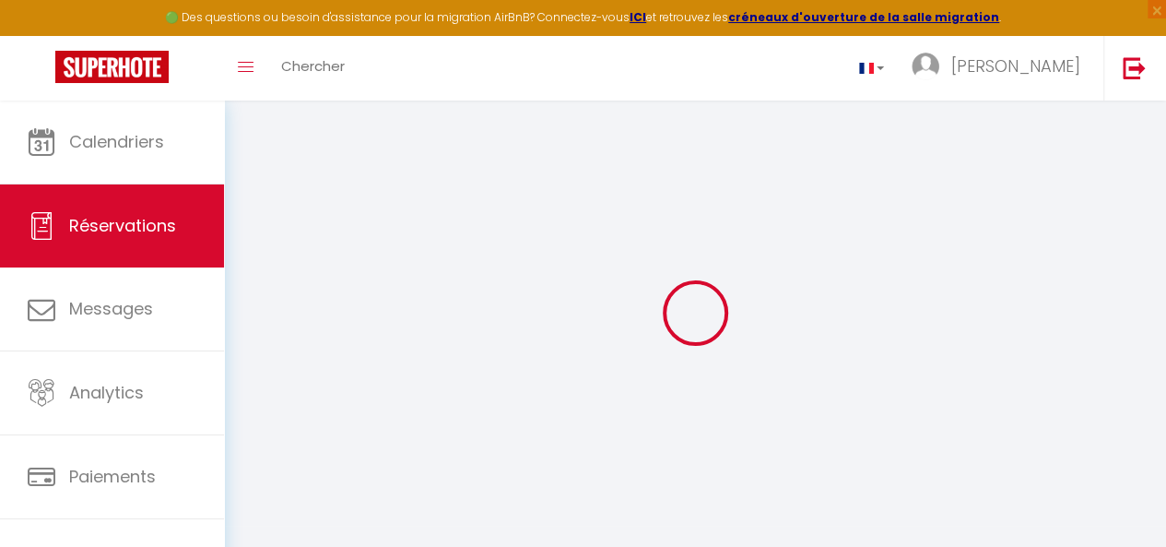
select select
checkbox input "false"
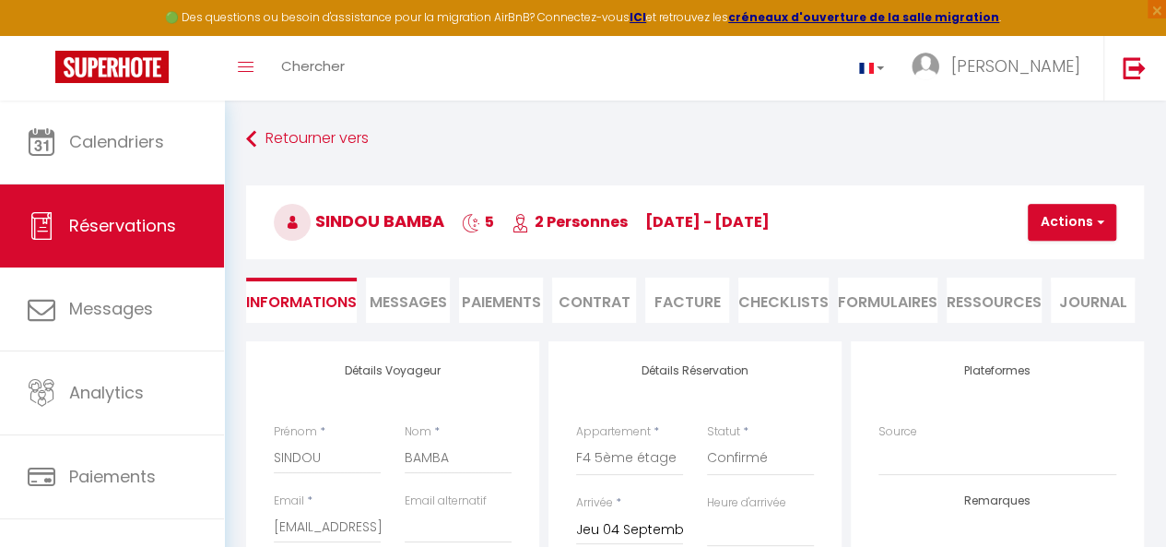
select select
checkbox input "false"
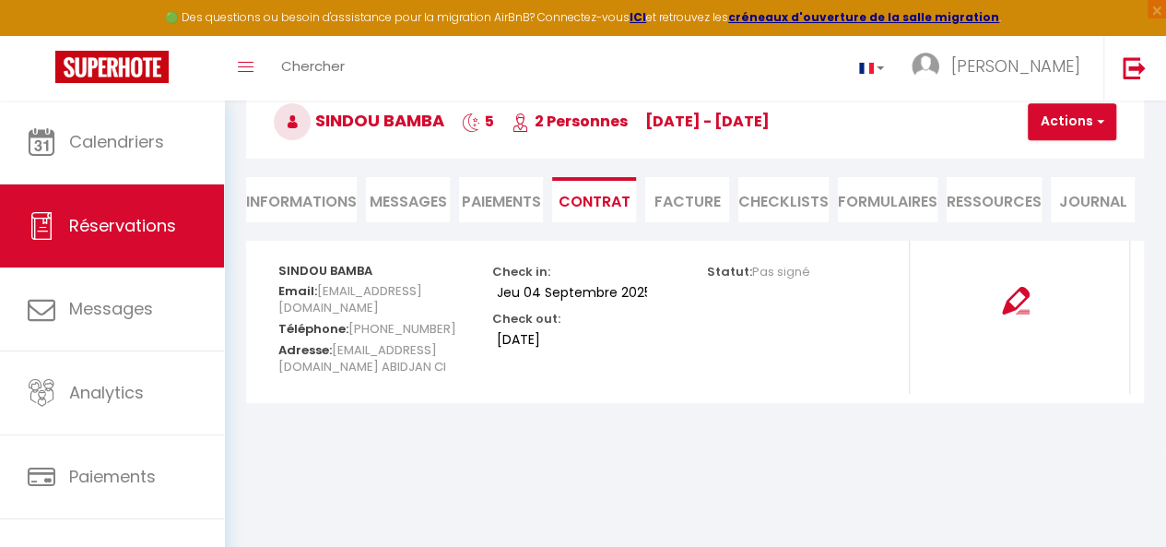
scroll to position [88, 0]
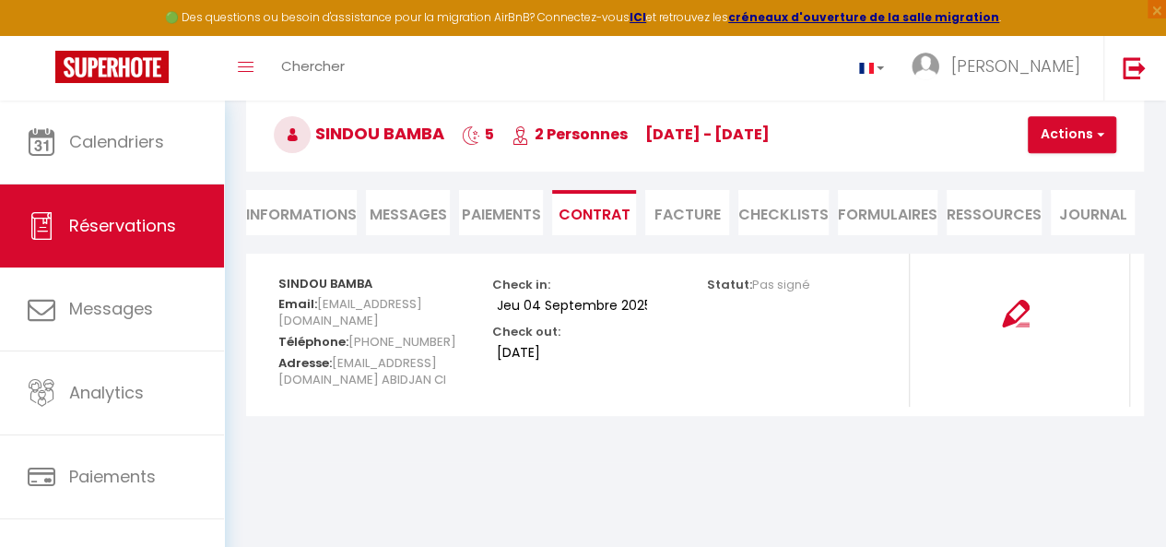
click at [683, 222] on li "Facture" at bounding box center [687, 212] width 84 height 45
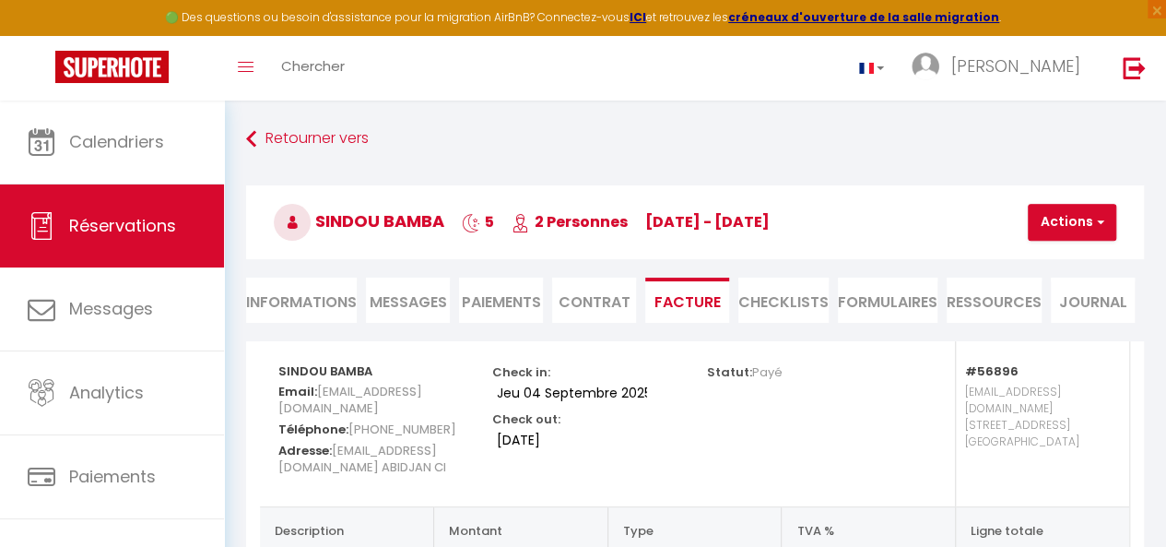
click at [286, 311] on li "Informations" at bounding box center [301, 300] width 111 height 45
select select
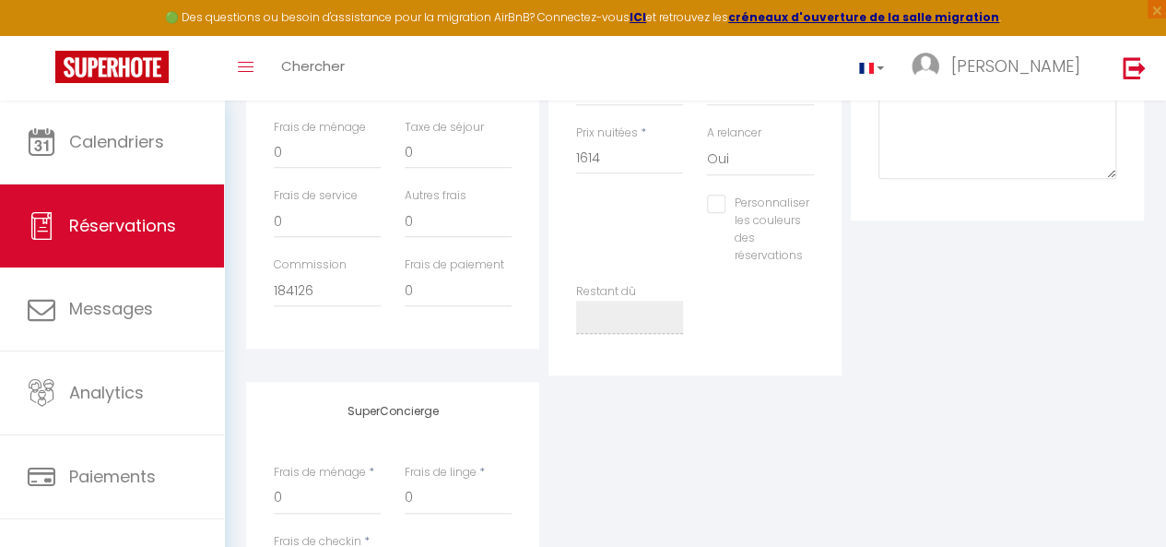
scroll to position [674, 0]
click at [598, 146] on input "1614" at bounding box center [629, 152] width 107 height 33
type input "9"
select select
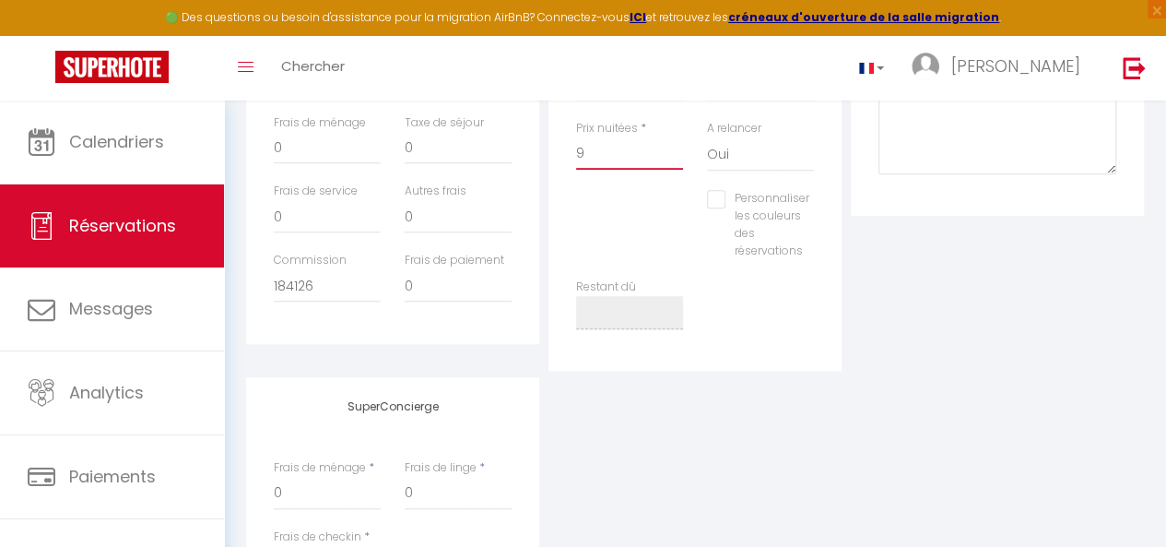
select select
checkbox input "false"
type input "99"
select select
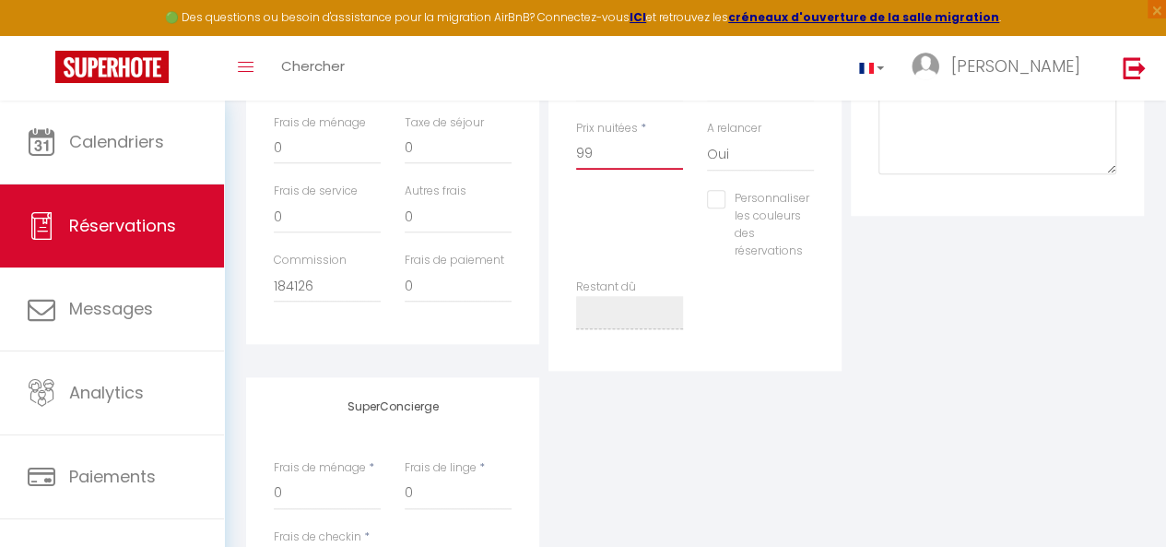
checkbox input "false"
type input "999"
select select
checkbox input "false"
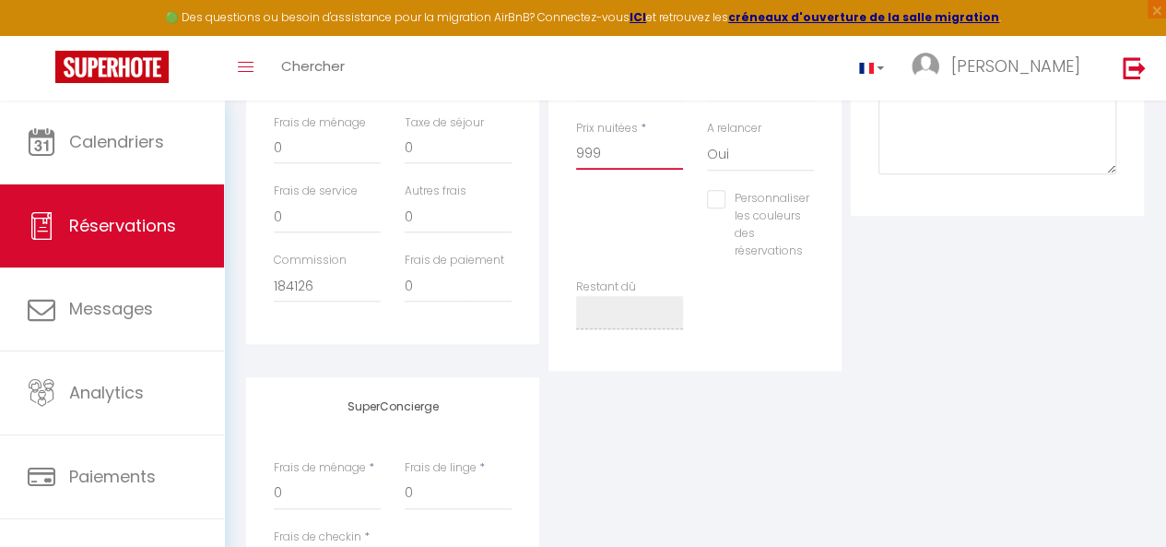
type input "9999"
select select
checkbox input "false"
type input "99999"
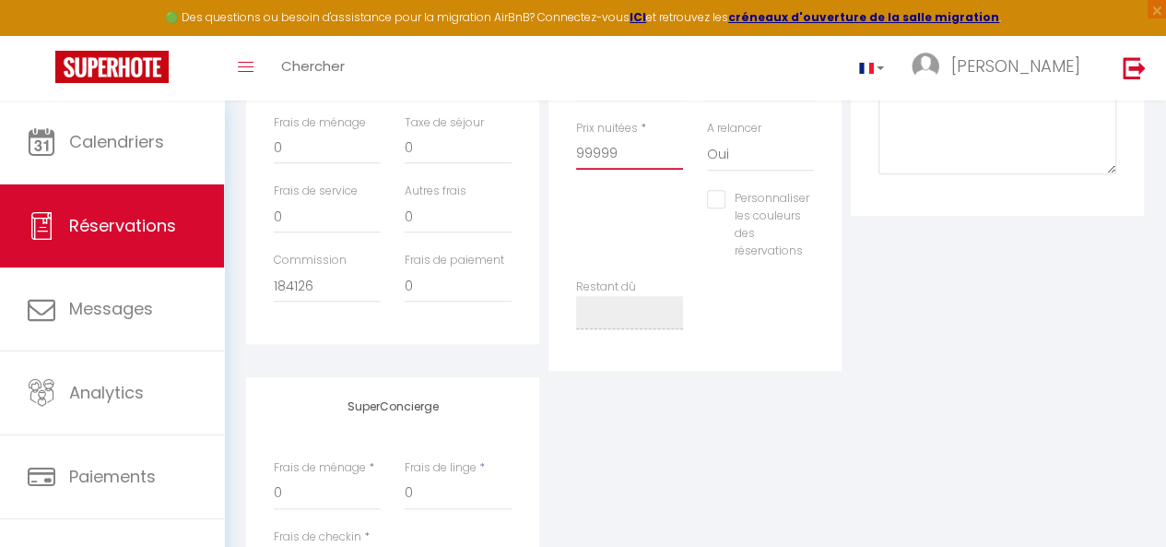
select select
checkbox input "false"
type input "999999"
select select
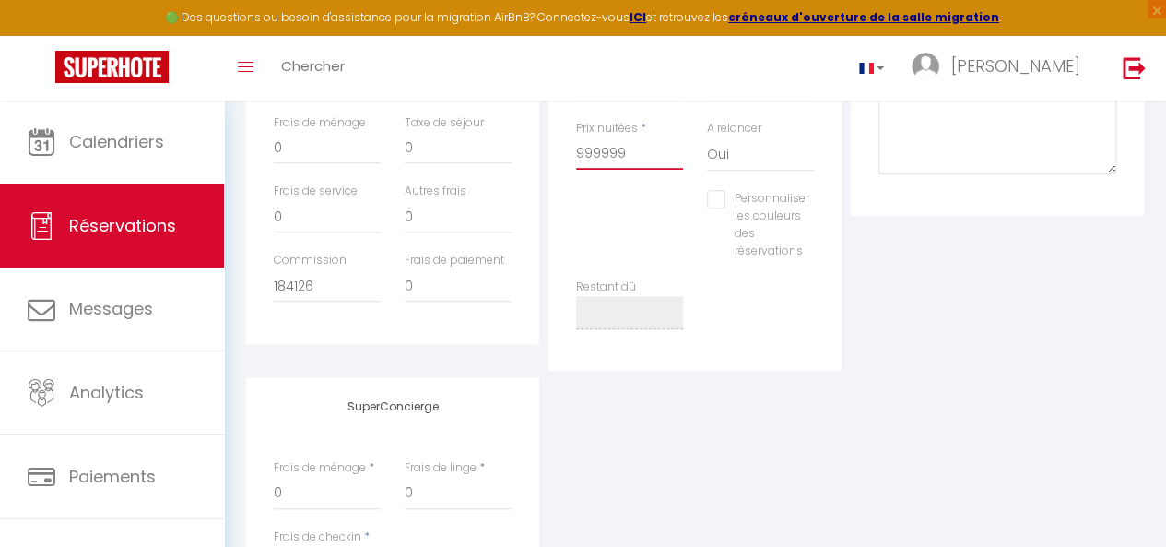
select select
checkbox input "false"
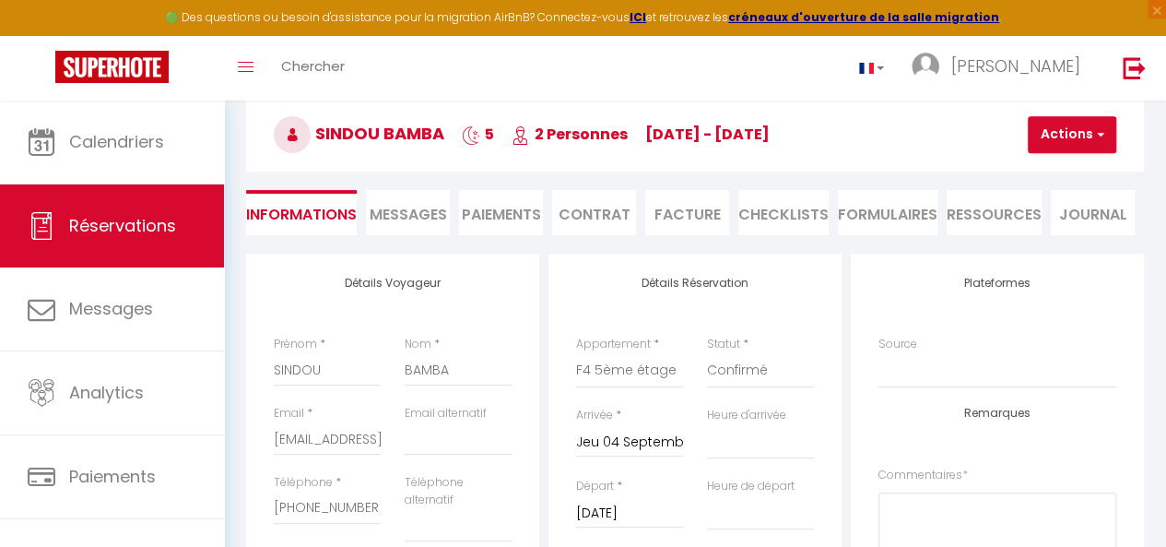
scroll to position [63, 0]
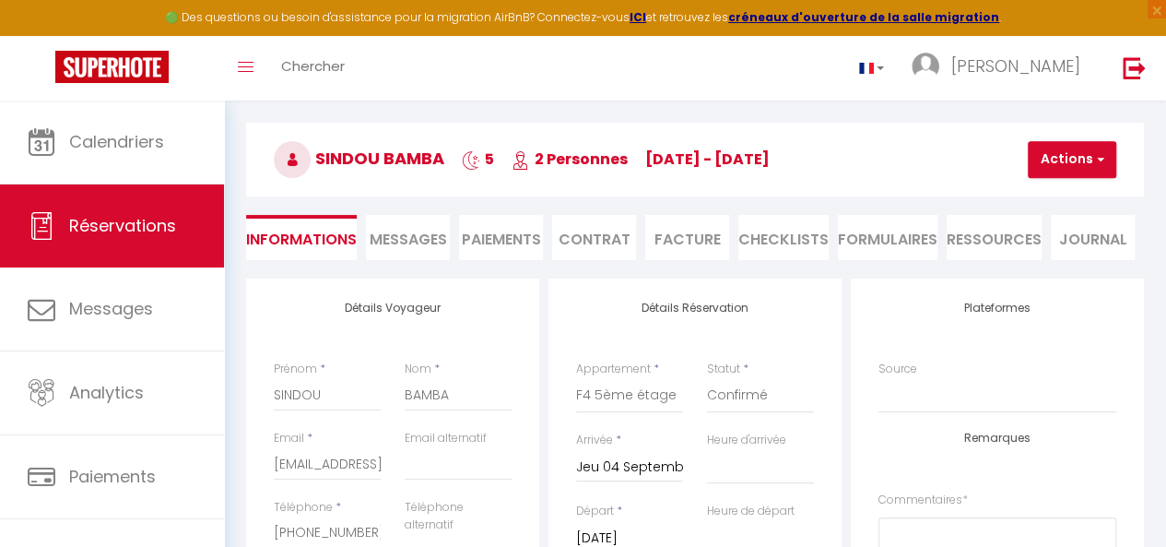
type input "999999"
click at [1077, 144] on button "Actions" at bounding box center [1072, 159] width 89 height 37
click at [1057, 202] on link "Enregistrer" at bounding box center [1088, 200] width 146 height 24
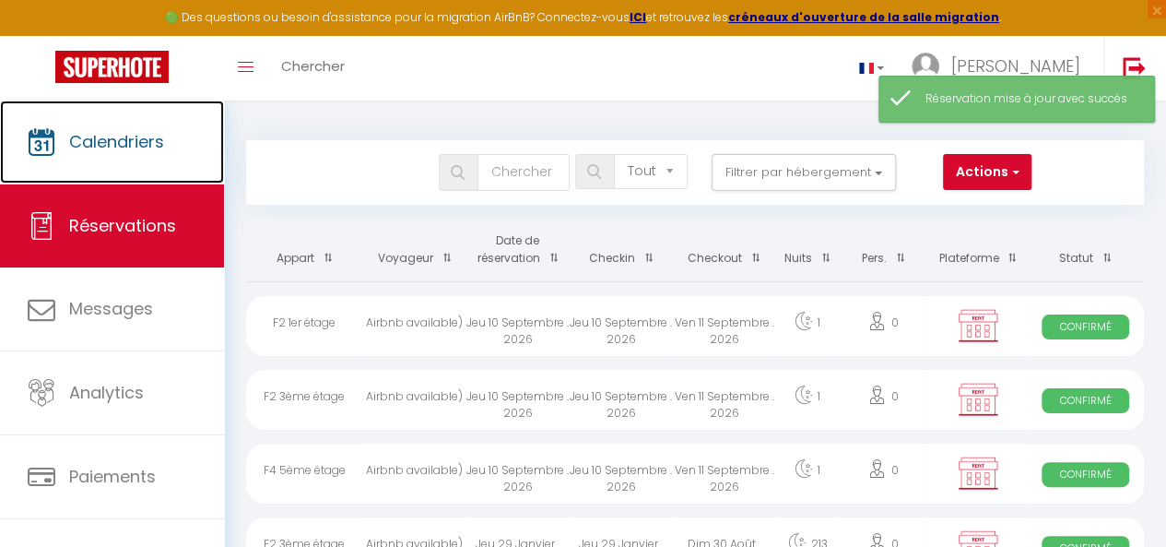
click at [172, 146] on link "Calendriers" at bounding box center [112, 142] width 224 height 83
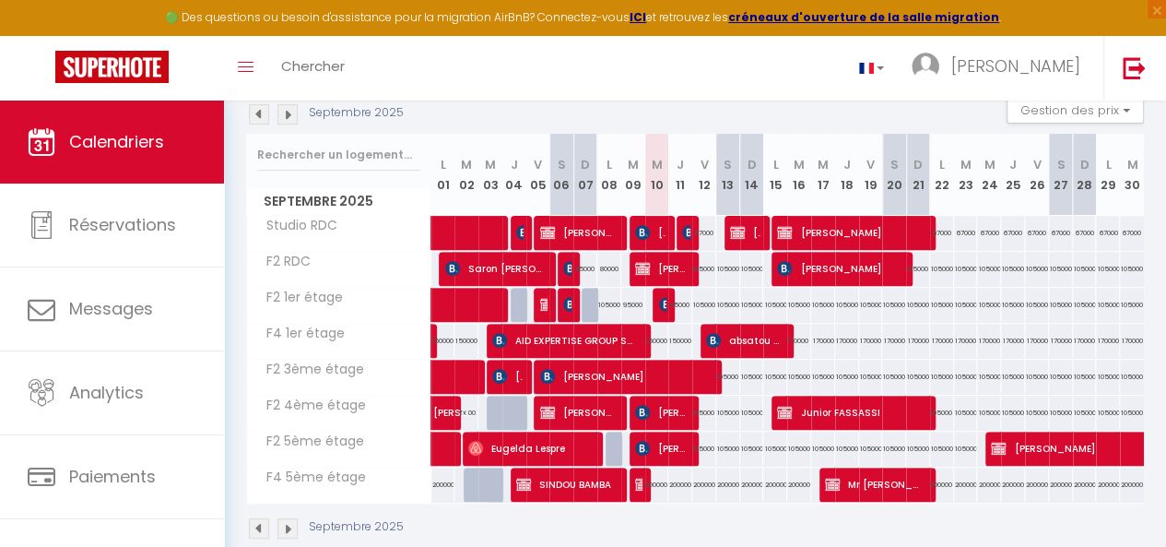
scroll to position [247, 0]
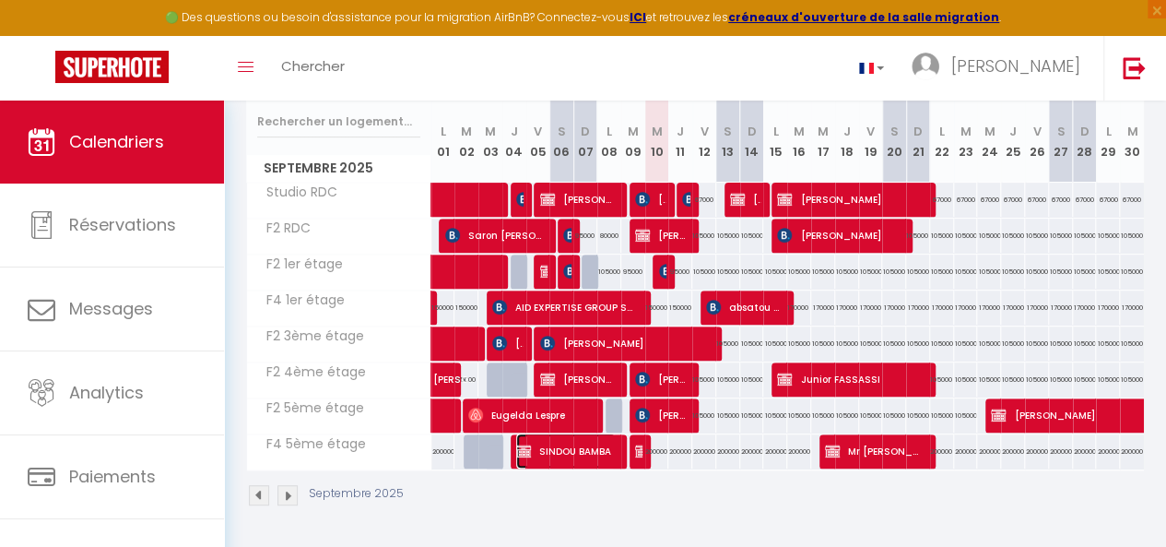
click at [556, 442] on span "SINDOU BAMBA" at bounding box center [566, 450] width 100 height 35
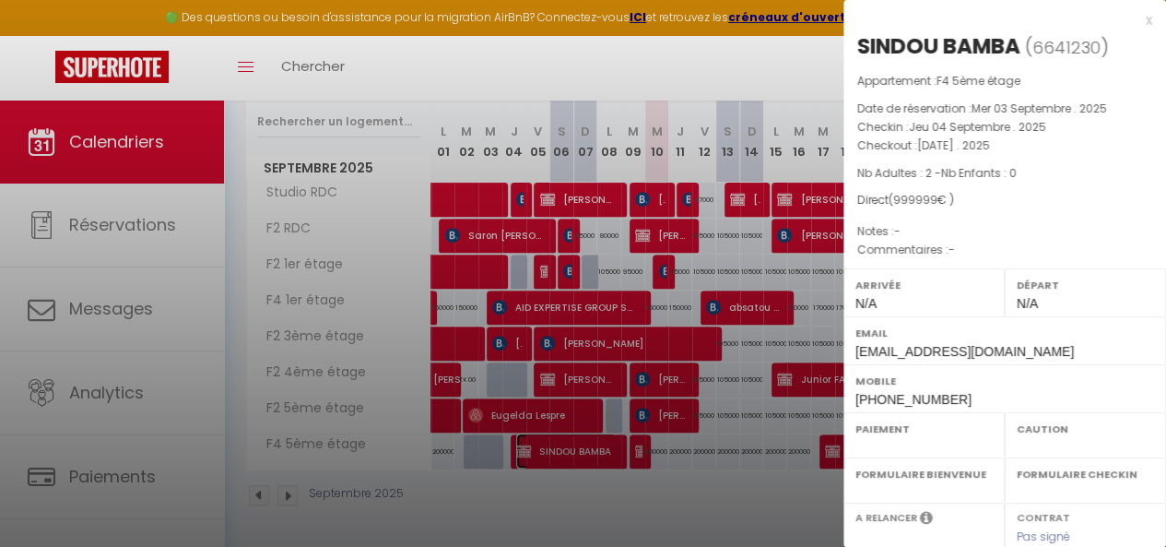
select select "OK"
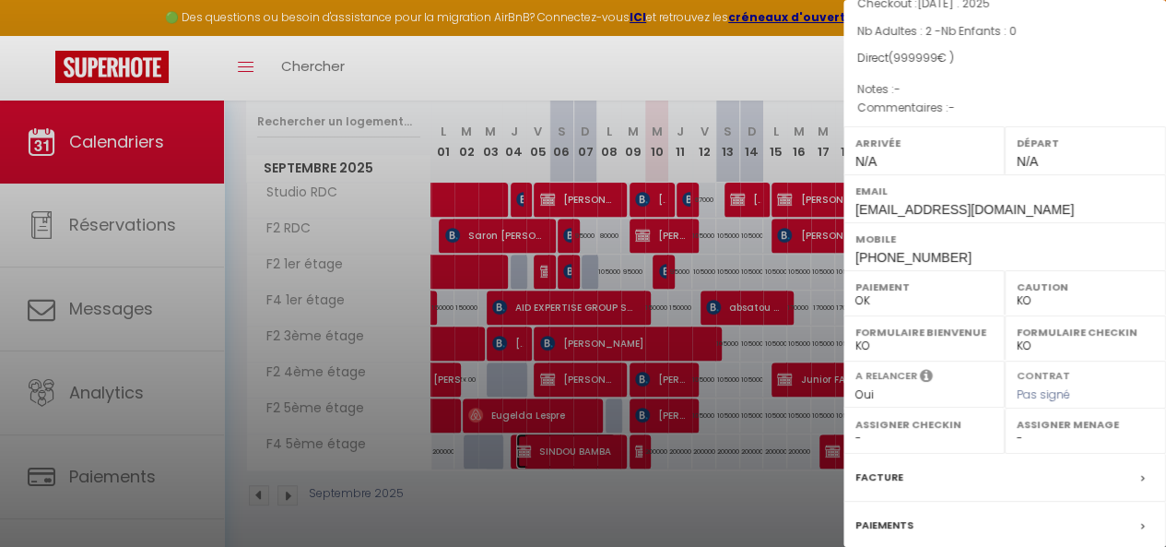
scroll to position [160, 0]
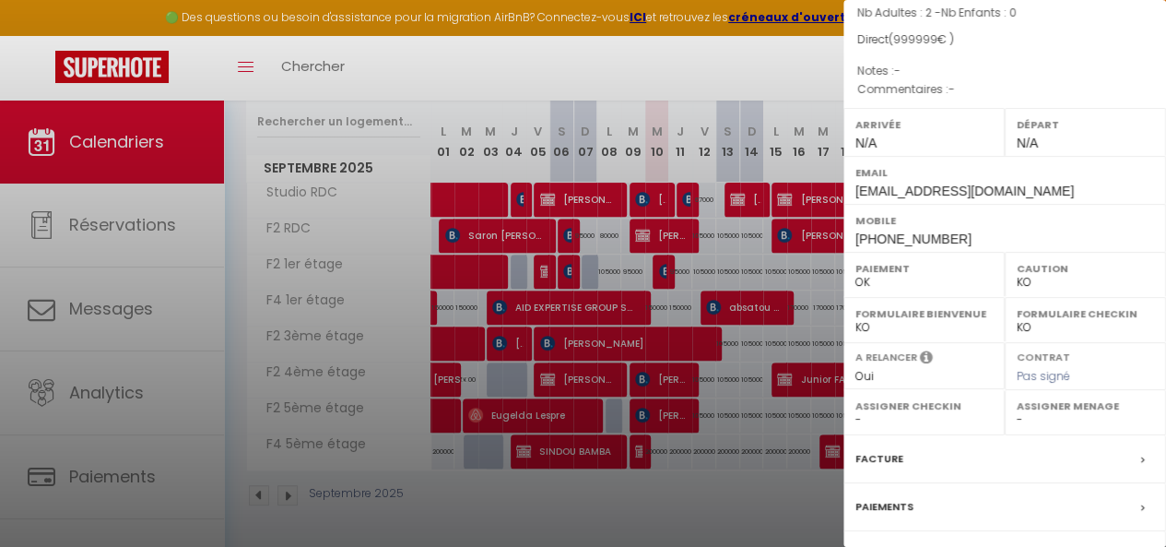
click at [937, 495] on div "Paiements" at bounding box center [1005, 507] width 323 height 48
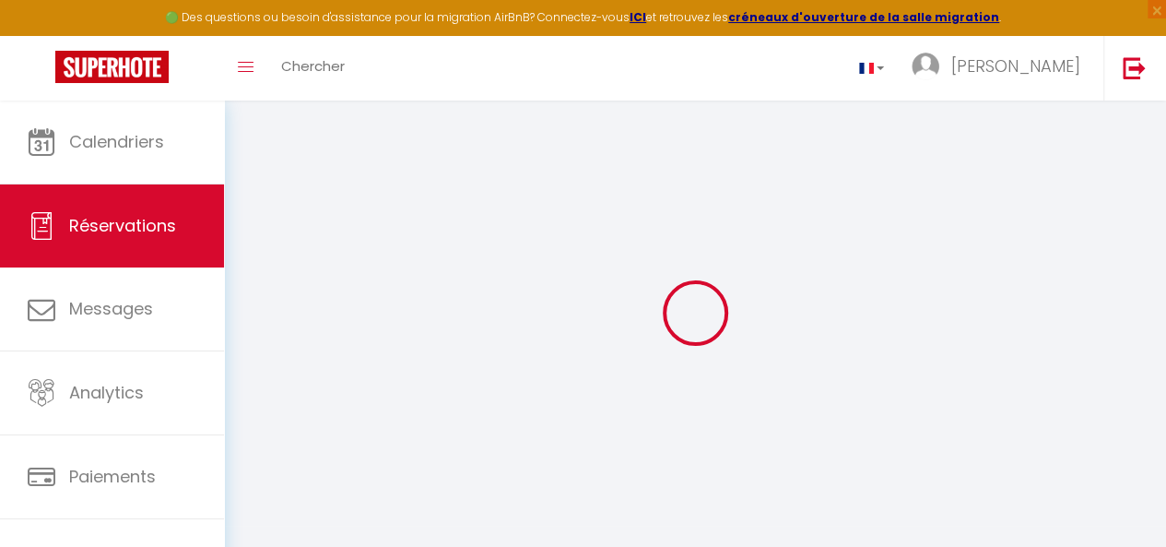
scroll to position [101, 0]
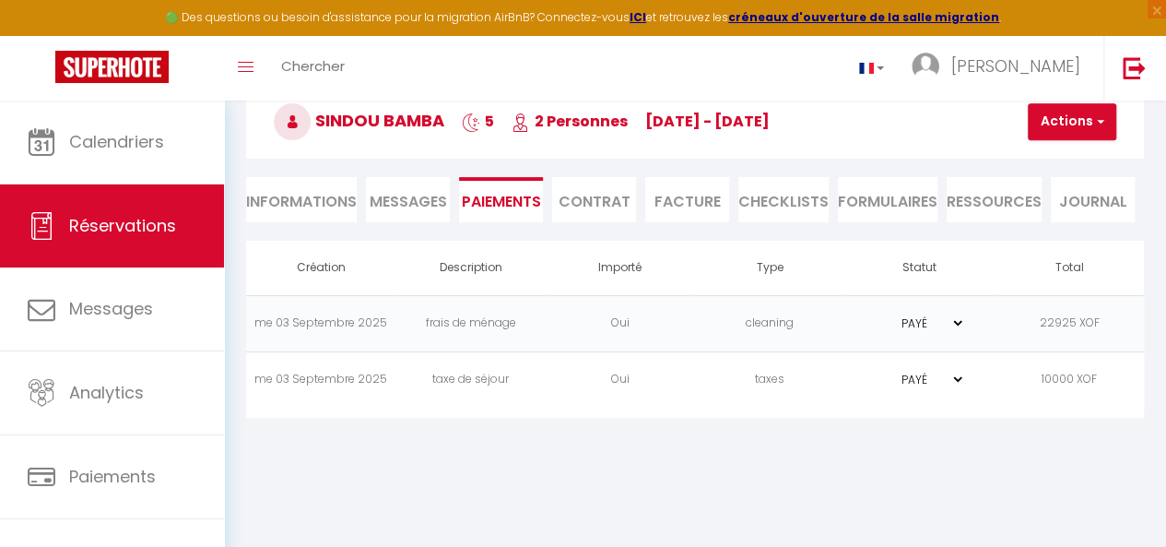
click at [326, 213] on li "Informations" at bounding box center [301, 199] width 111 height 45
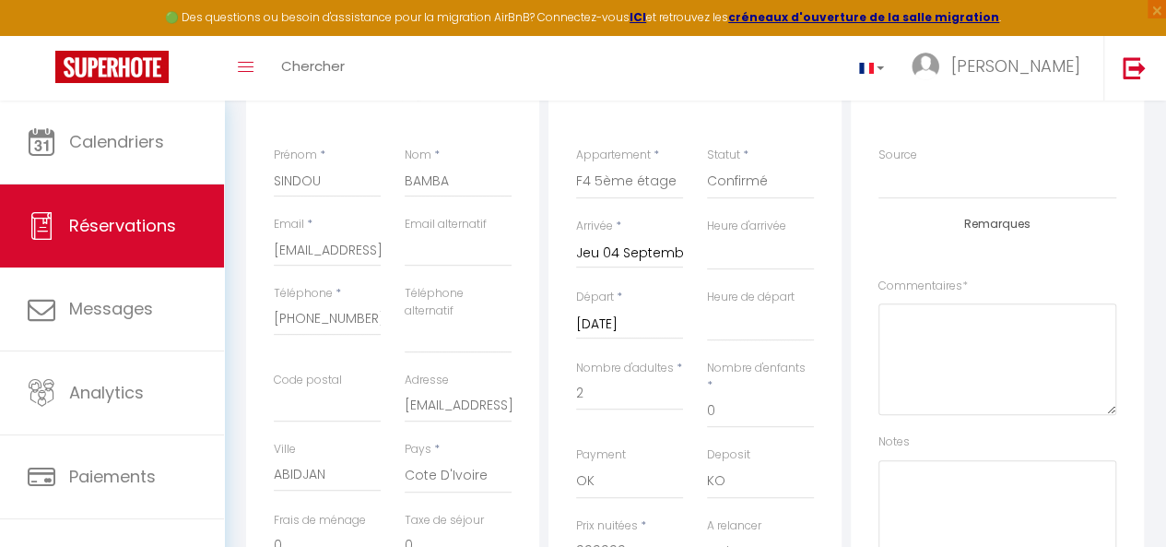
scroll to position [85, 0]
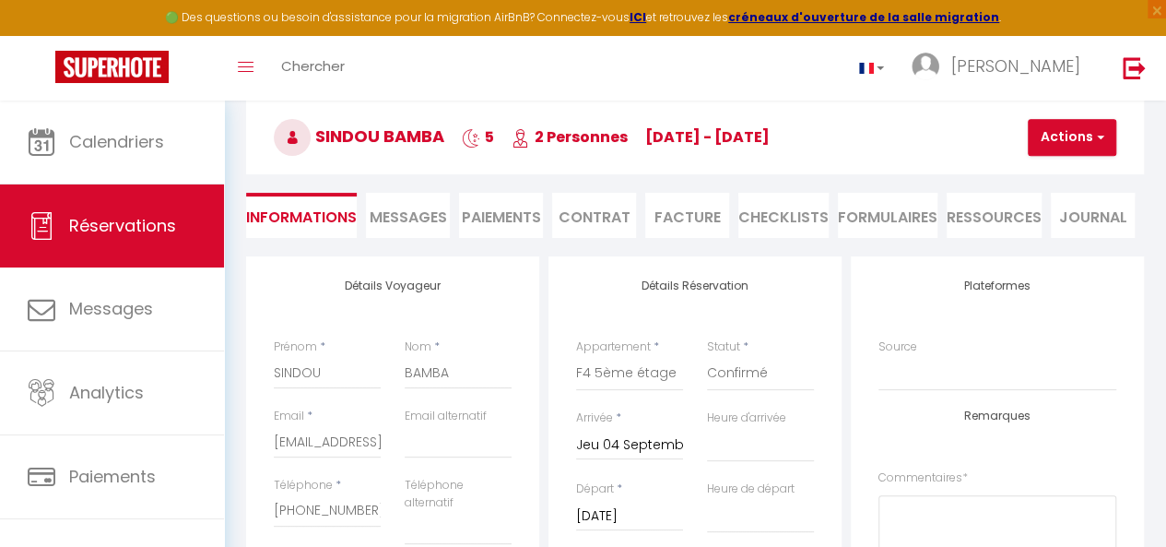
click at [732, 219] on ul "Informations Messages Paiements Contrat Facture CHECKLISTS FORMULAIRES Ressourc…" at bounding box center [695, 215] width 898 height 45
click at [679, 219] on li "Facture" at bounding box center [687, 215] width 84 height 45
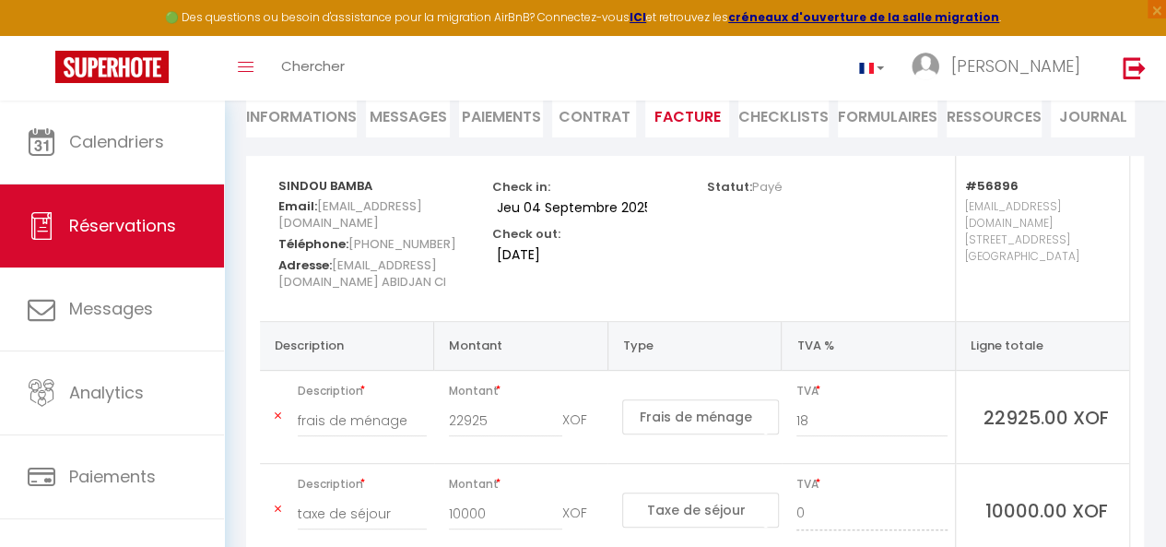
scroll to position [179, 0]
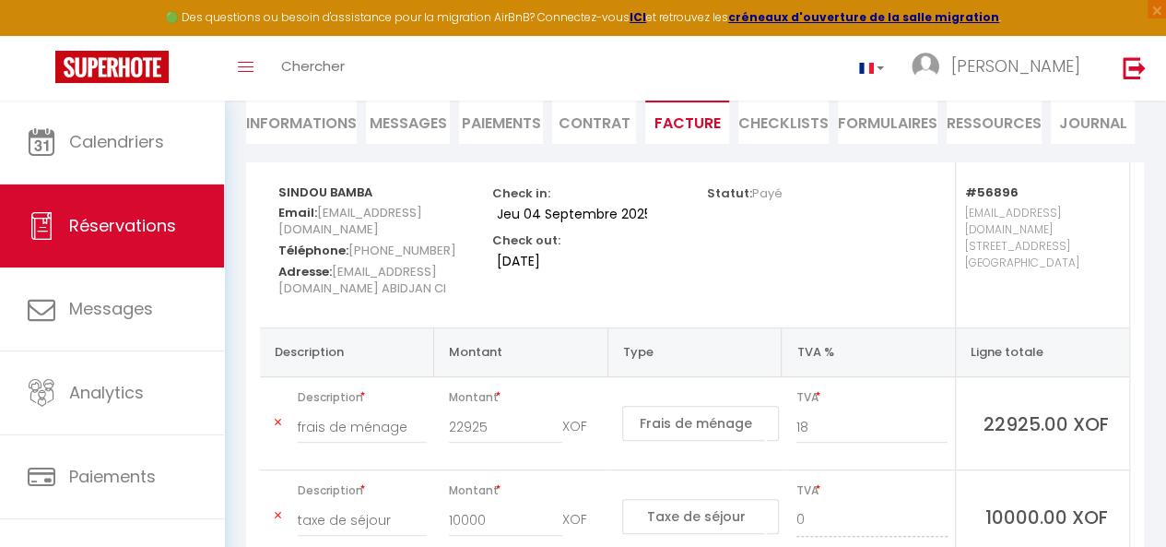
click at [323, 124] on li "Informations" at bounding box center [301, 121] width 111 height 45
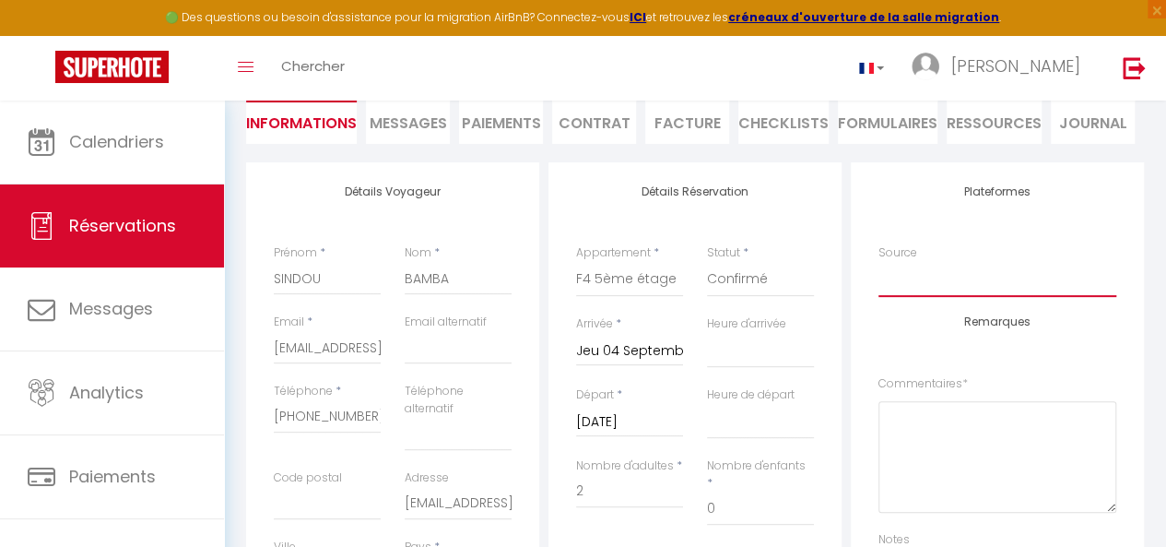
click at [962, 279] on select "Direct [DOMAIN_NAME] [DOMAIN_NAME] Chalet montagne Expedia Gite de [GEOGRAPHIC_…" at bounding box center [998, 279] width 238 height 35
click at [879, 262] on select "Direct [DOMAIN_NAME] [DOMAIN_NAME] Chalet montagne Expedia Gite de [GEOGRAPHIC_…" at bounding box center [998, 279] width 238 height 35
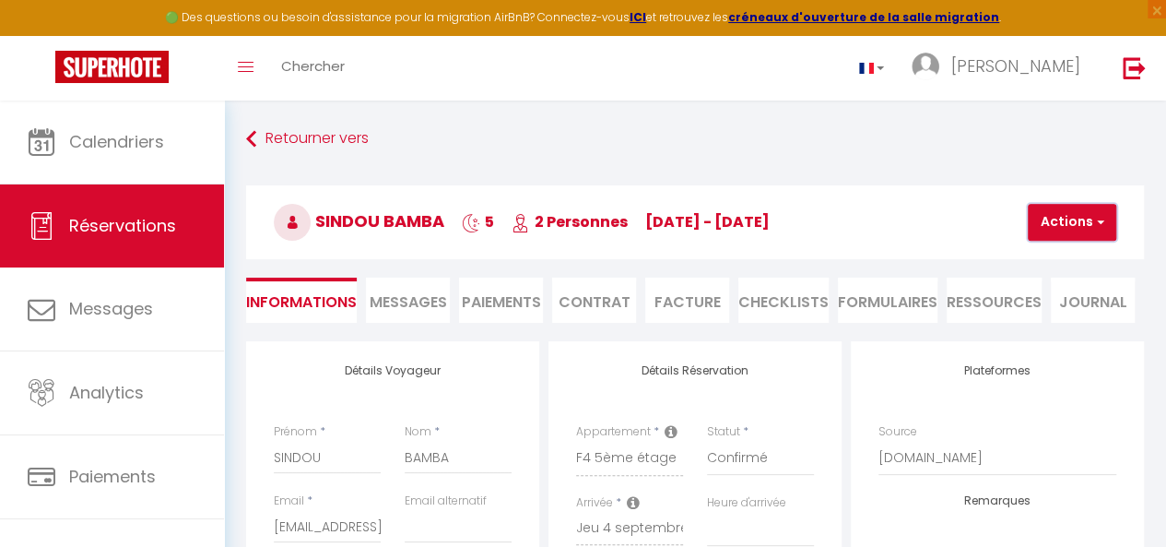
click at [1068, 222] on button "Actions" at bounding box center [1072, 222] width 89 height 37
click at [1066, 255] on link "Enregistrer" at bounding box center [1088, 263] width 146 height 24
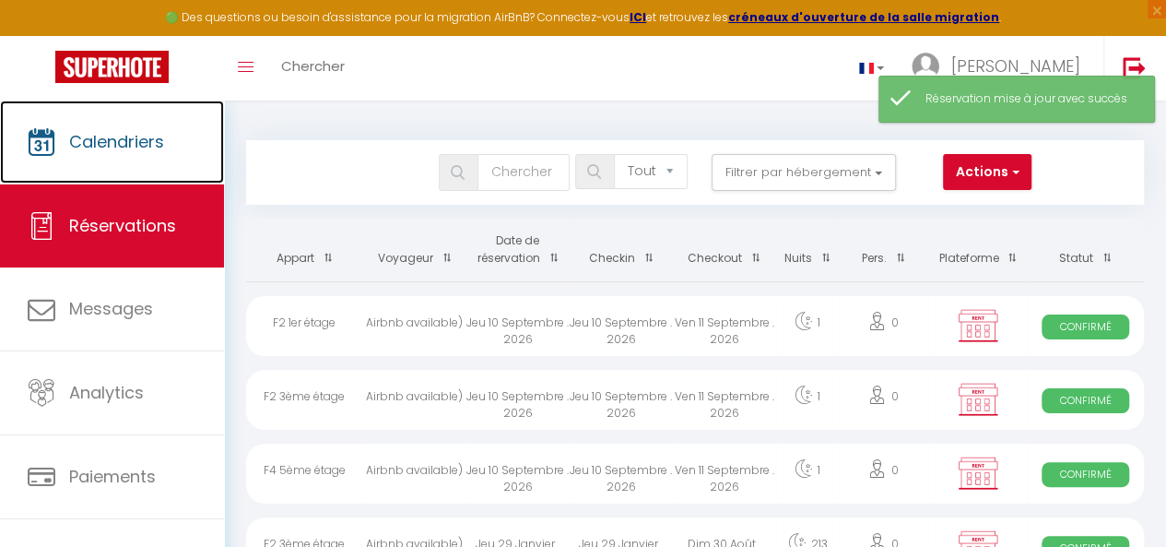
click at [160, 161] on link "Calendriers" at bounding box center [112, 142] width 224 height 83
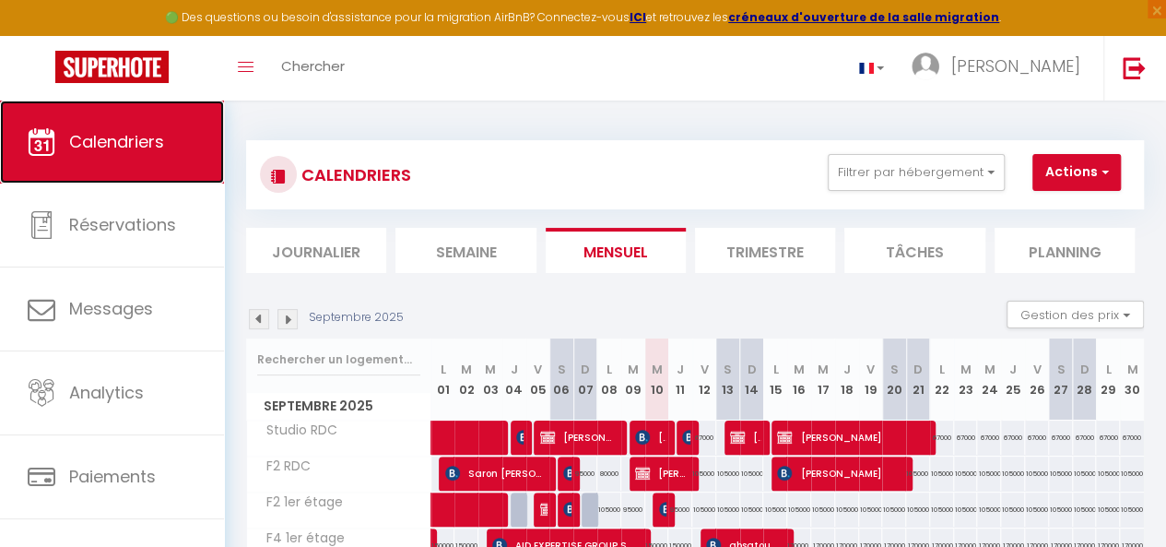
click at [93, 145] on span "Calendriers" at bounding box center [116, 141] width 95 height 23
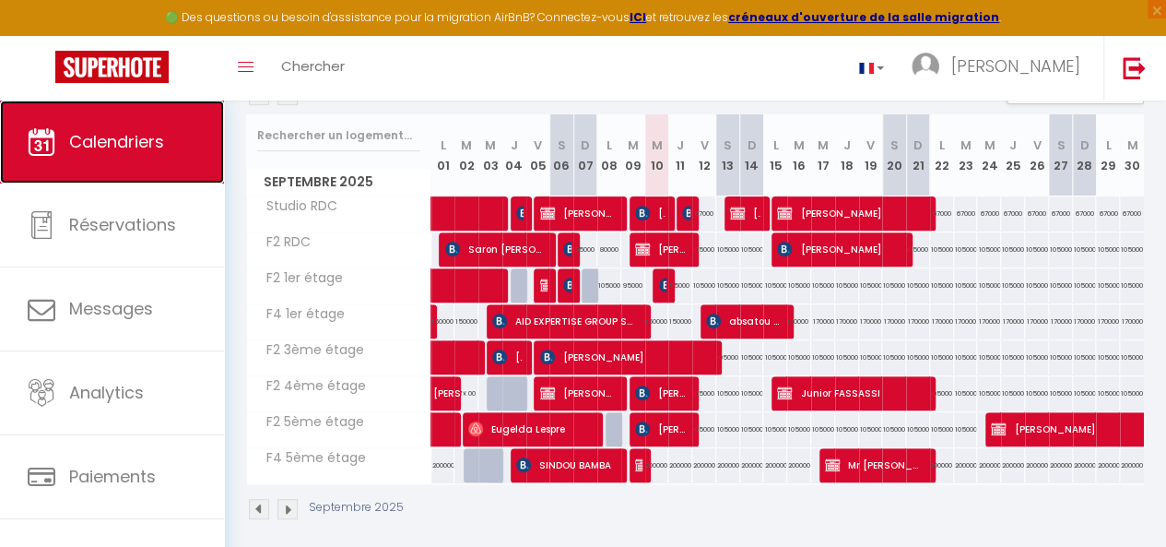
scroll to position [226, 0]
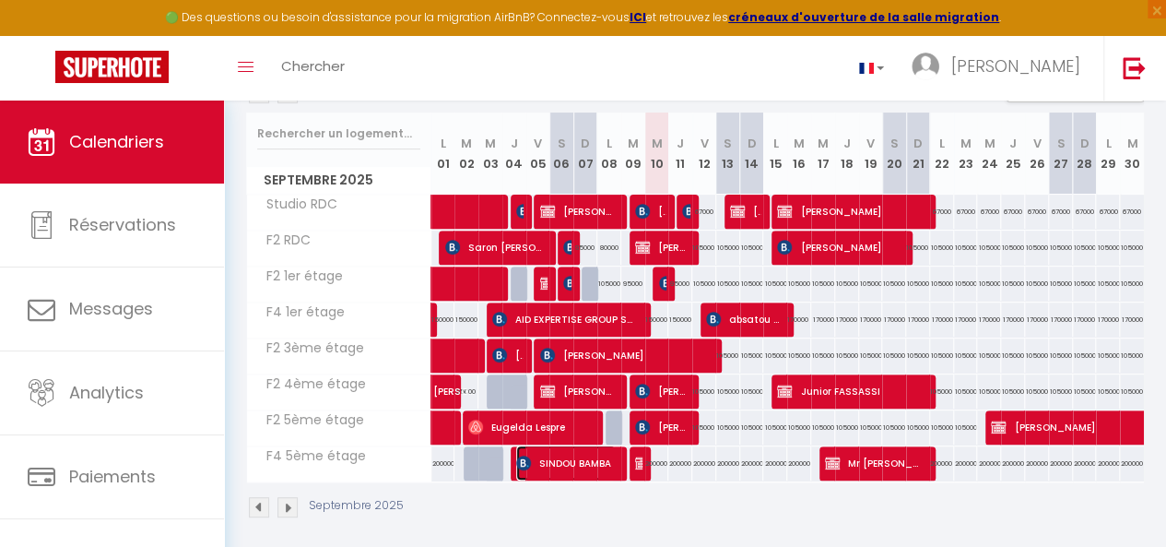
click at [570, 467] on span "SINDOU BAMBA" at bounding box center [566, 462] width 100 height 35
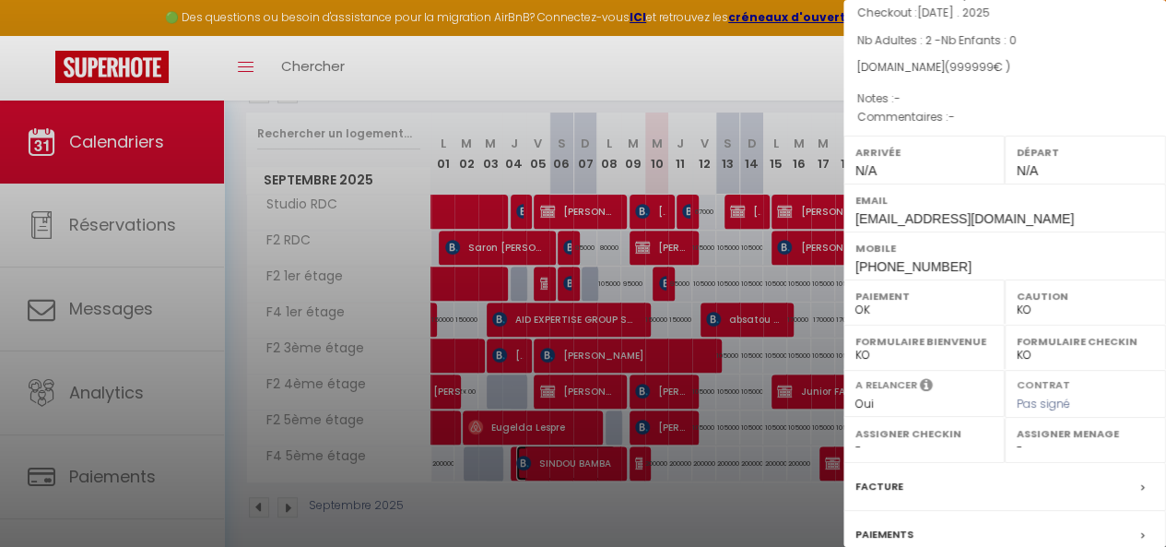
scroll to position [208, 0]
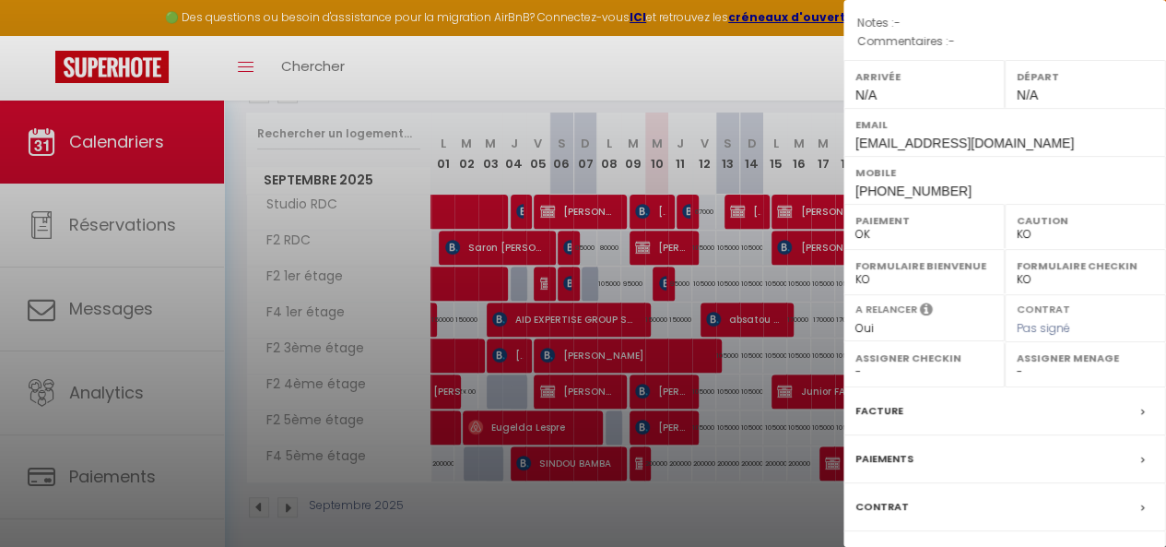
click at [992, 483] on div "Contrat" at bounding box center [1005, 507] width 323 height 48
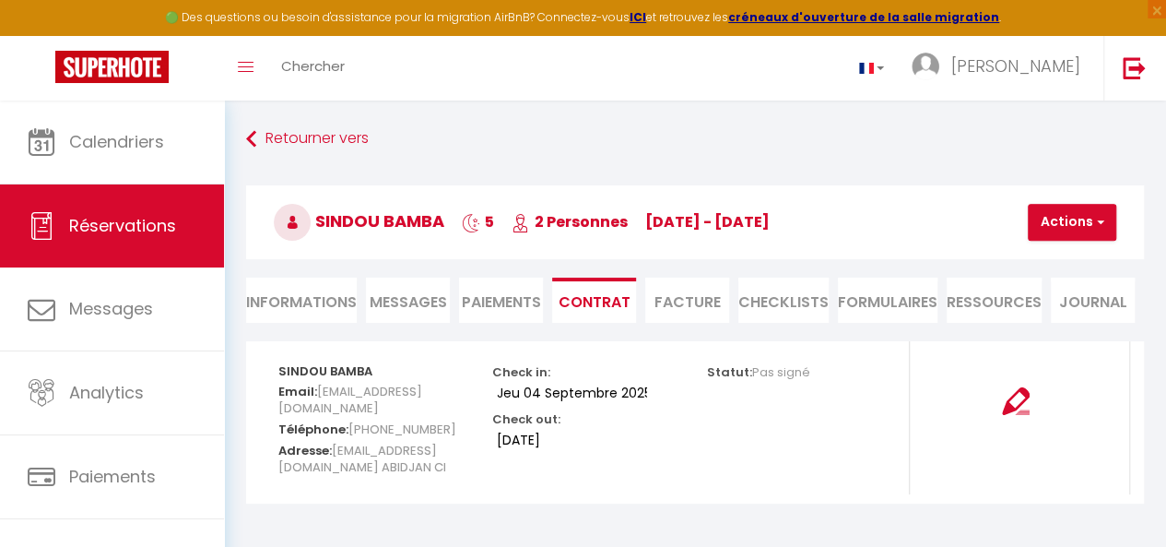
click at [334, 298] on li "Informations" at bounding box center [301, 300] width 111 height 45
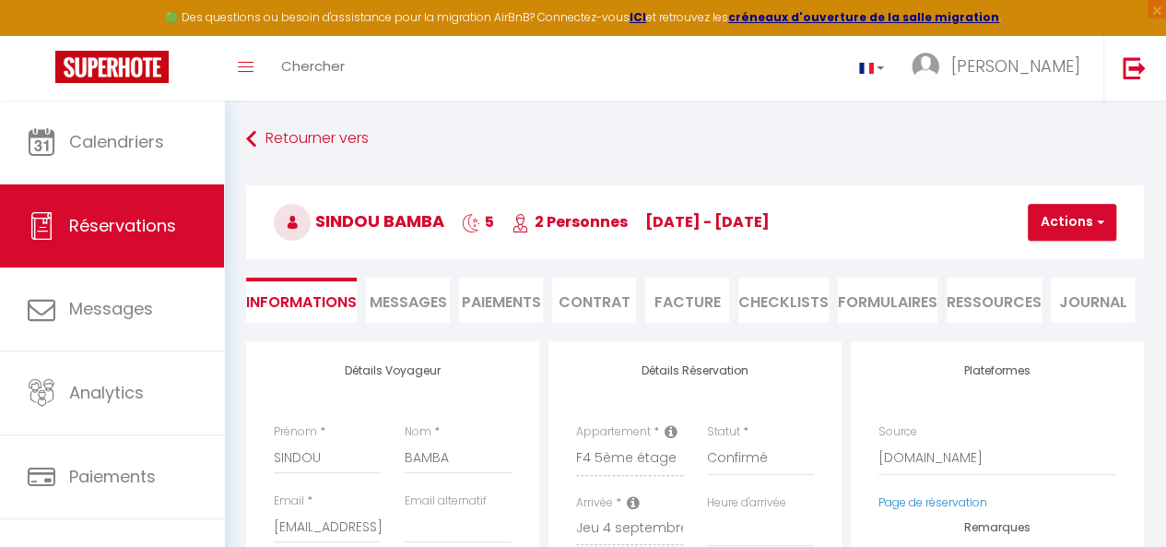
click at [686, 290] on li "Facture" at bounding box center [687, 300] width 84 height 45
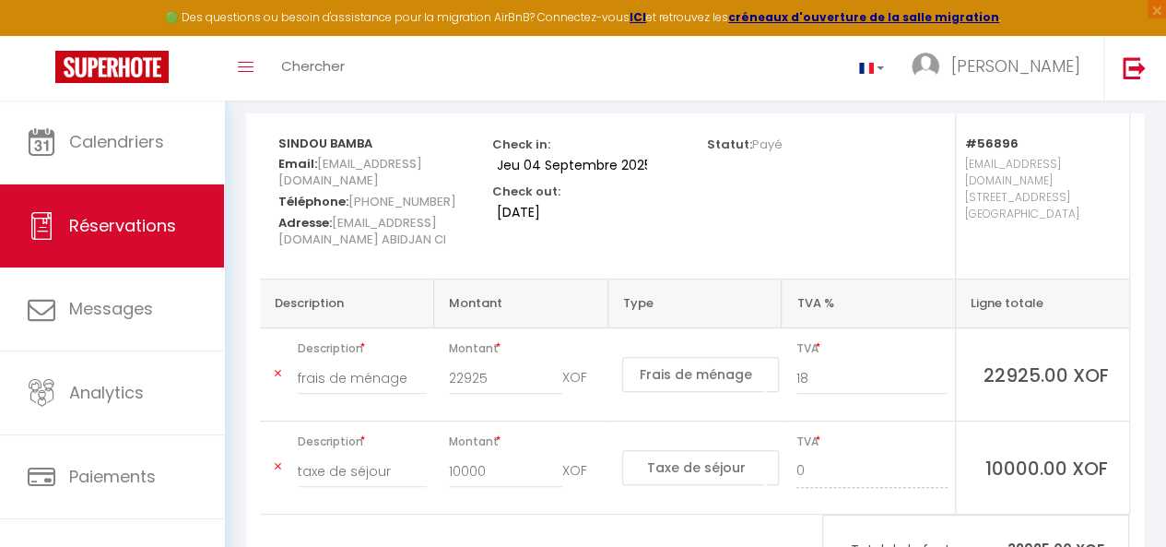
scroll to position [231, 0]
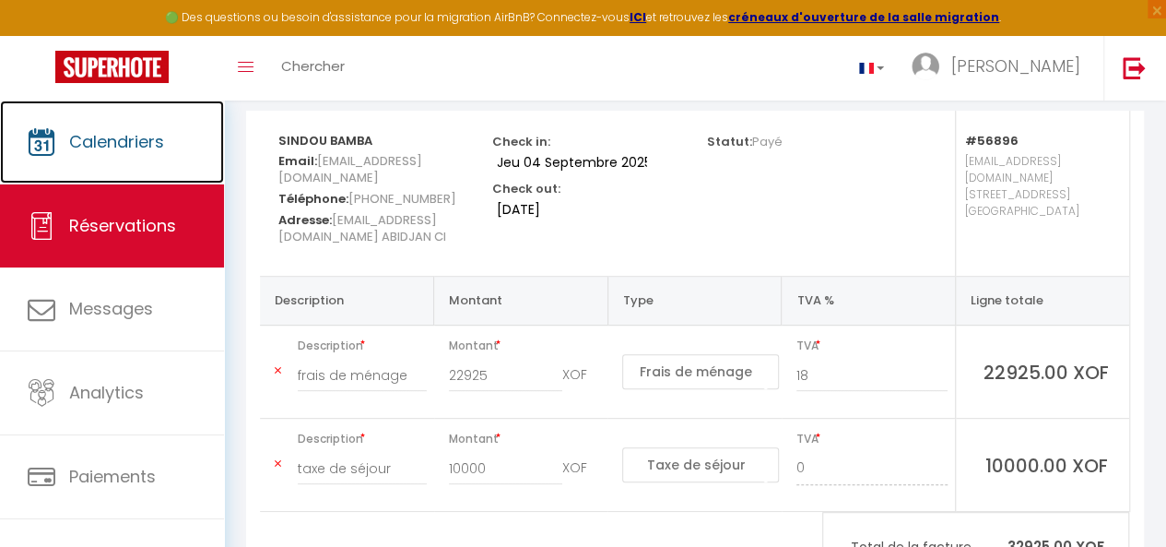
click at [122, 158] on link "Calendriers" at bounding box center [112, 142] width 224 height 83
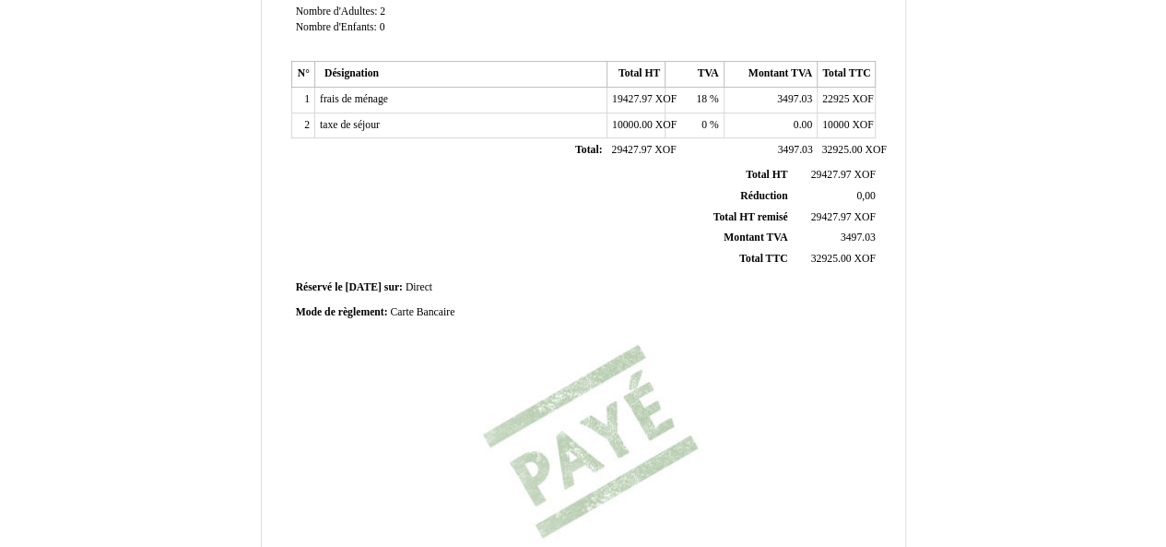
scroll to position [324, 0]
